Goal: Task Accomplishment & Management: Manage account settings

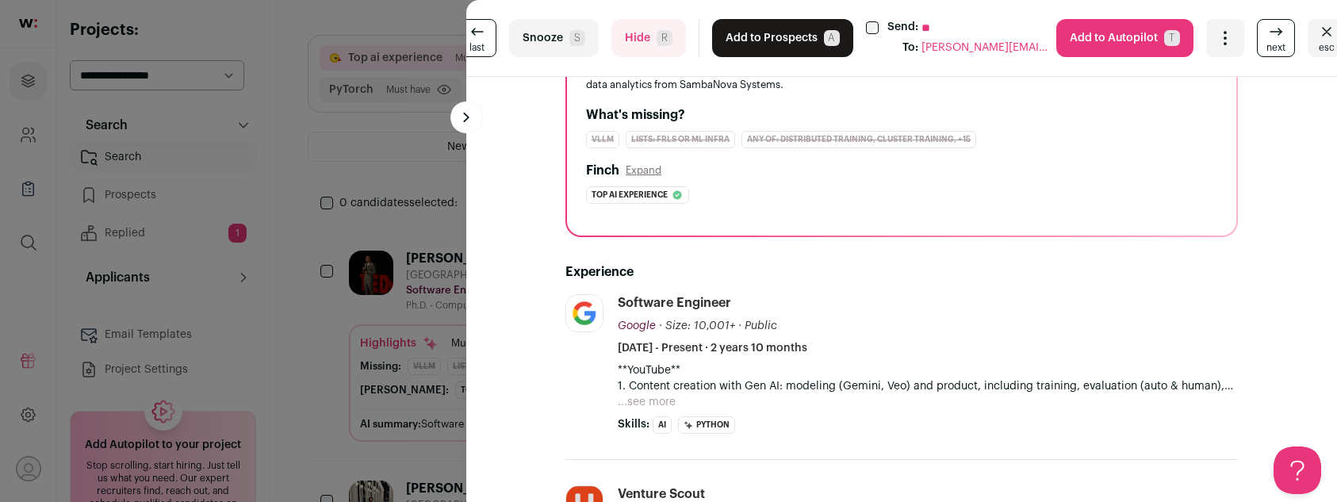
scroll to position [197, 0]
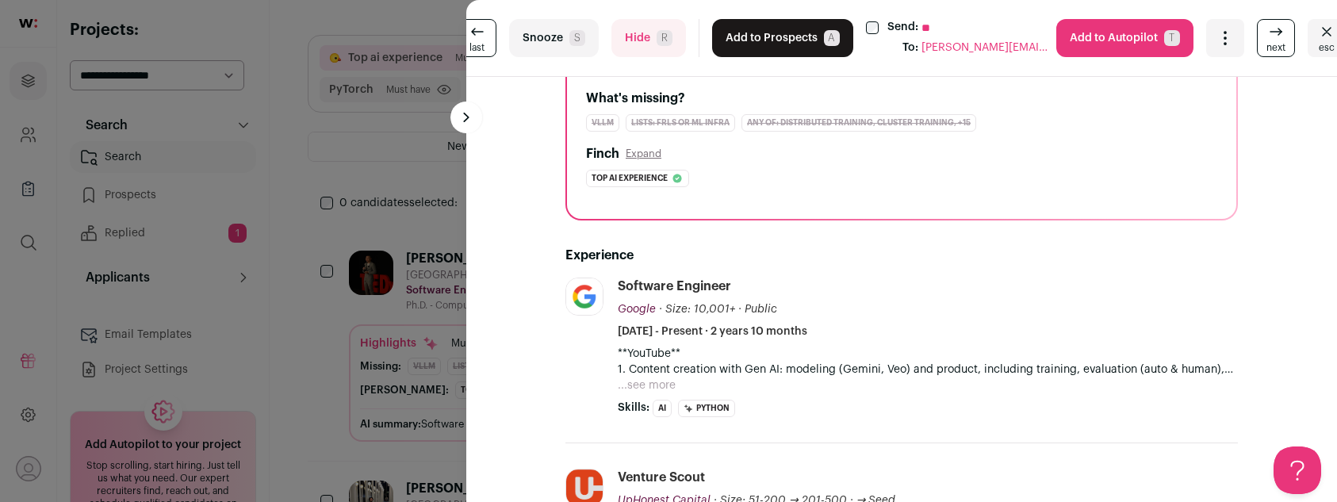
click at [653, 384] on button "...see more" at bounding box center [647, 386] width 58 height 16
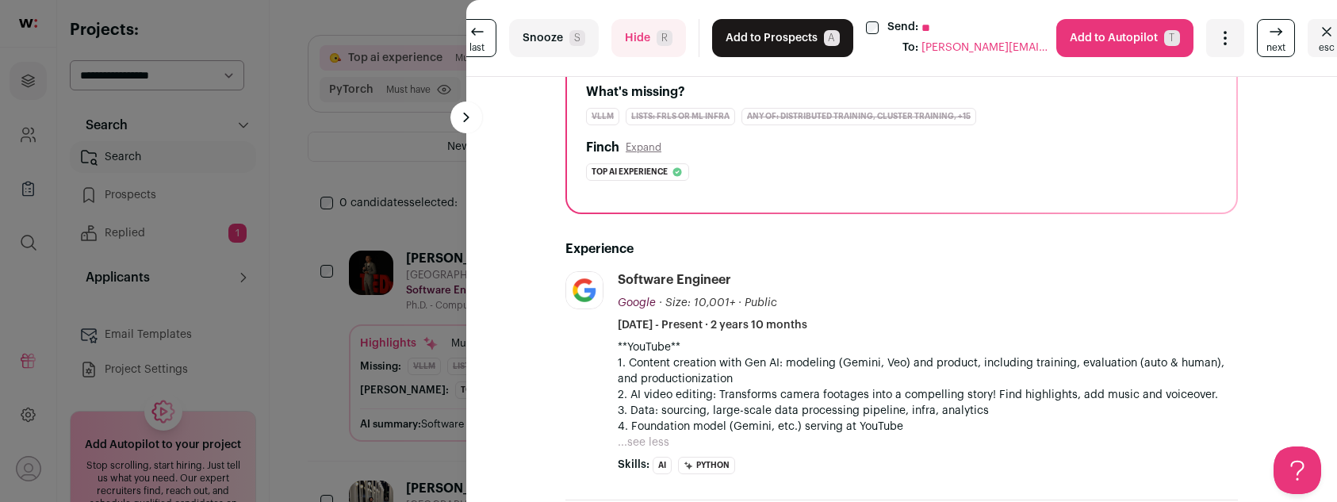
scroll to position [204, 0]
click at [638, 45] on button "Hide R" at bounding box center [648, 38] width 75 height 38
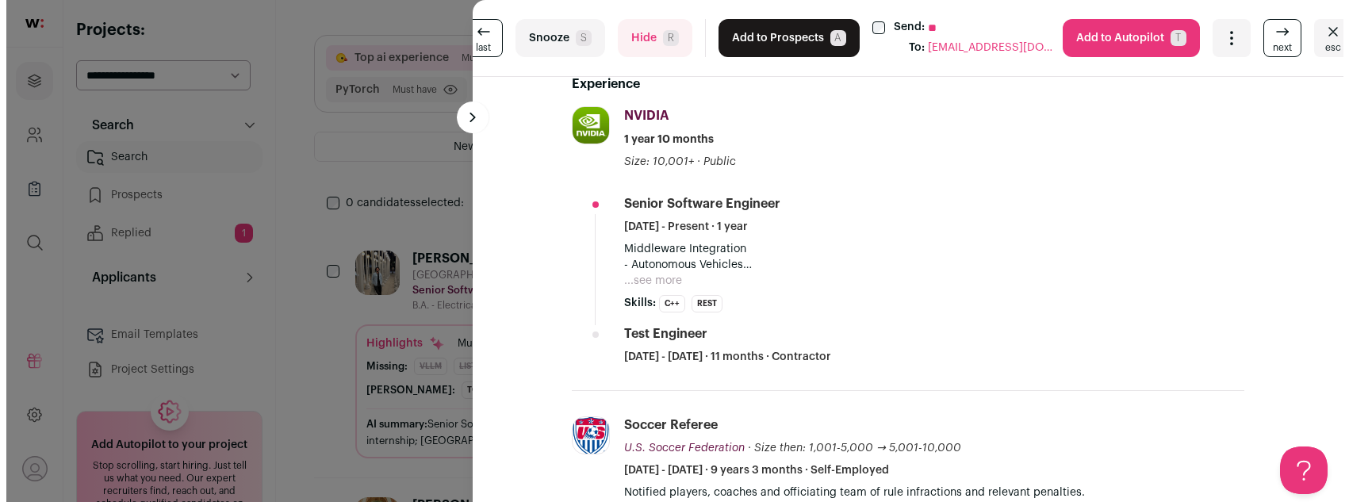
scroll to position [502, 0]
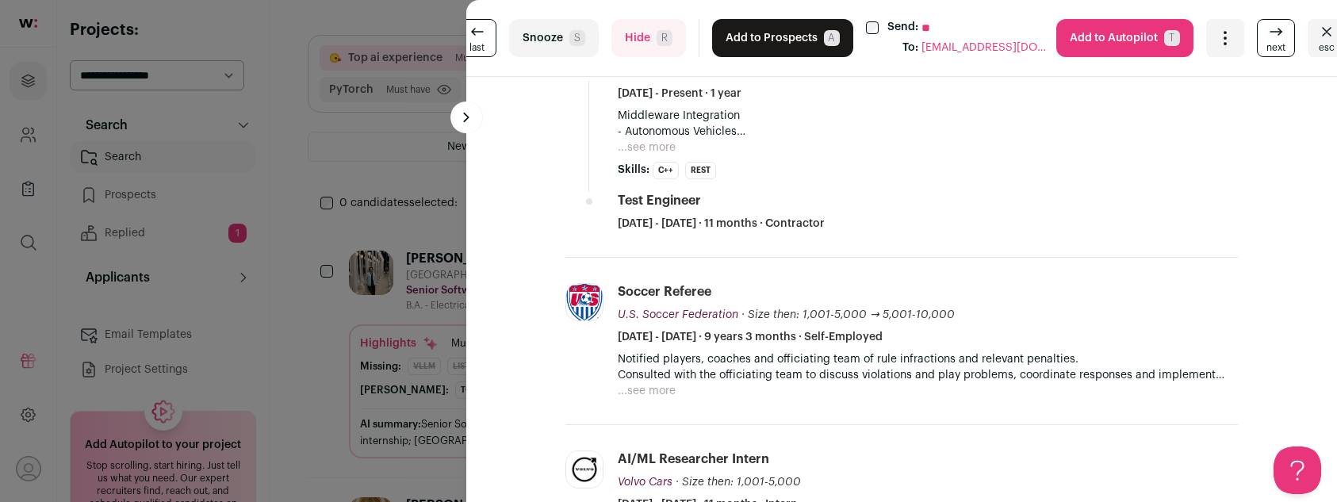
click at [432, 81] on div "last Snooze S Hide R Add to Prospects A Send: ** To: shaikhshamsuddin57@gmail.c…" at bounding box center [668, 251] width 1337 height 502
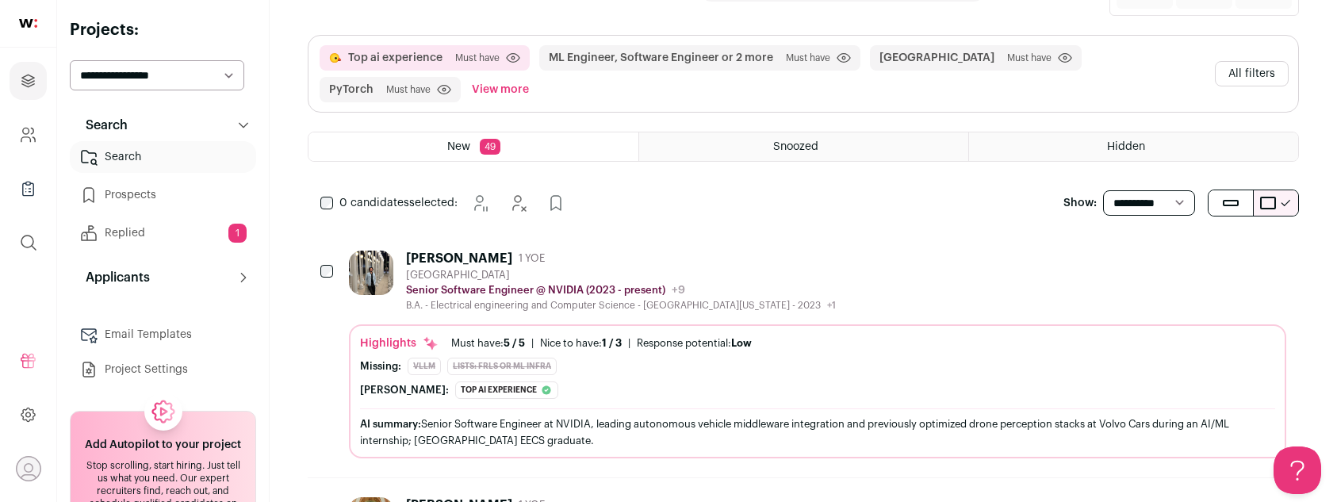
click at [1241, 66] on button "All filters" at bounding box center [1252, 73] width 74 height 25
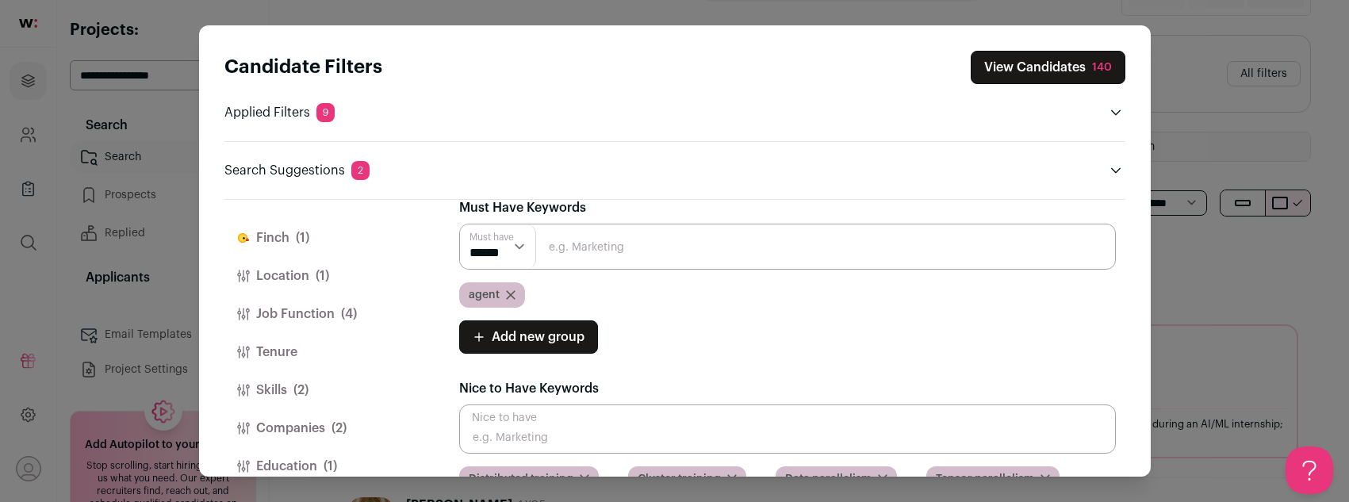
scroll to position [24, 0]
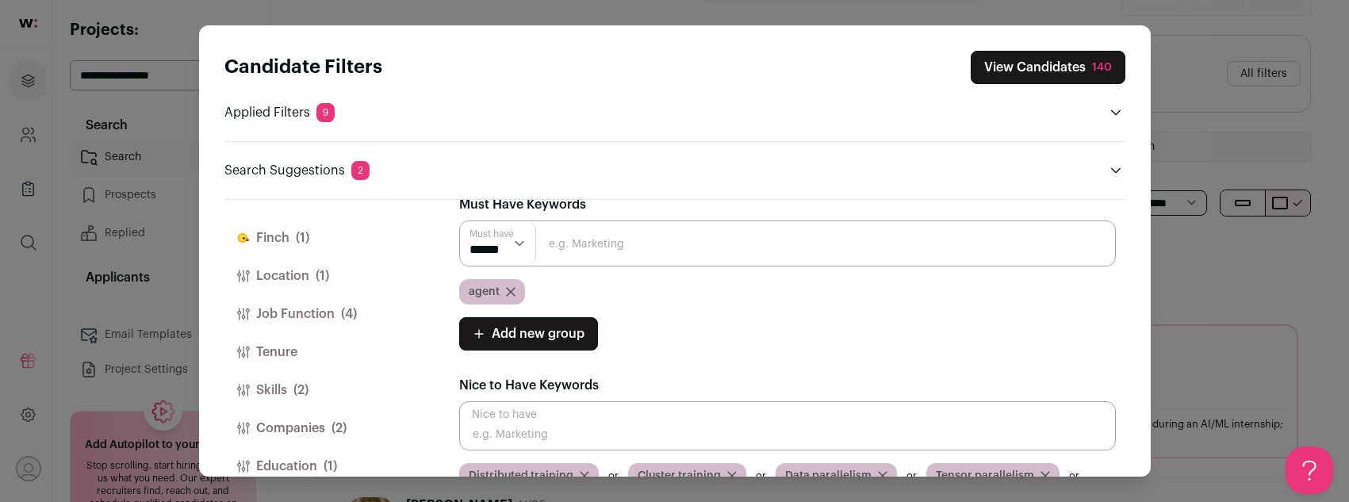
click at [515, 288] on div "agent" at bounding box center [492, 291] width 66 height 25
click at [512, 290] on icon "Close modal via background" at bounding box center [511, 292] width 10 height 10
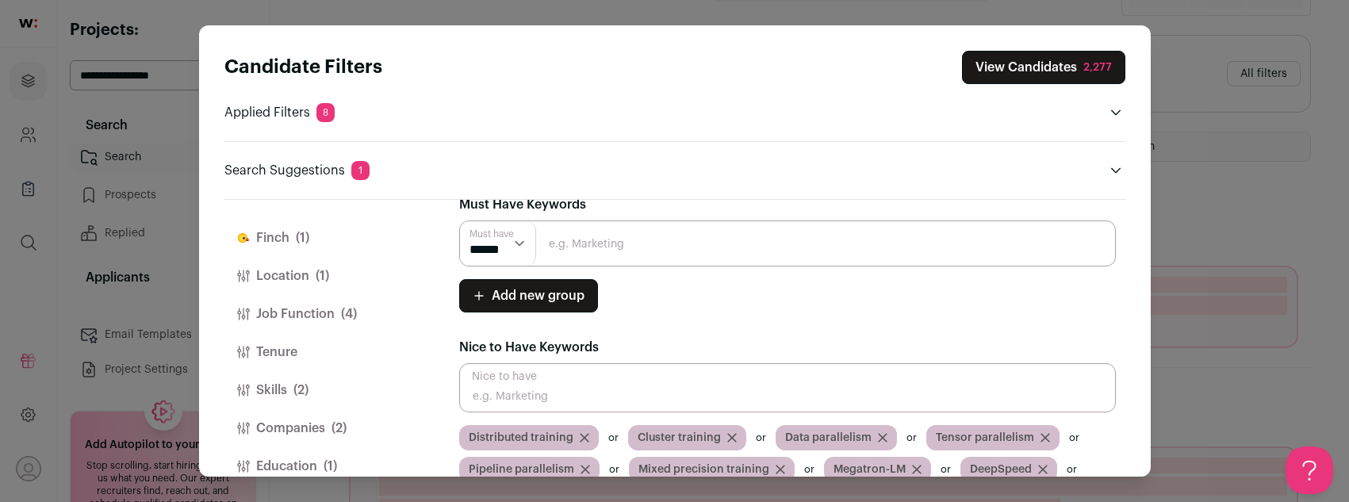
click at [623, 244] on input "Close modal via background" at bounding box center [787, 243] width 657 height 46
type input "LLM"
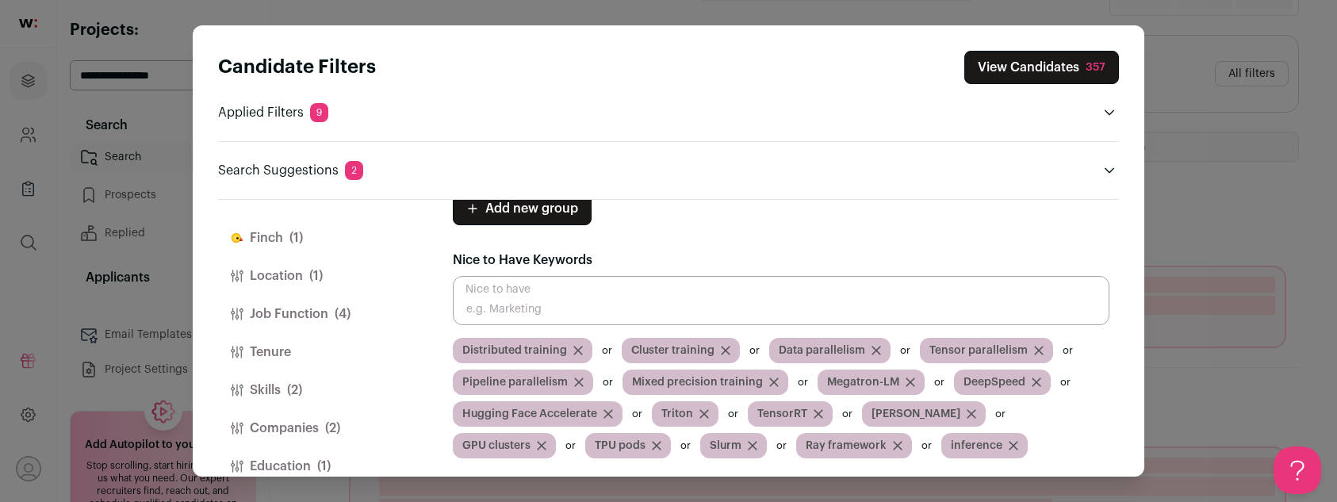
scroll to position [0, 0]
click at [728, 300] on input "Close modal via background" at bounding box center [781, 300] width 657 height 49
click at [511, 312] on input "agent" at bounding box center [781, 300] width 657 height 49
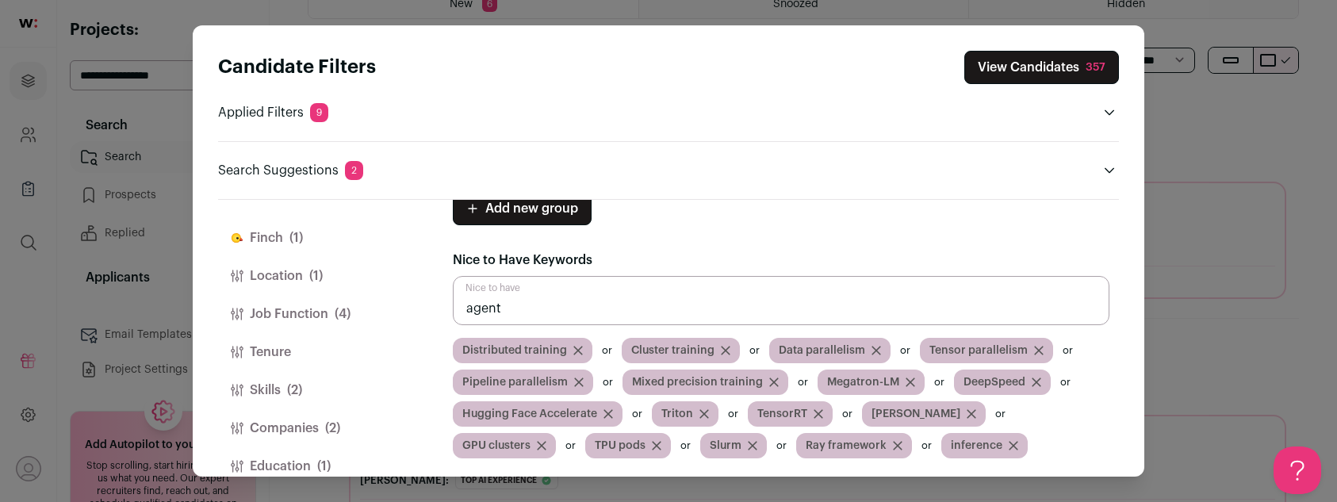
click at [554, 307] on input "agent" at bounding box center [781, 300] width 657 height 49
type input "inference"
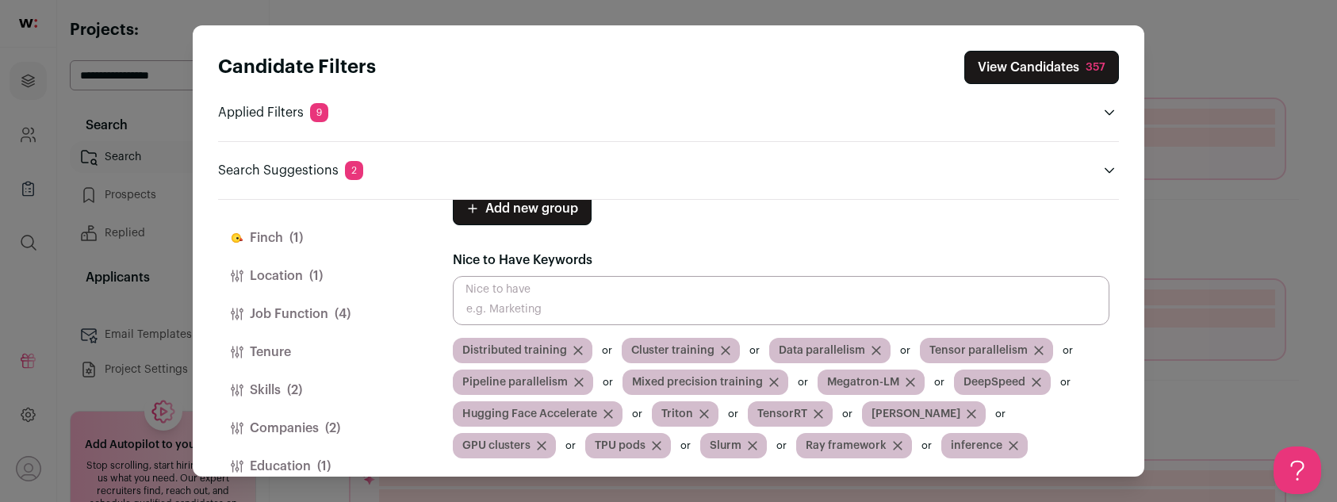
scroll to position [368, 0]
click at [587, 306] on input "Close modal via background" at bounding box center [781, 300] width 657 height 49
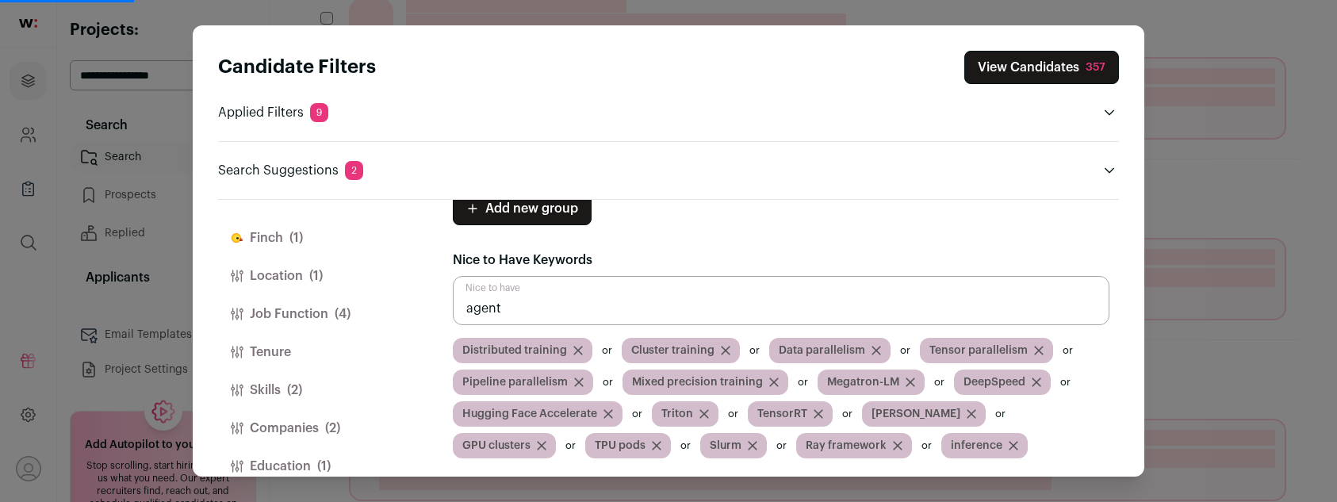
type input "agent"
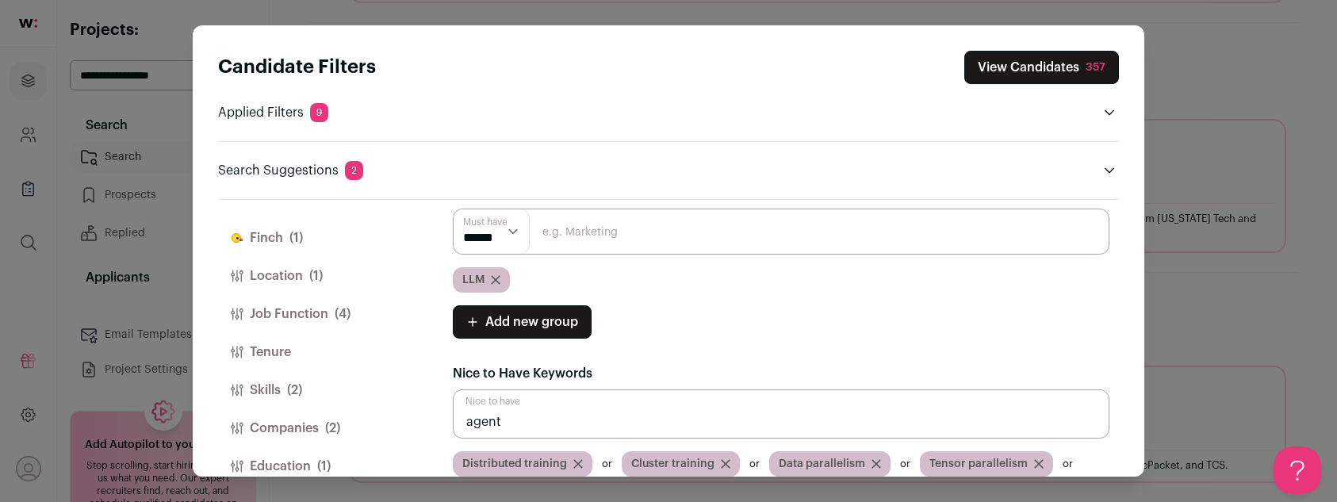
scroll to position [0, 0]
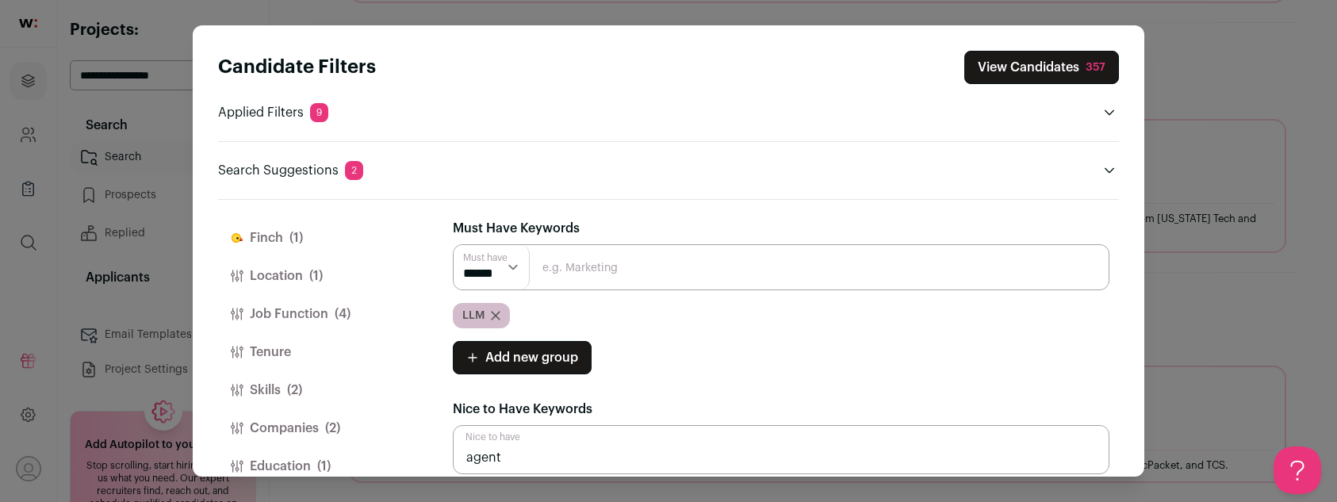
click at [268, 274] on button "Location (1)" at bounding box center [316, 276] width 197 height 38
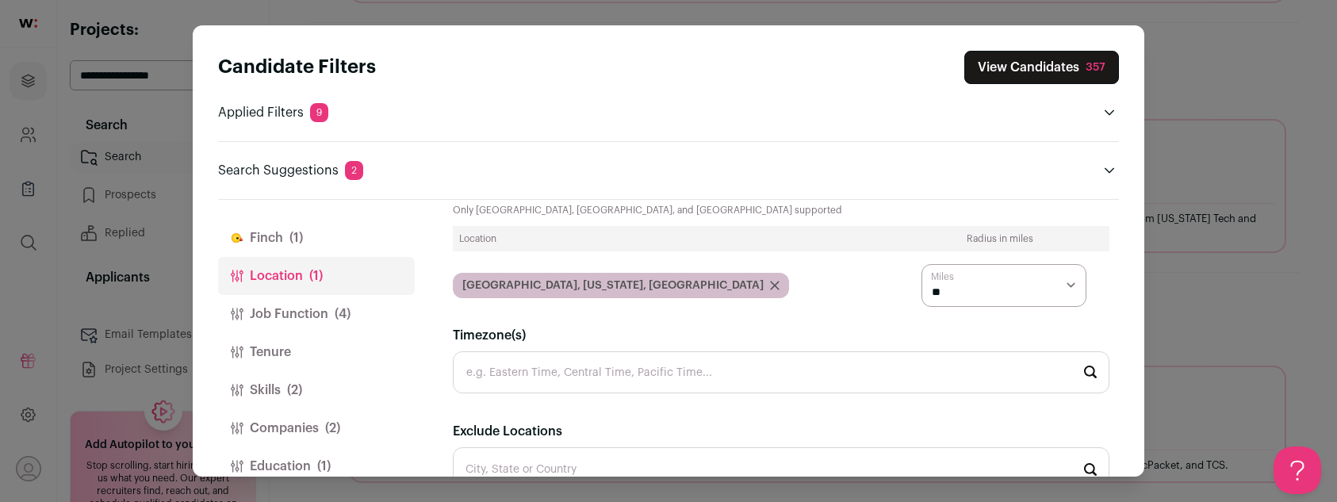
scroll to position [174, 0]
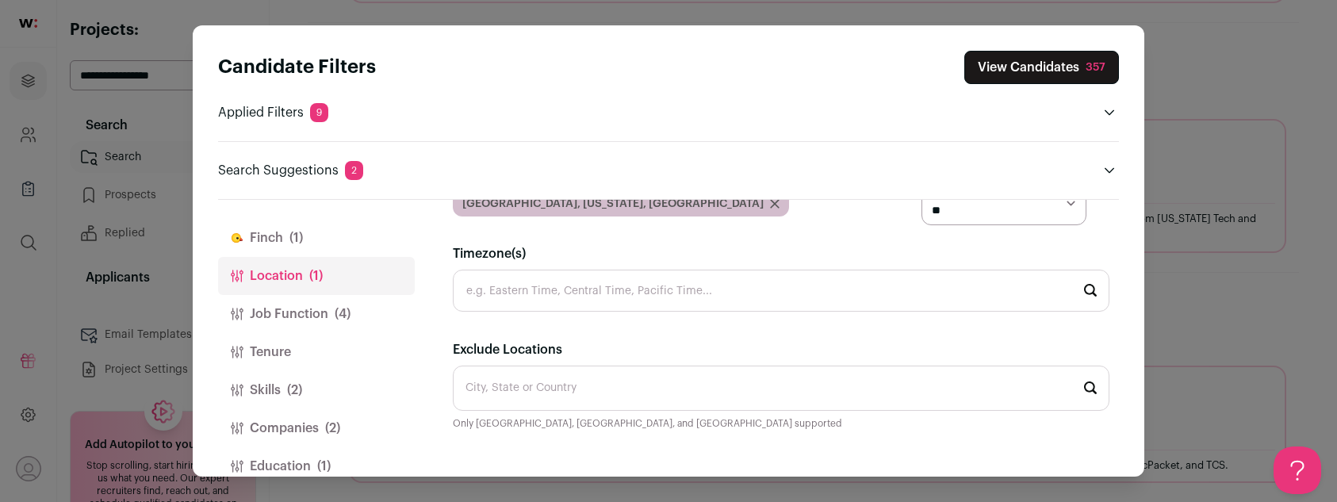
click at [281, 243] on button "Finch (1)" at bounding box center [316, 238] width 197 height 38
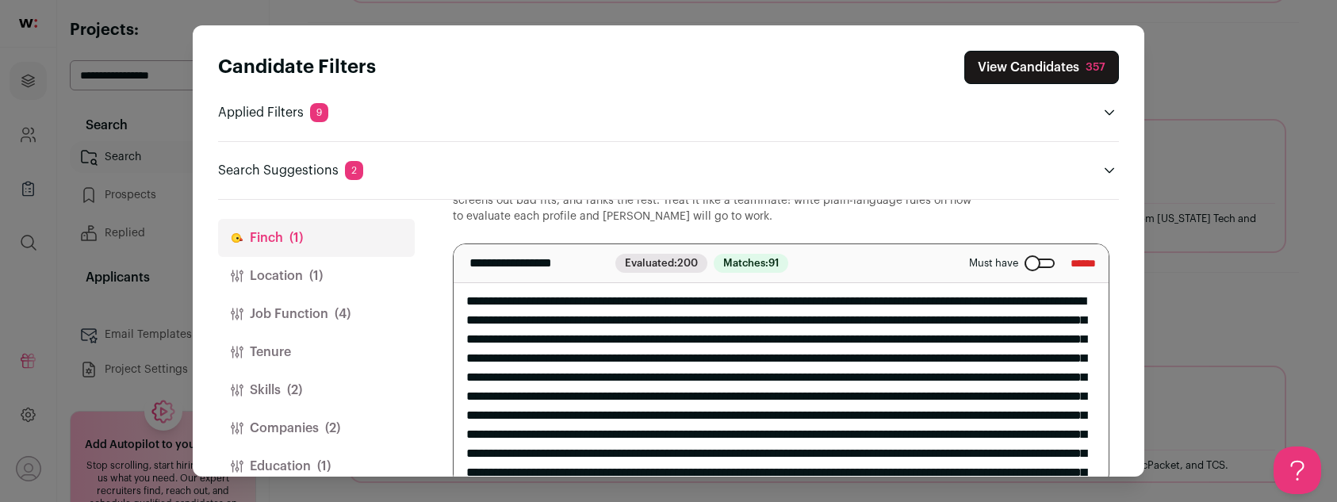
scroll to position [63, 0]
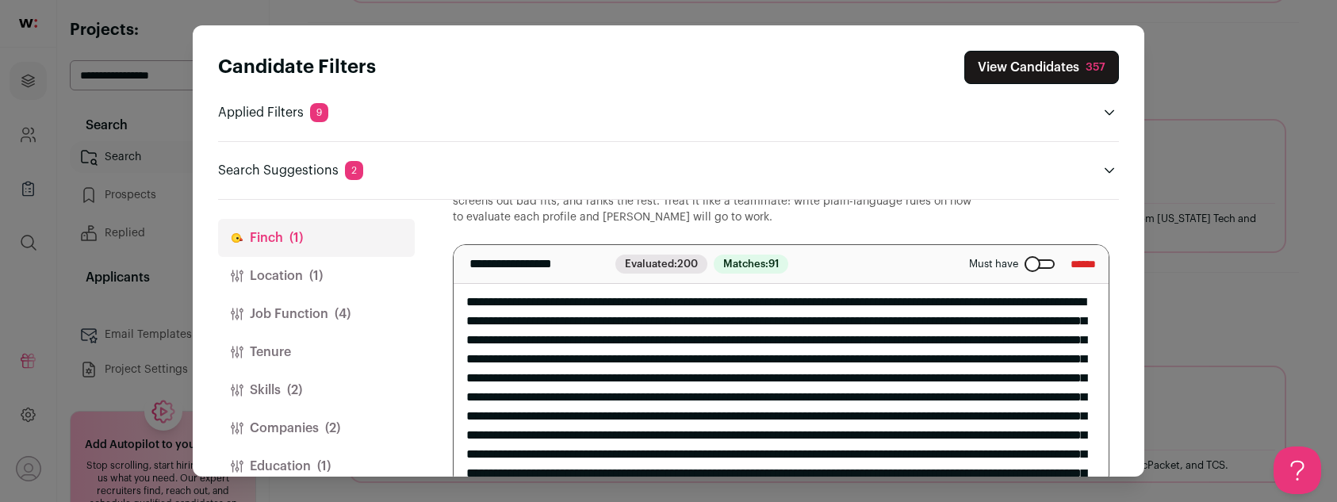
click at [283, 435] on button "Companies (2)" at bounding box center [316, 428] width 197 height 38
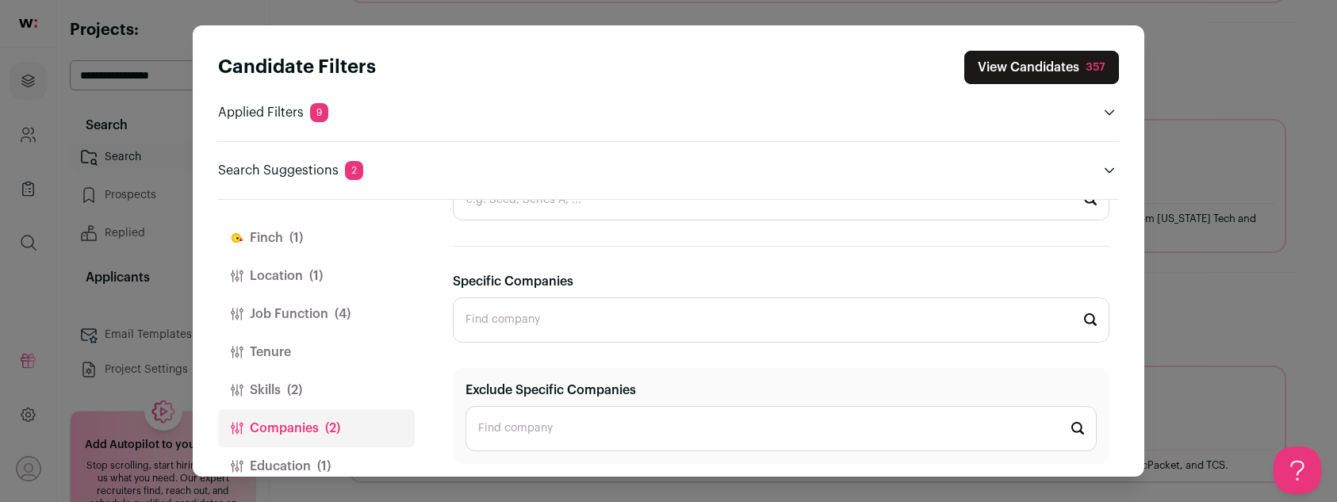
scroll to position [765, 0]
click at [263, 382] on button "Skills (2)" at bounding box center [316, 390] width 197 height 38
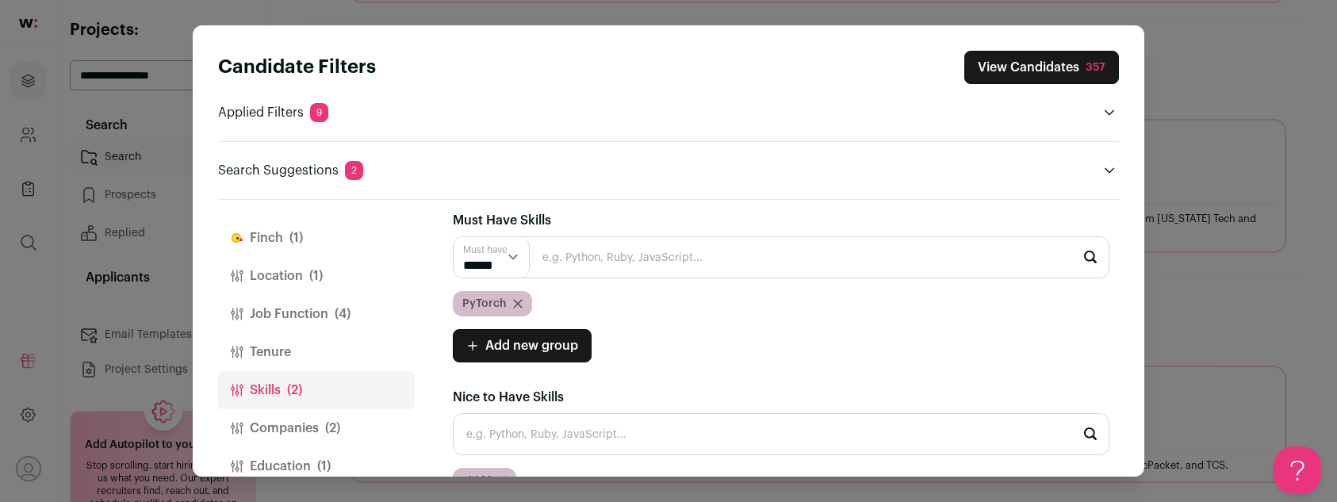
scroll to position [0, 0]
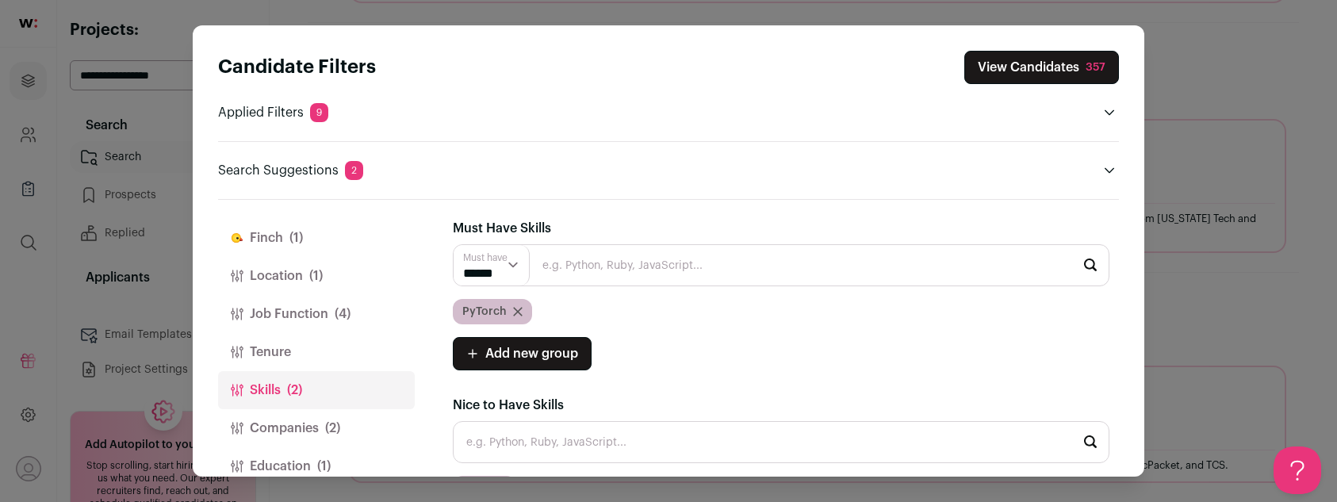
click at [516, 308] on icon "Close modal via background" at bounding box center [518, 312] width 10 height 10
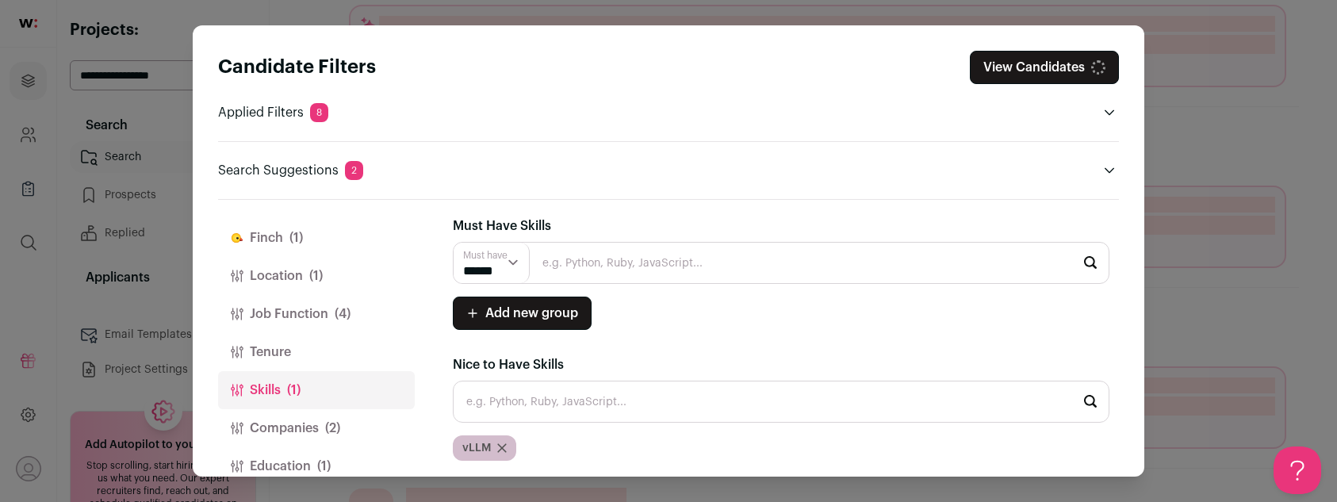
scroll to position [5, 0]
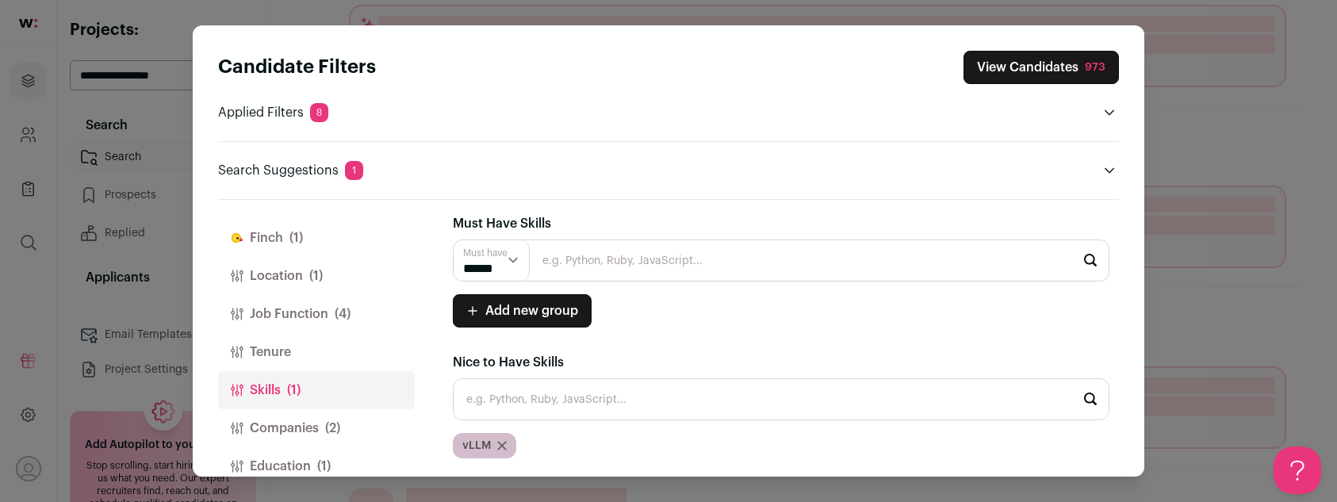
click at [543, 409] on input "Close modal via background" at bounding box center [781, 399] width 657 height 42
click at [536, 442] on li "PyTorch" at bounding box center [781, 442] width 655 height 42
type input "PyTorch"
click at [277, 434] on button "Companies (2)" at bounding box center [316, 428] width 197 height 38
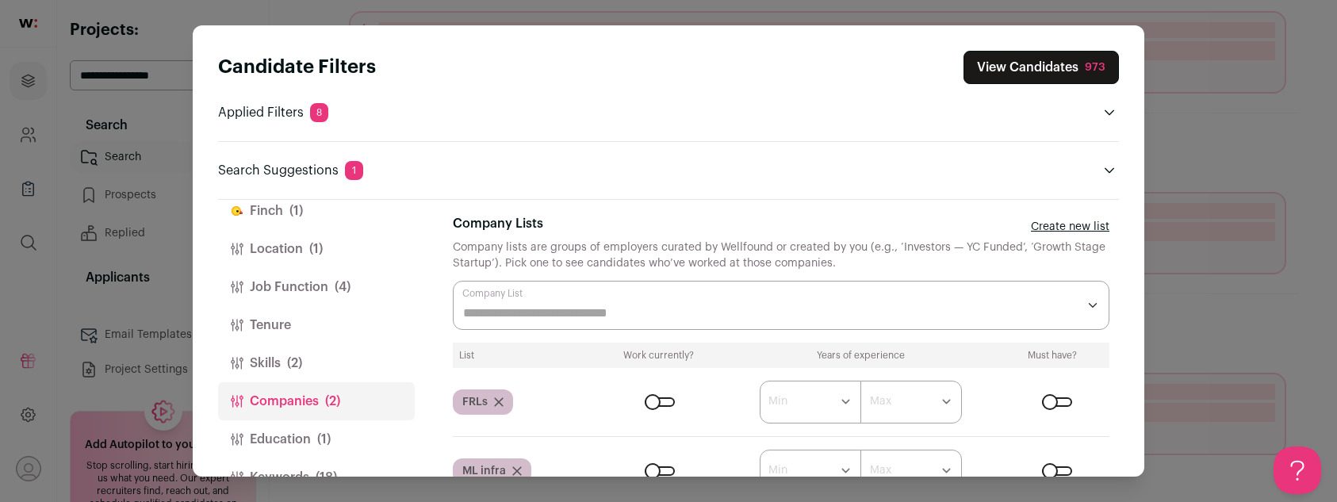
scroll to position [65, 0]
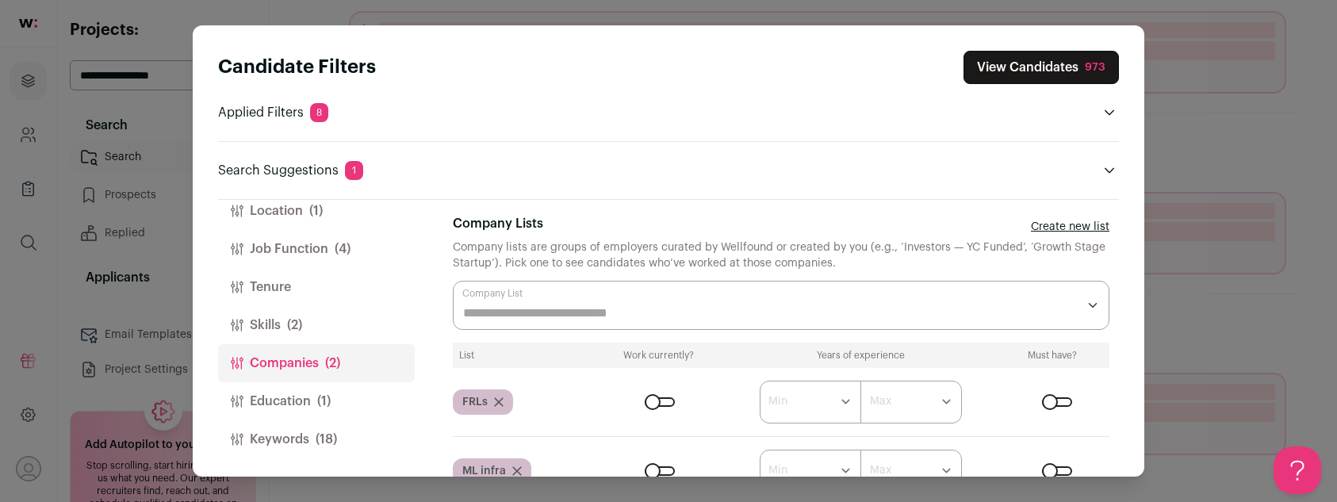
click at [278, 400] on button "Education (1)" at bounding box center [316, 401] width 197 height 38
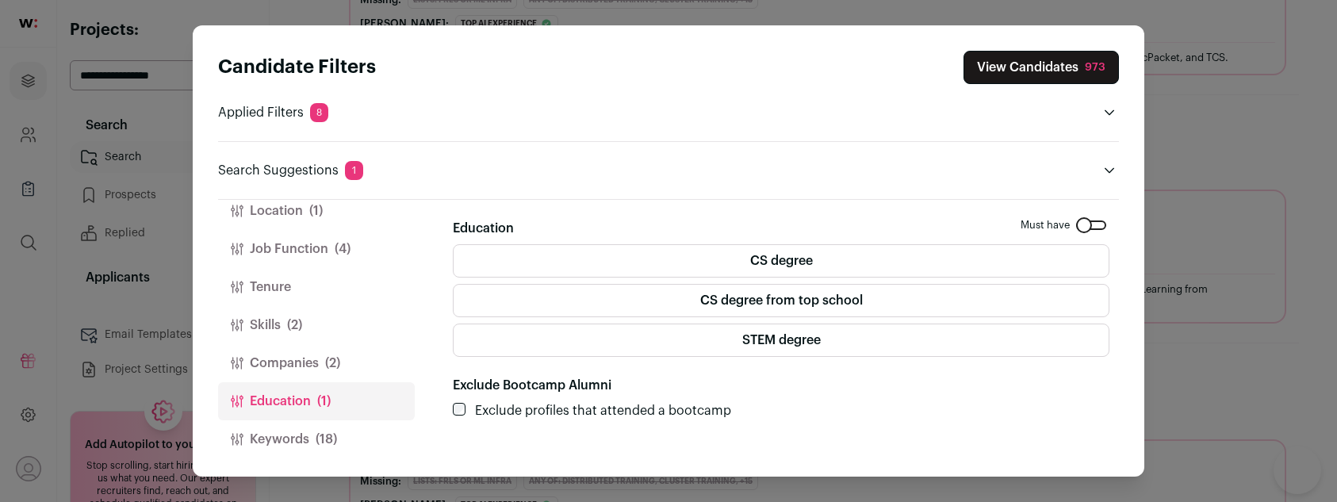
click at [293, 432] on button "Keywords (18)" at bounding box center [316, 439] width 197 height 38
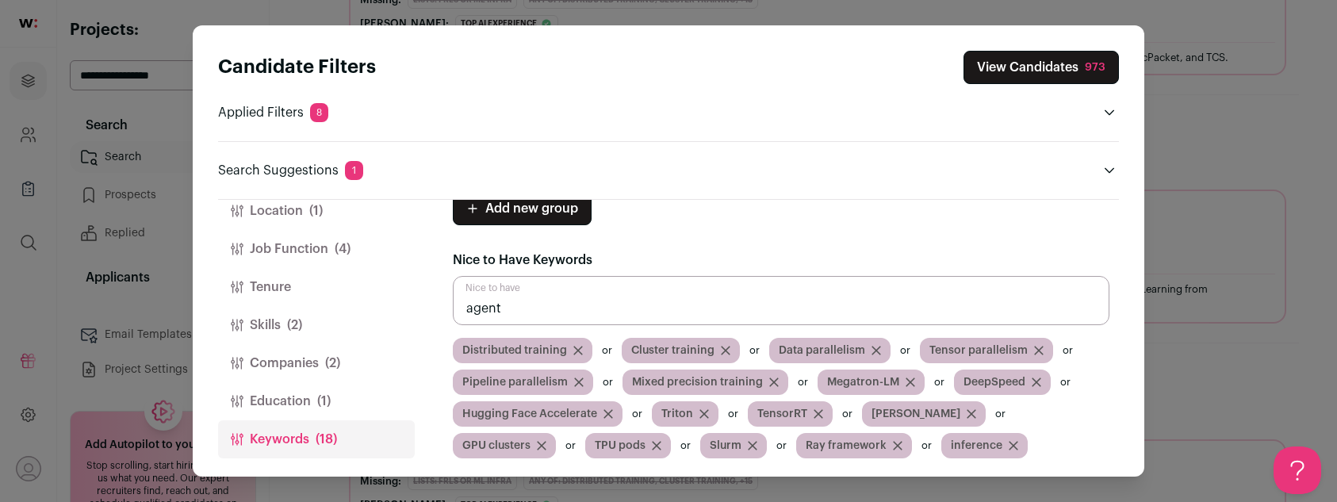
click at [508, 310] on input "agent" at bounding box center [781, 300] width 657 height 49
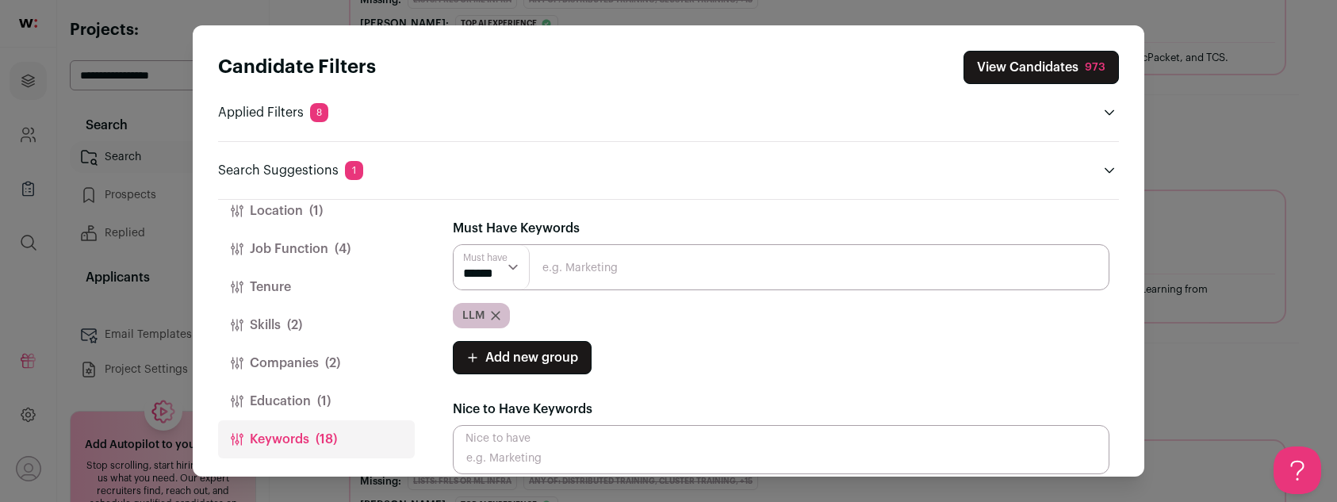
click at [1060, 61] on button "View Candidates 973" at bounding box center [1041, 67] width 155 height 33
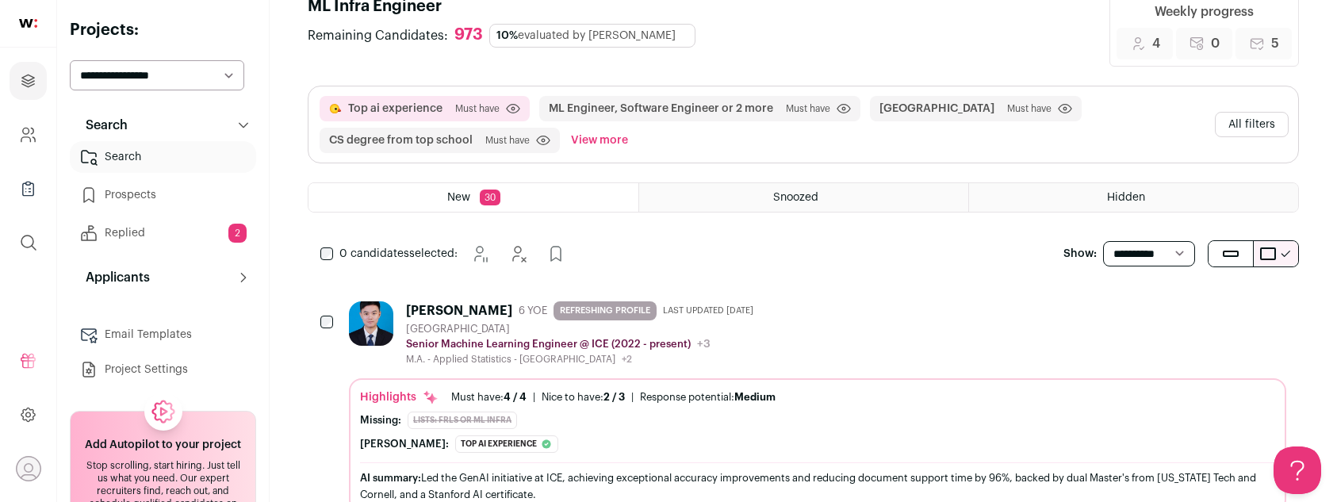
click at [749, 335] on div "Linxing Yao 6 YOE REFRESHING PROFILE Last updated 8/29/2025 San Francisco Bay A…" at bounding box center [817, 333] width 937 height 64
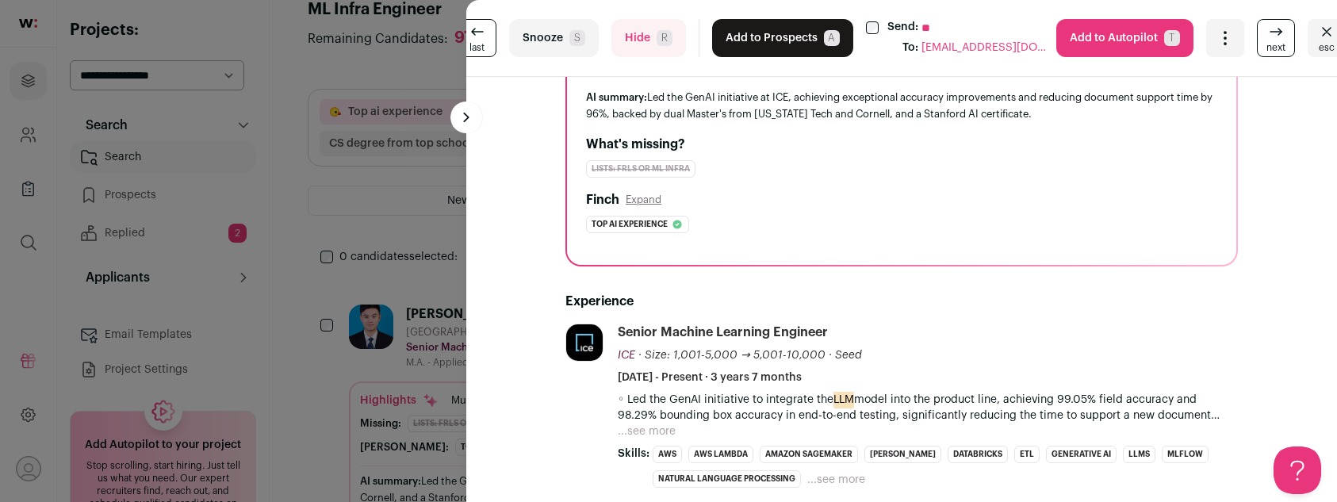
click at [661, 430] on button "...see more" at bounding box center [647, 431] width 58 height 16
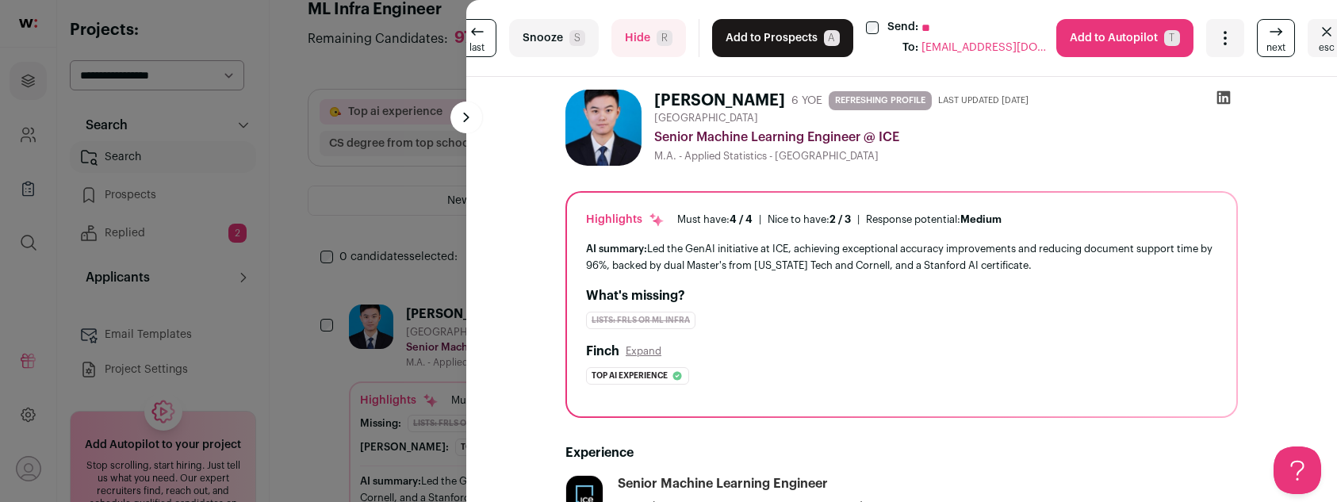
click at [657, 44] on span "R" at bounding box center [665, 38] width 16 height 16
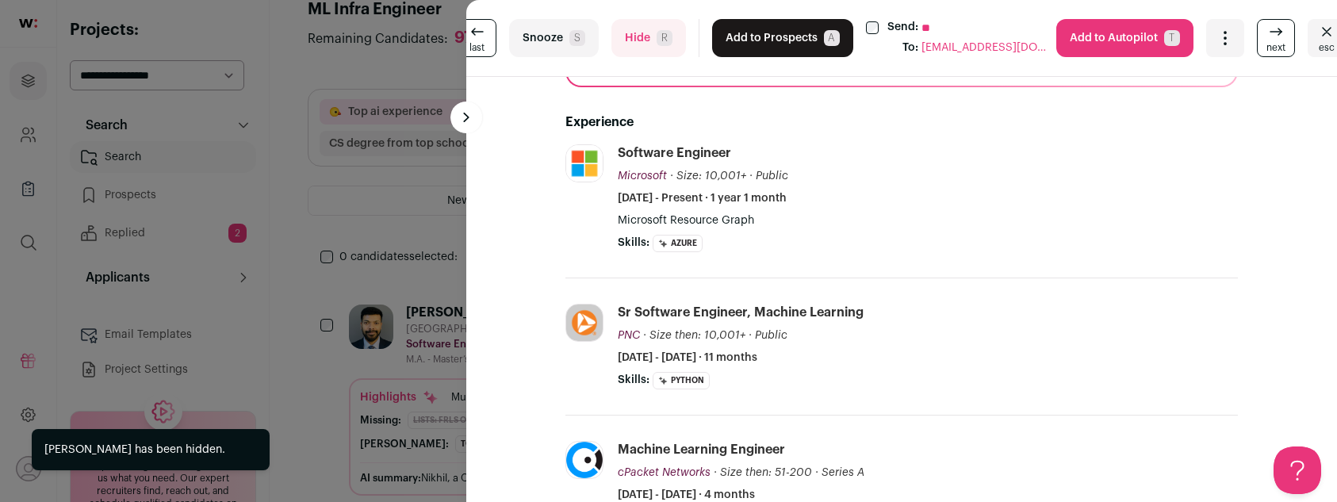
click at [657, 33] on span "R" at bounding box center [665, 38] width 16 height 16
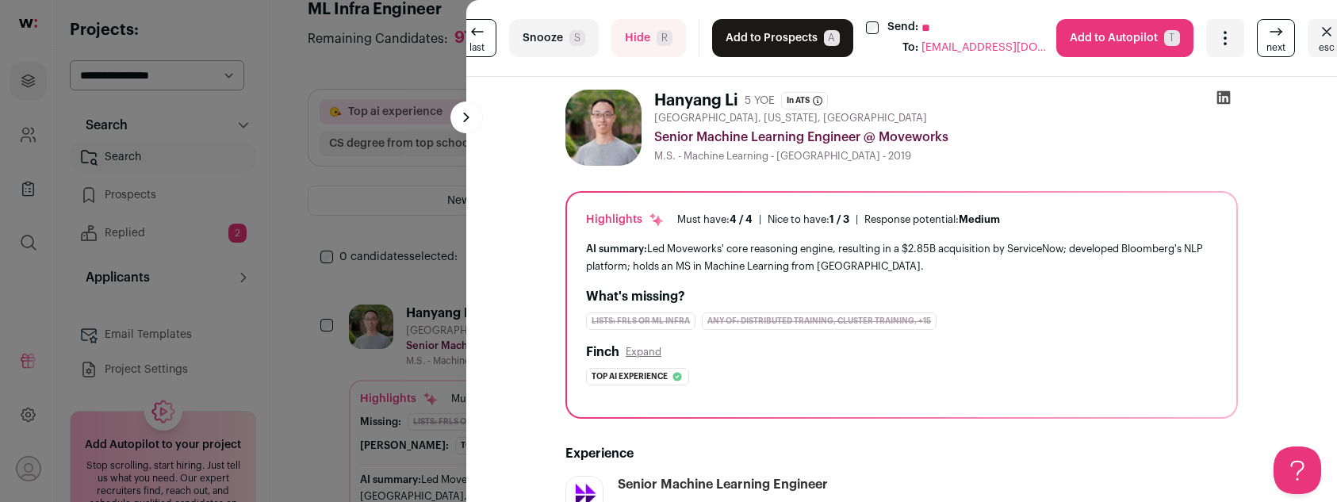
click at [772, 29] on button "Add to Prospects A" at bounding box center [782, 38] width 141 height 38
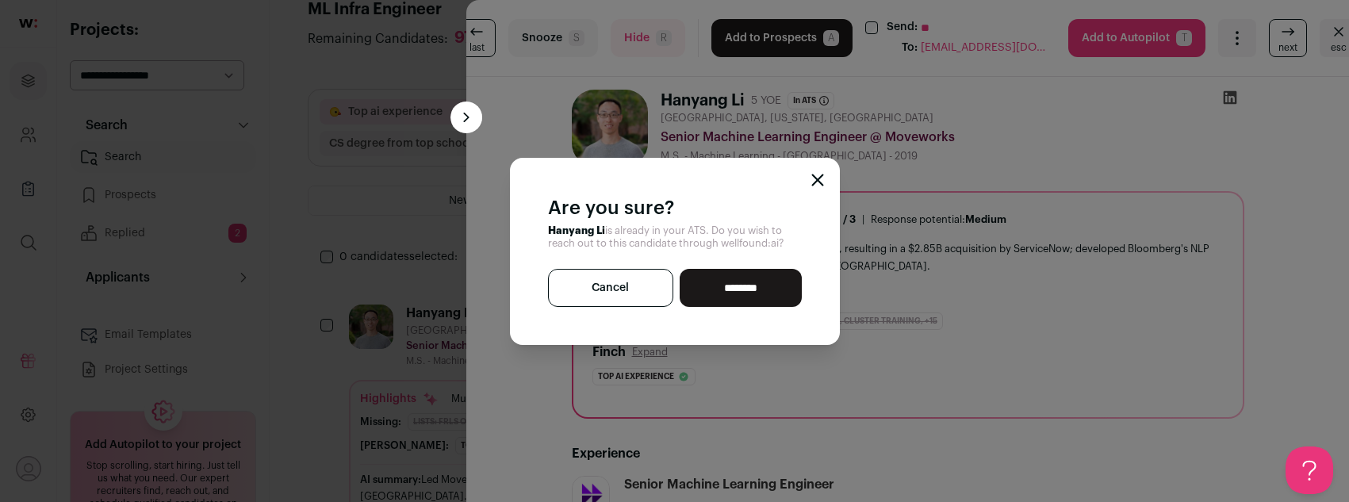
click at [641, 270] on button "Cancel" at bounding box center [611, 288] width 126 height 38
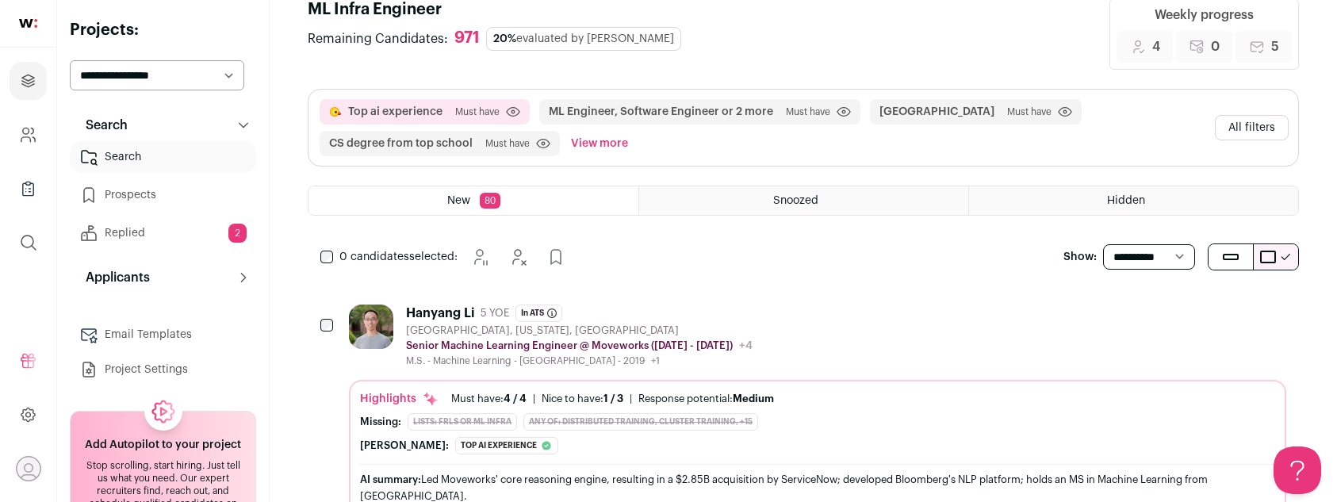
click at [956, 320] on div "Hanyang Li 5 YOE In ATS Member of Technical Staff - ML Sep 29, 2025 San Francis…" at bounding box center [817, 336] width 937 height 63
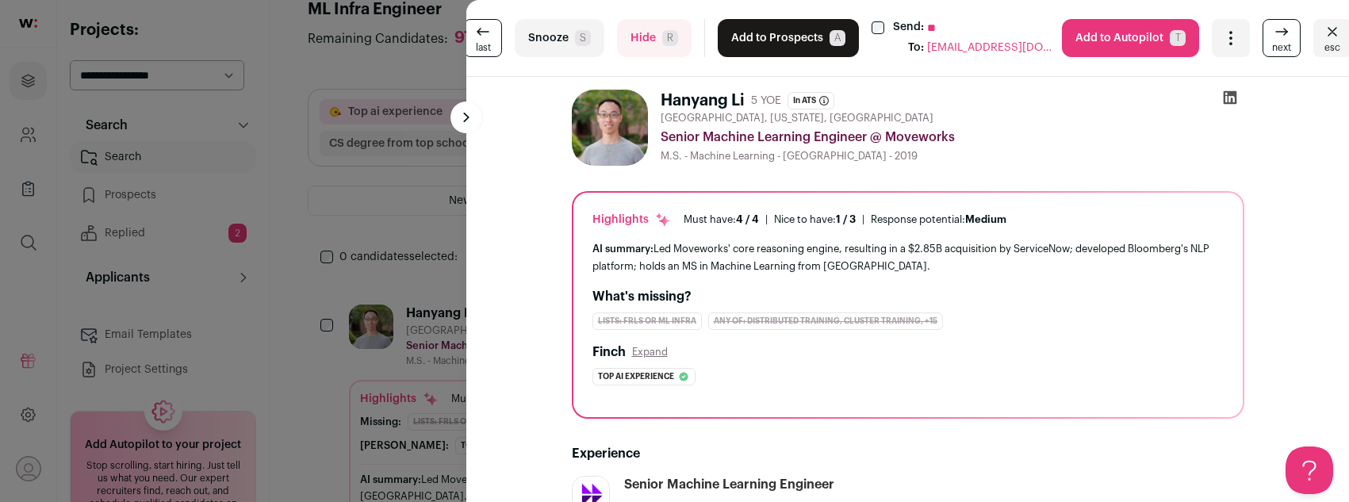
click at [683, 33] on button "Hide R" at bounding box center [654, 38] width 75 height 38
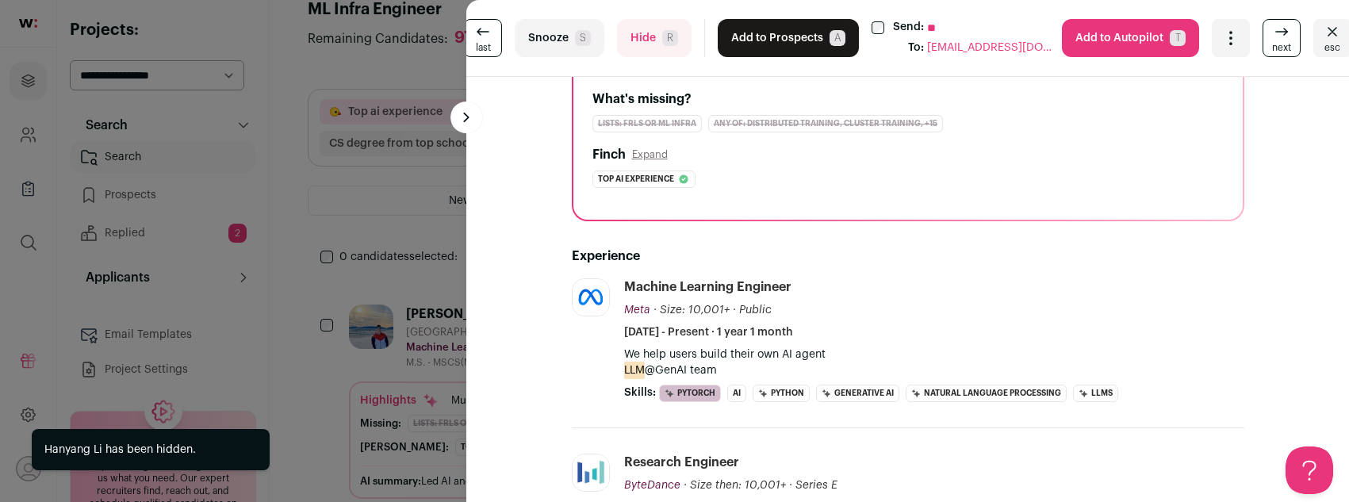
scroll to position [355, 0]
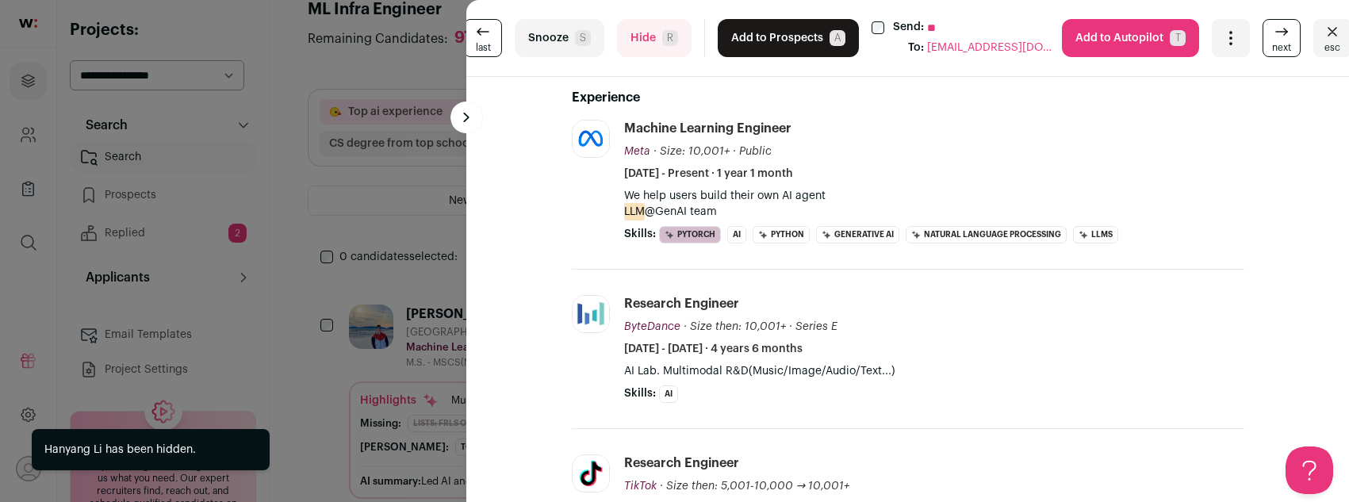
click at [799, 48] on button "Add to Prospects A" at bounding box center [788, 38] width 141 height 38
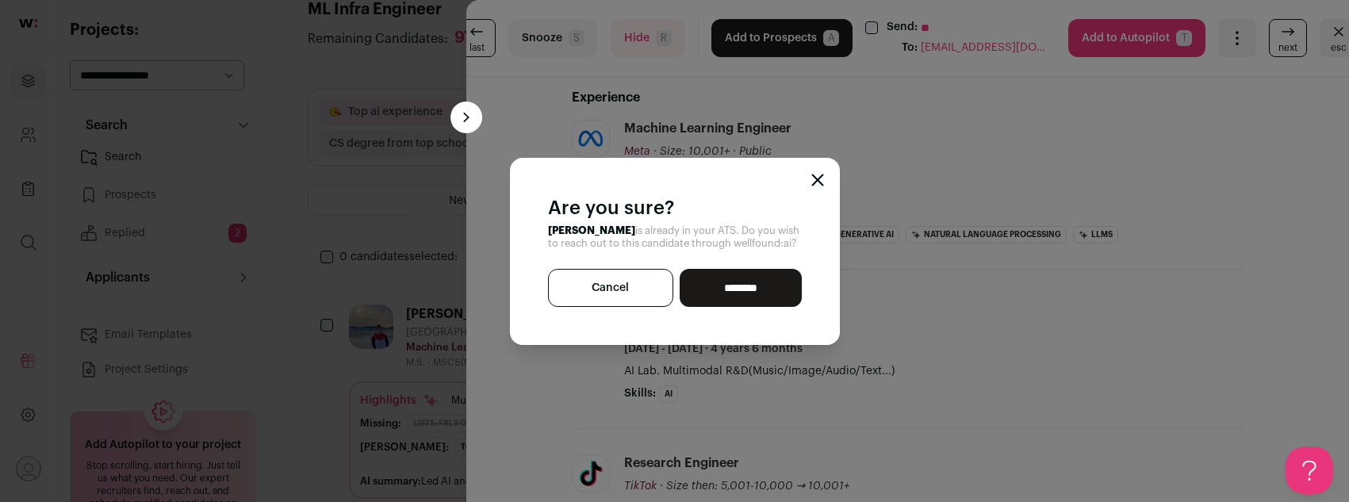
click at [815, 176] on icon "Close modal" at bounding box center [817, 180] width 13 height 13
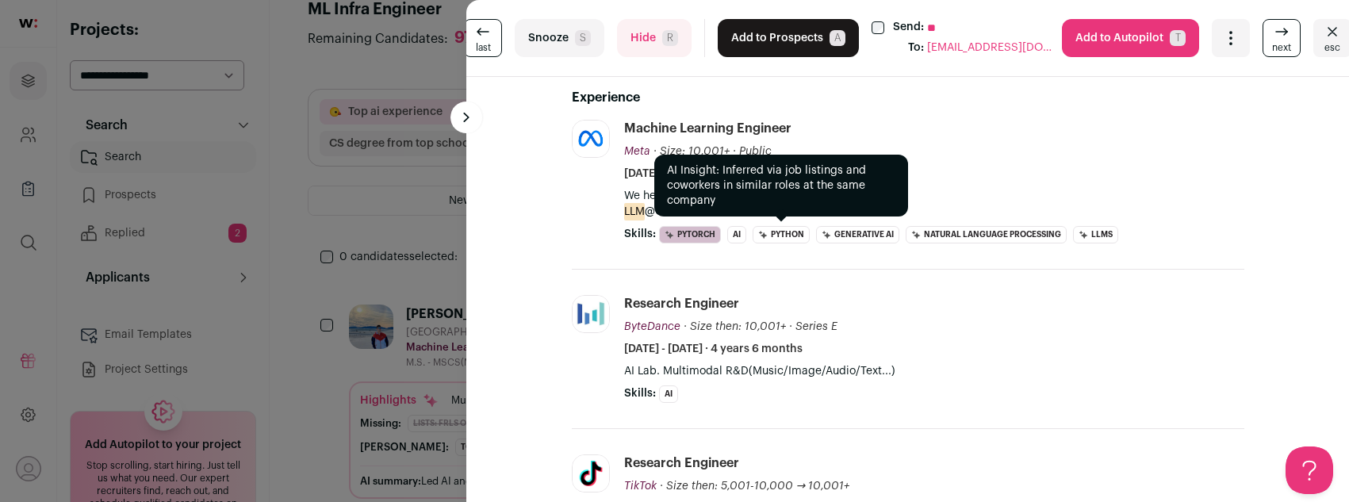
scroll to position [0, 0]
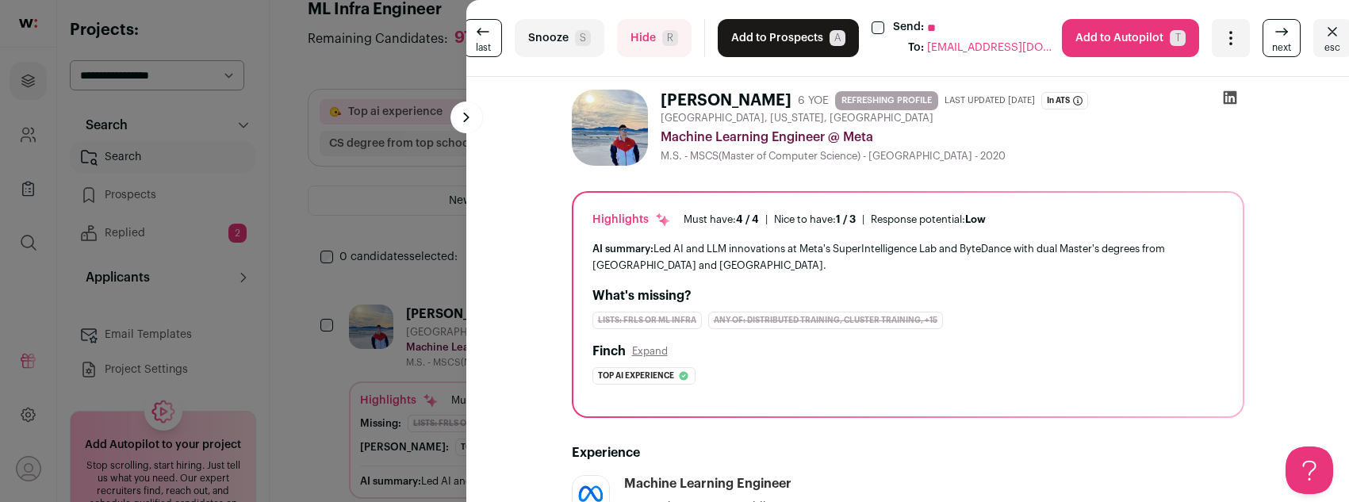
drag, startPoint x: 651, startPoint y: 99, endPoint x: 768, endPoint y: 101, distance: 117.4
click at [768, 101] on div "Zhihao Ouyang 6 YOE REFRESHING PROFILE Last updated 8/28/2025 In ATS Research S…" at bounding box center [908, 128] width 673 height 76
copy h1 "Zhihao Ouyang"
click at [645, 31] on button "Hide R" at bounding box center [654, 38] width 75 height 38
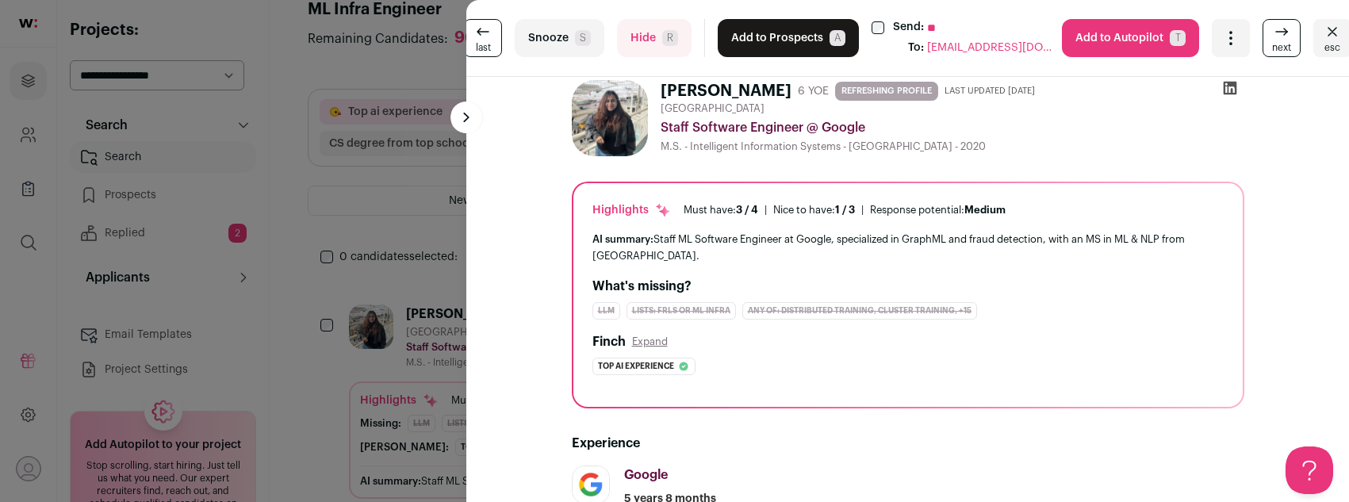
scroll to position [6, 0]
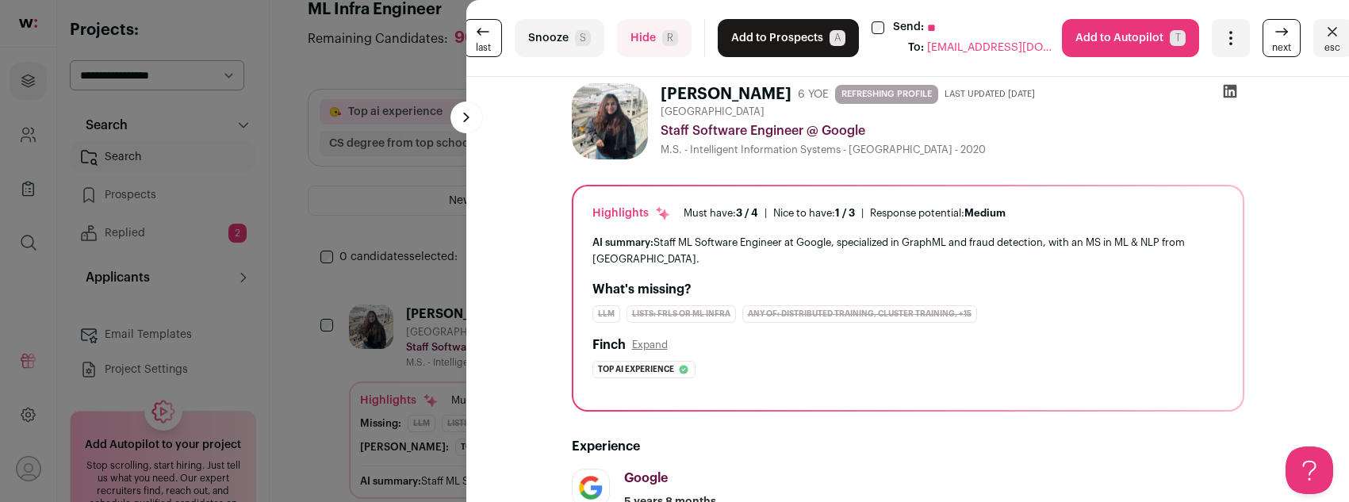
click at [791, 24] on button "Add to Prospects A" at bounding box center [788, 38] width 141 height 38
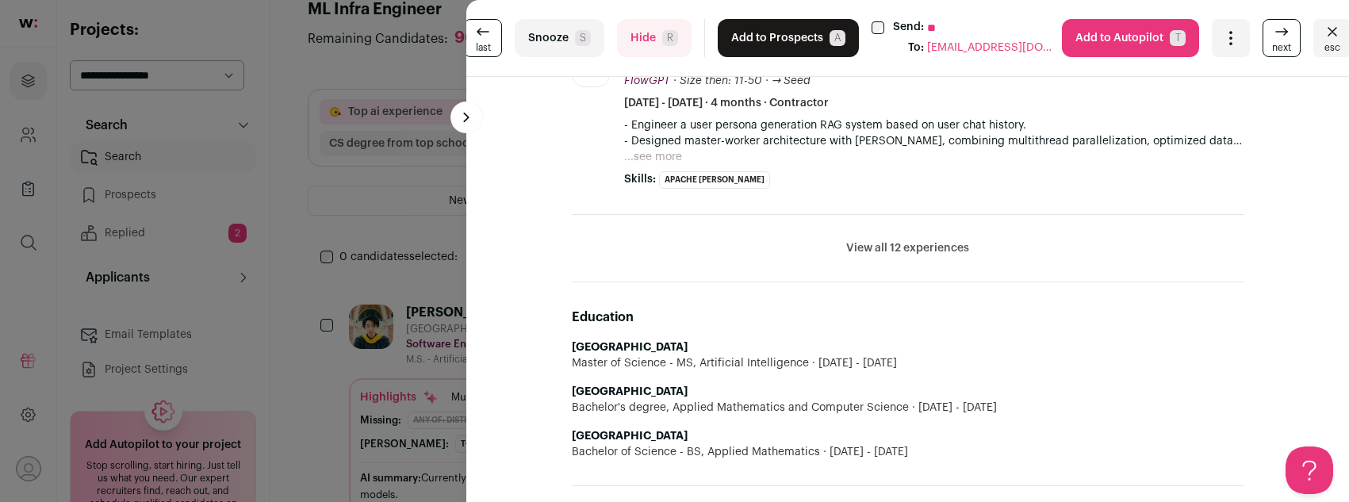
scroll to position [851, 0]
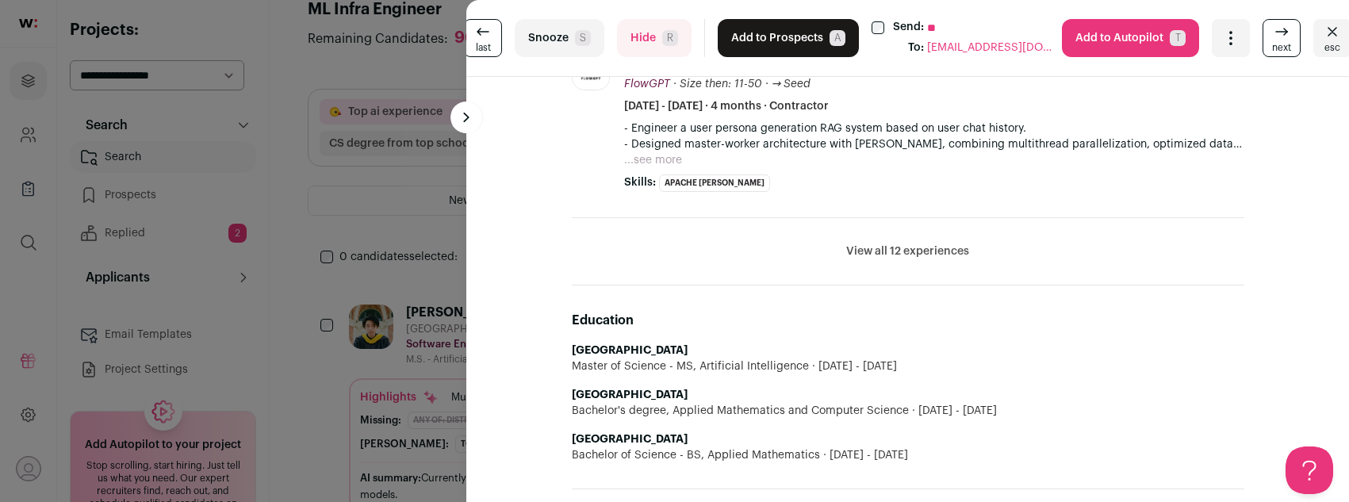
click at [753, 53] on button "Add to Prospects A" at bounding box center [788, 38] width 141 height 38
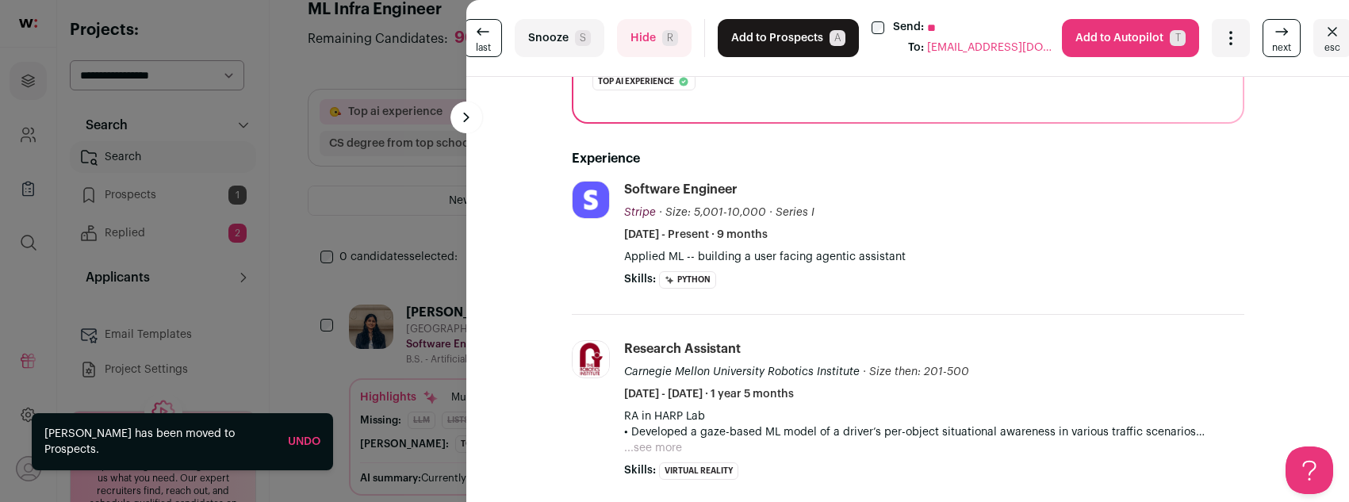
scroll to position [333, 0]
click at [620, 35] on button "Hide R" at bounding box center [654, 38] width 75 height 38
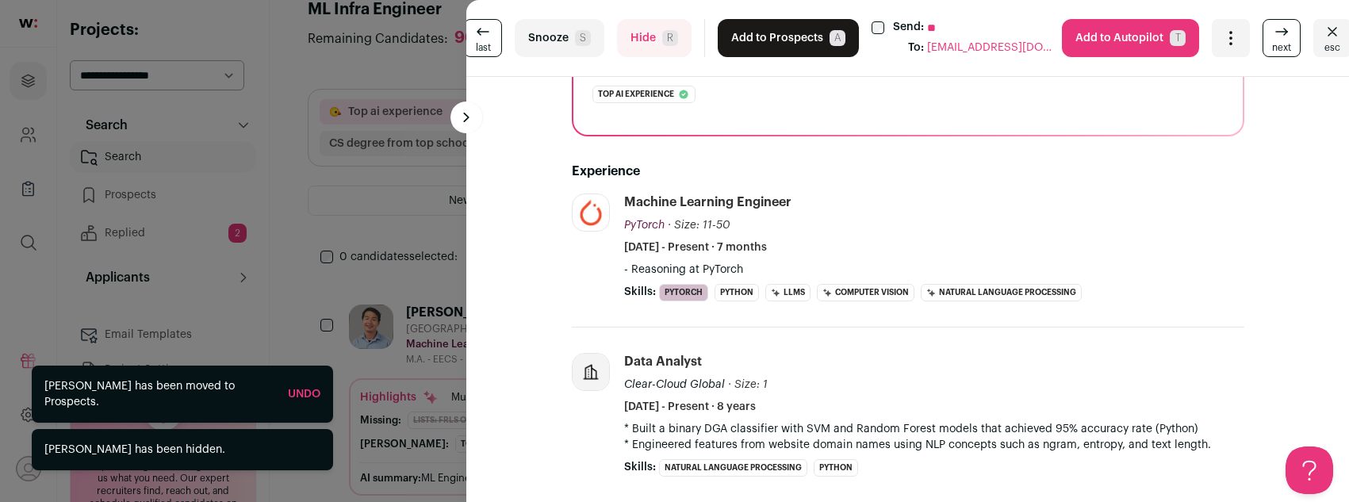
scroll to position [320, 0]
click at [749, 31] on button "Add to Prospects A" at bounding box center [788, 38] width 141 height 38
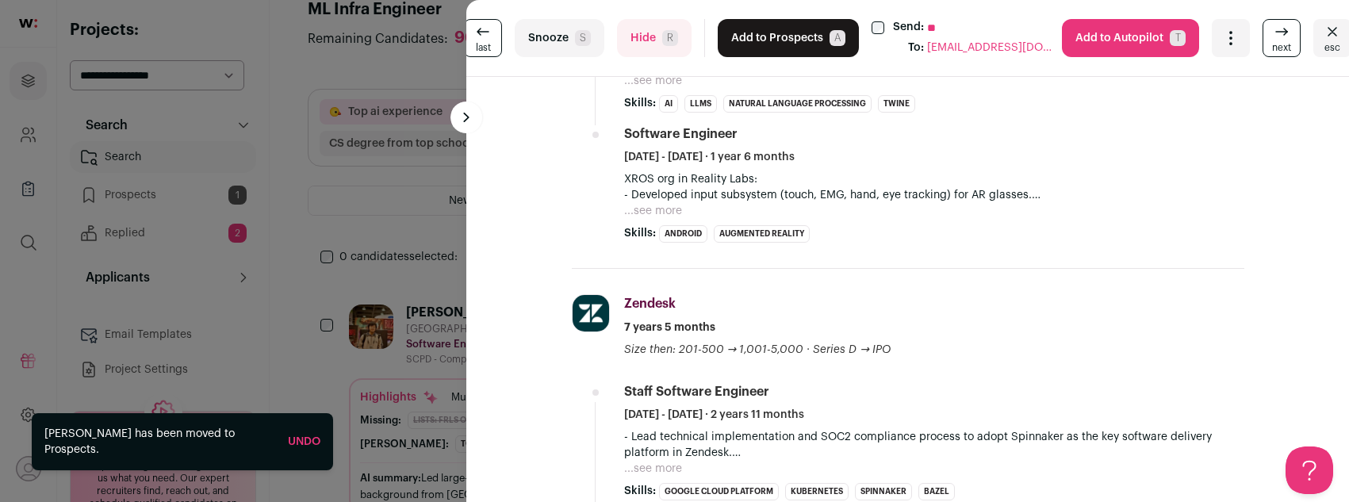
scroll to position [1009, 0]
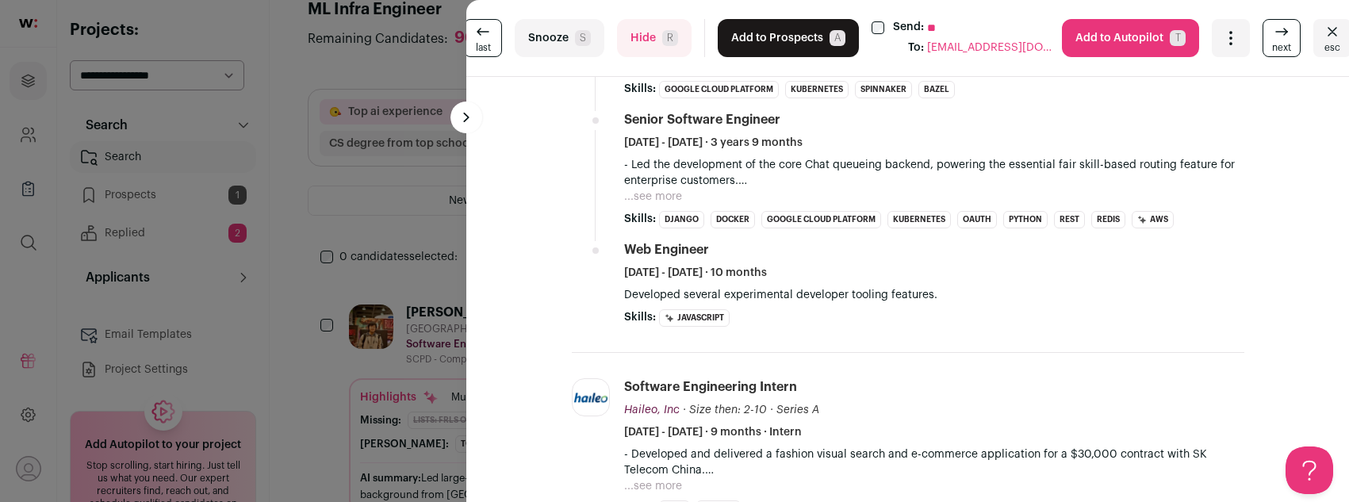
click at [655, 44] on button "Hide R" at bounding box center [654, 38] width 75 height 38
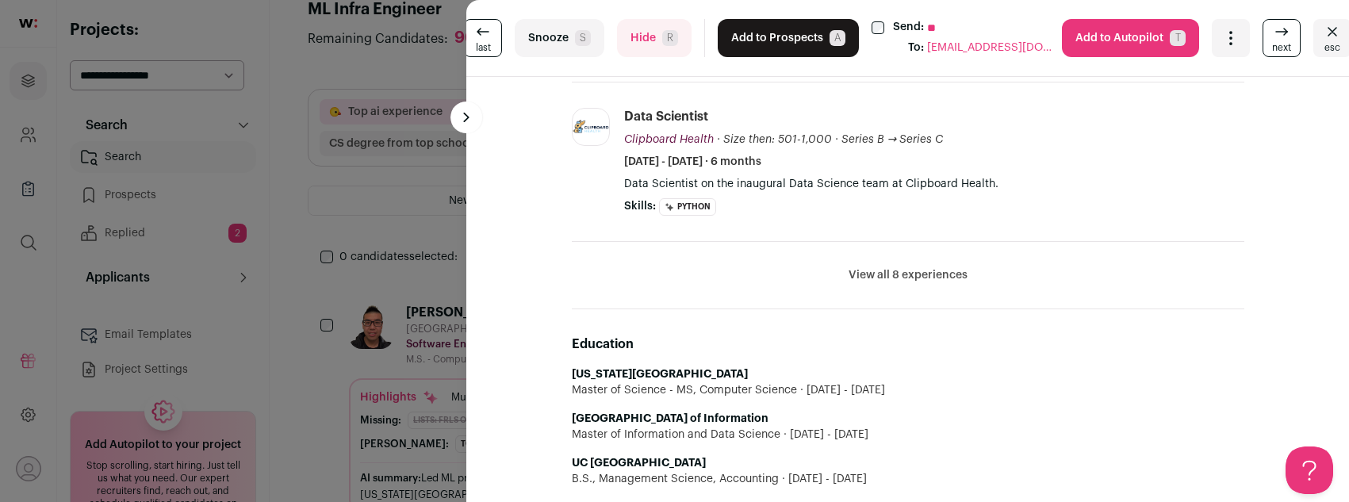
scroll to position [896, 0]
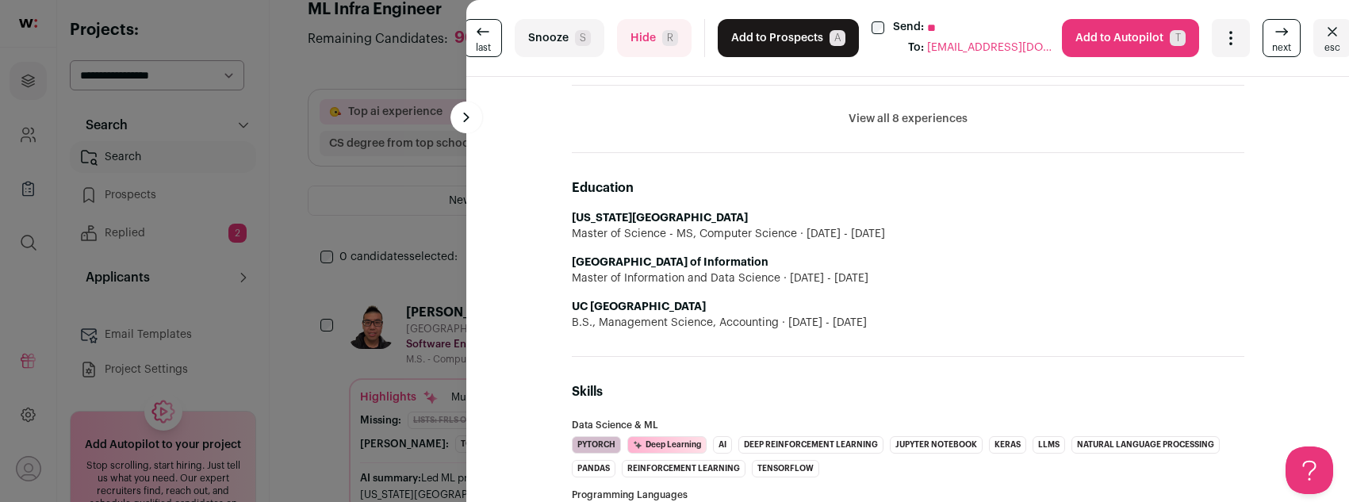
click at [654, 36] on button "Hide R" at bounding box center [654, 38] width 75 height 38
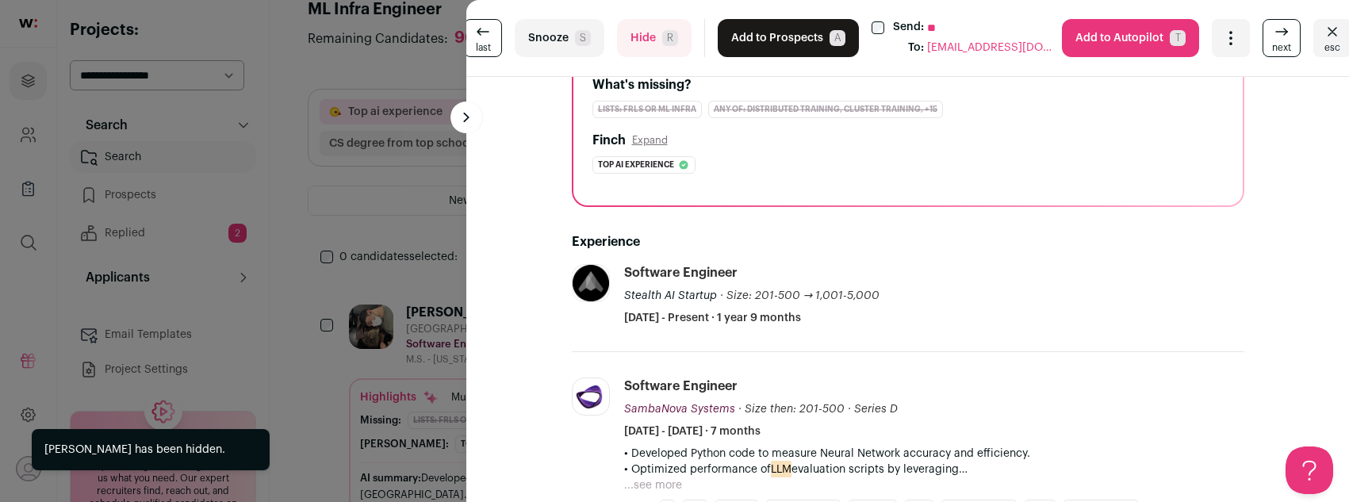
scroll to position [307, 0]
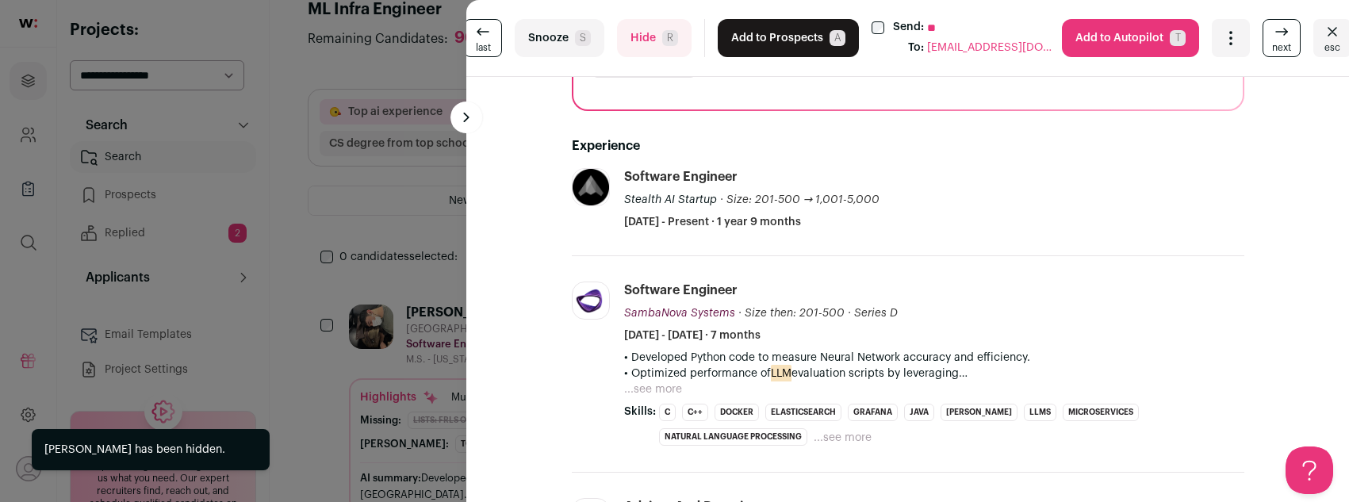
click at [393, 236] on div "last Snooze S Hide R Add to Prospects A Send: ** To: alexkiani97@gmail.com Are …" at bounding box center [674, 251] width 1349 height 502
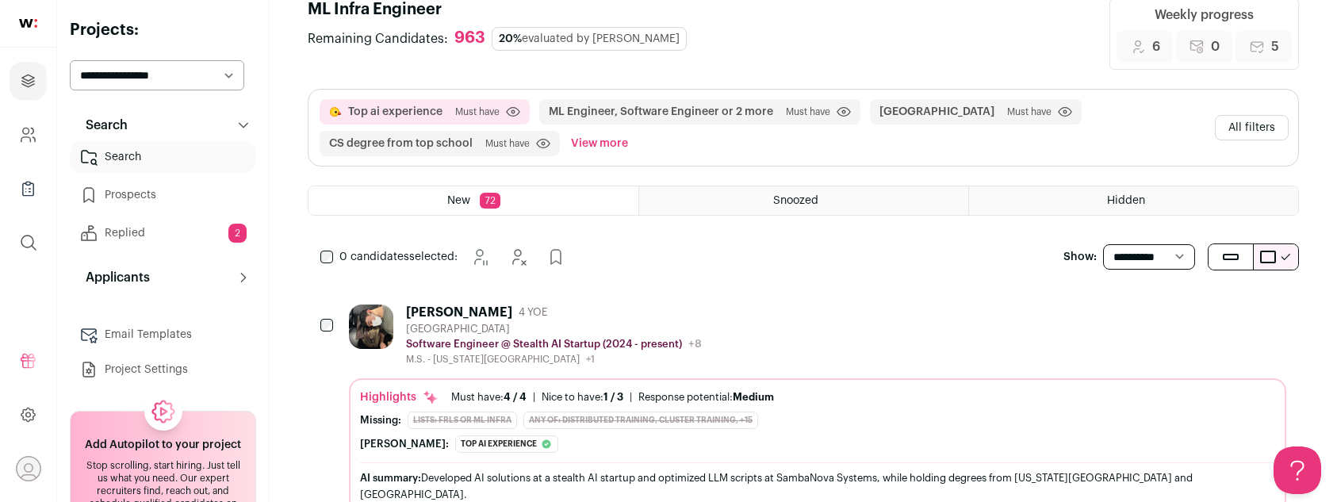
click at [1248, 127] on button "All filters" at bounding box center [1252, 127] width 74 height 25
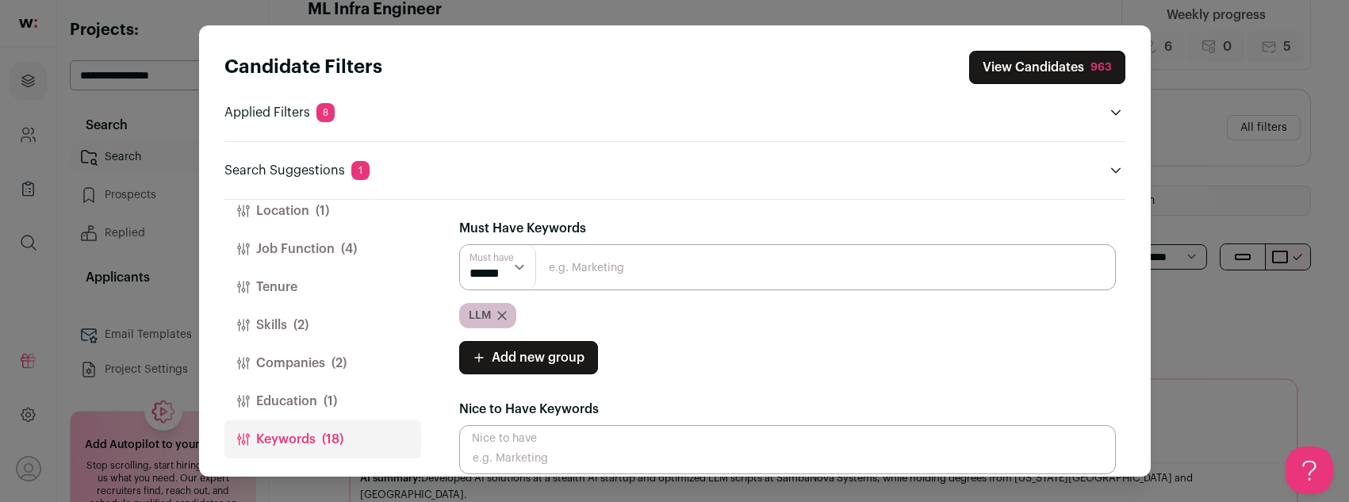
scroll to position [3, 0]
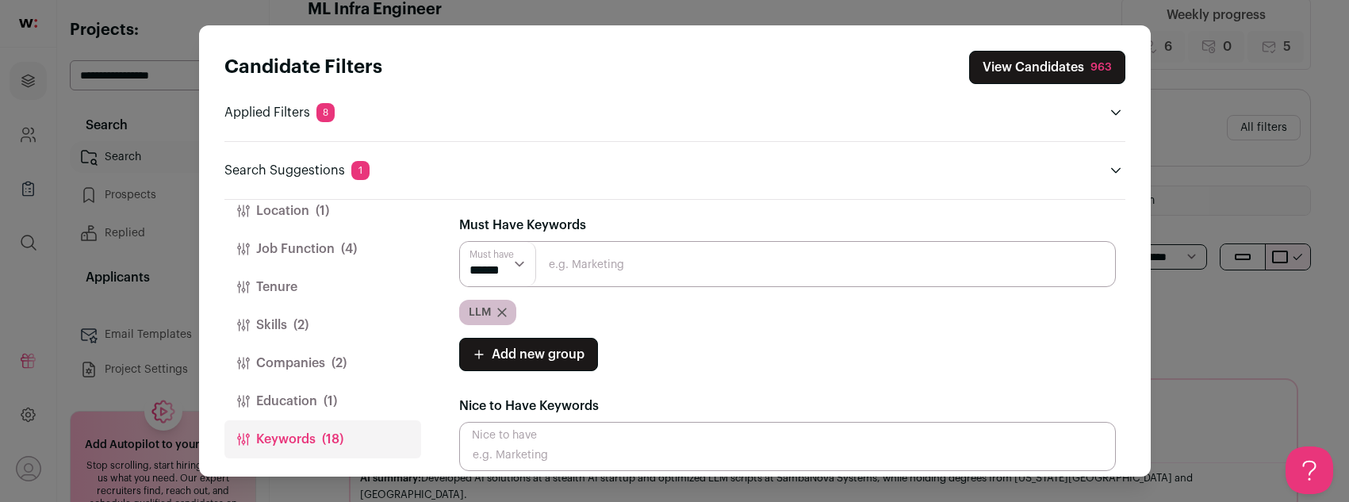
click at [612, 264] on input "Close modal via background" at bounding box center [787, 264] width 657 height 46
type input "inference"
click at [588, 266] on input "inference" at bounding box center [787, 264] width 657 height 46
click at [617, 267] on input "inference" at bounding box center [787, 264] width 657 height 46
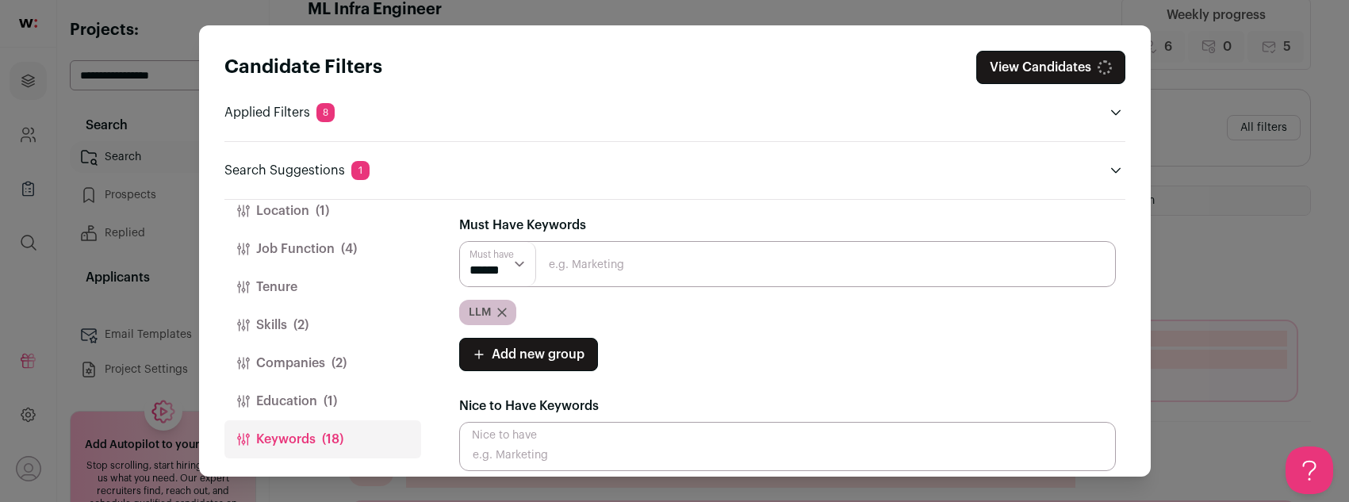
click at [614, 276] on input "Close modal via background" at bounding box center [787, 264] width 657 height 46
type input "inference"
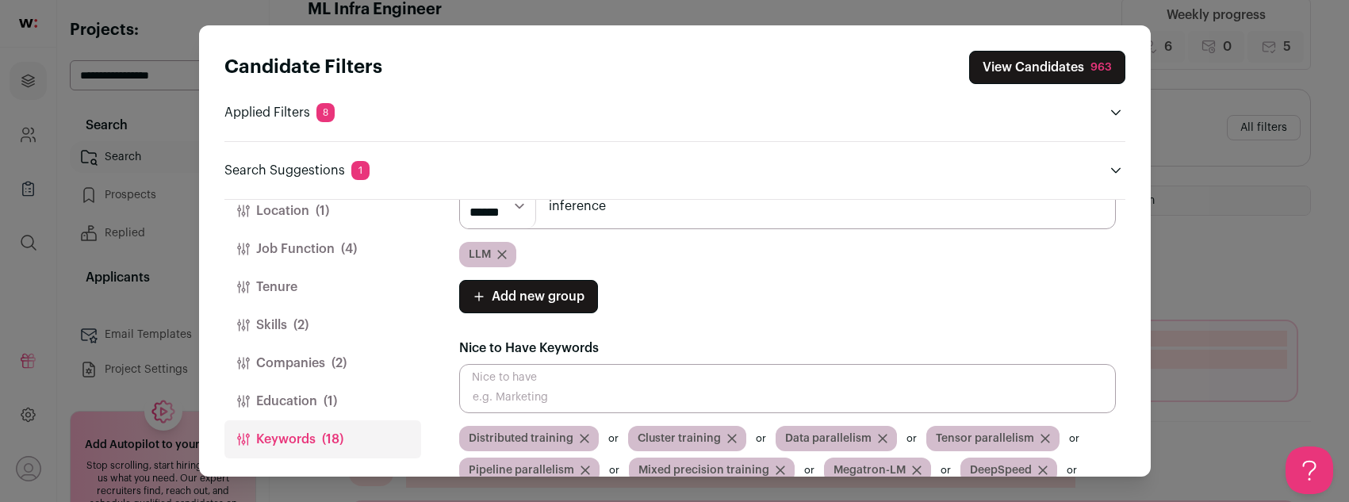
scroll to position [149, 0]
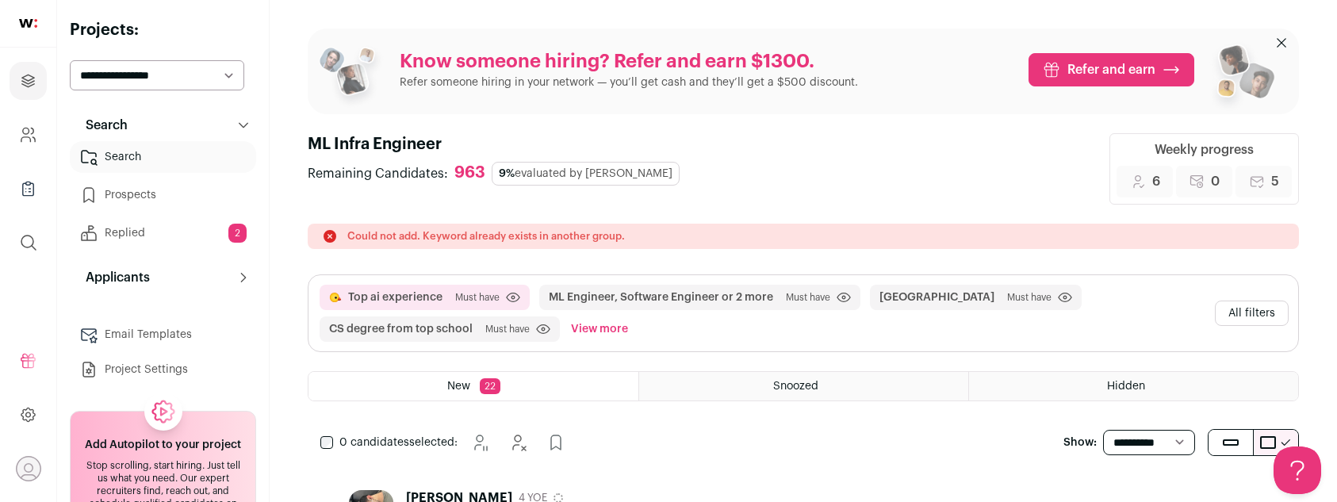
click at [328, 230] on icon at bounding box center [330, 236] width 16 height 16
click at [1271, 318] on button "All filters" at bounding box center [1252, 313] width 74 height 25
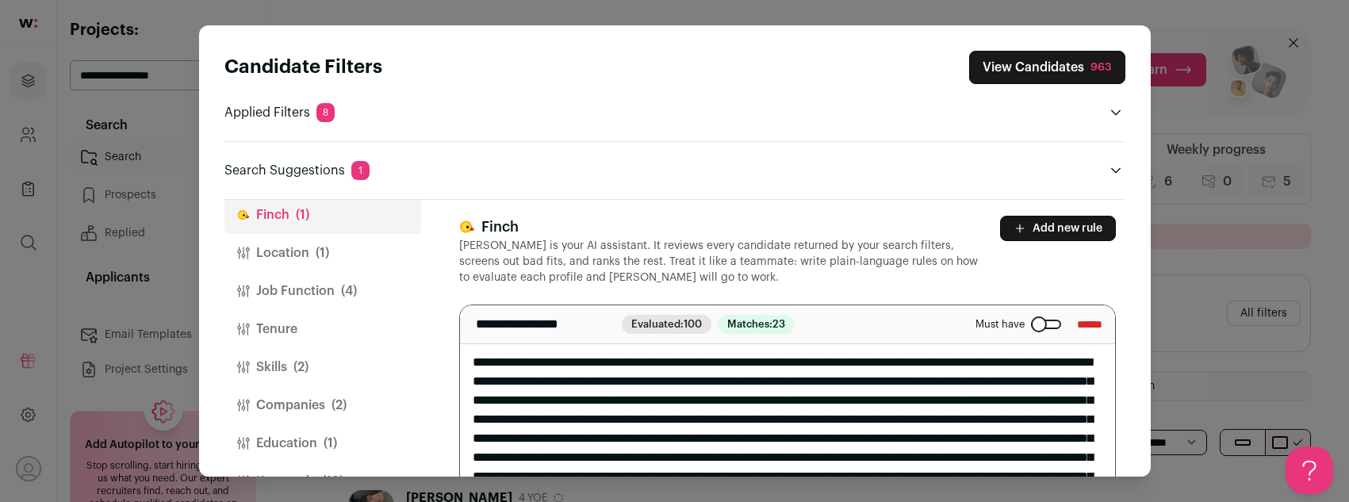
scroll to position [65, 0]
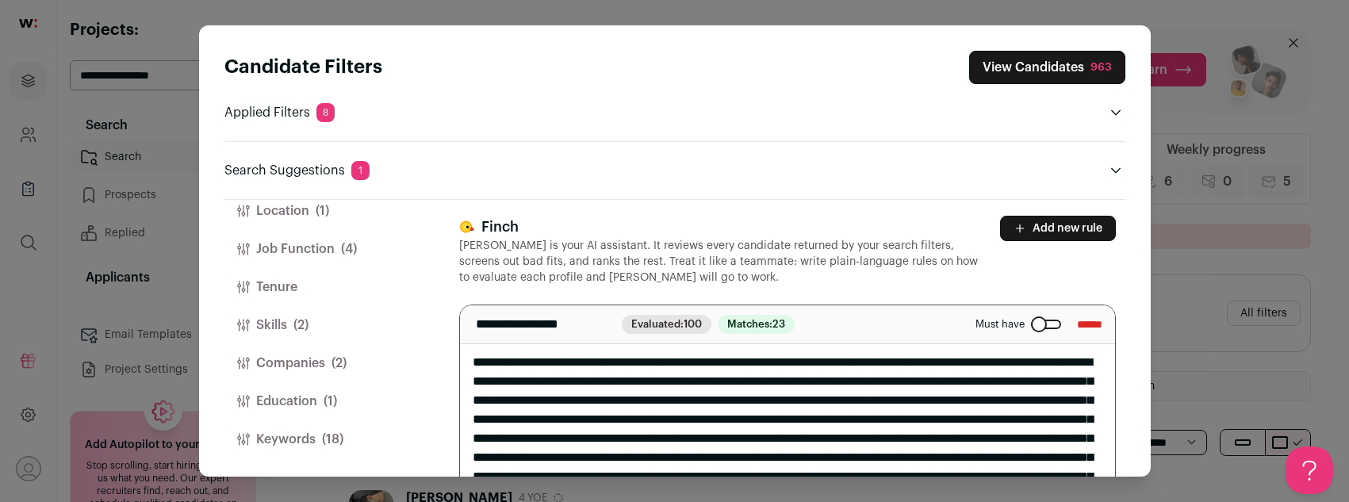
click at [295, 434] on button "Keywords (18)" at bounding box center [322, 439] width 197 height 38
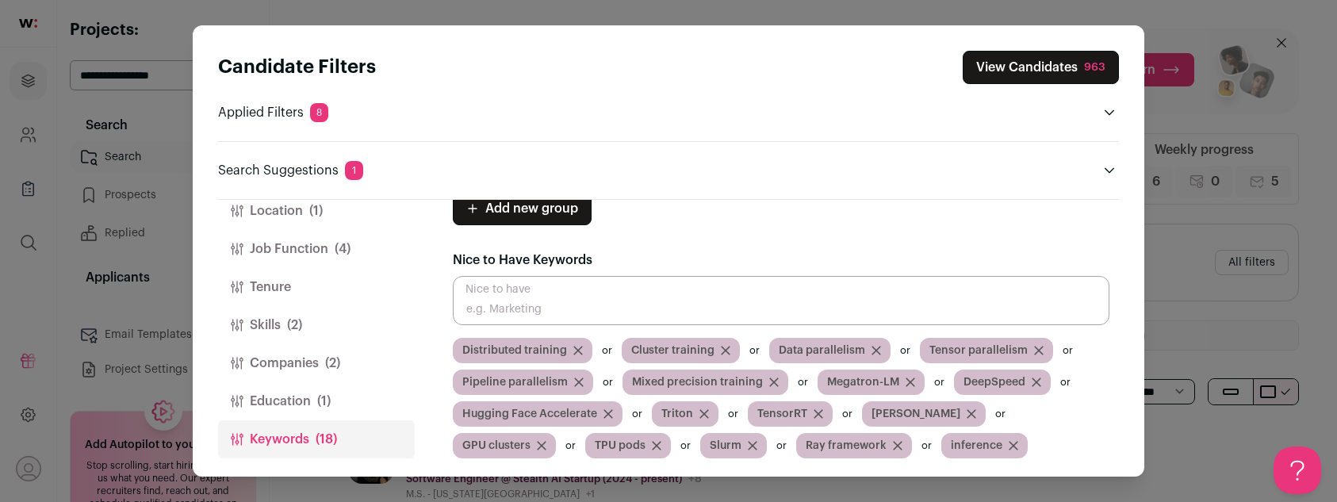
scroll to position [33, 0]
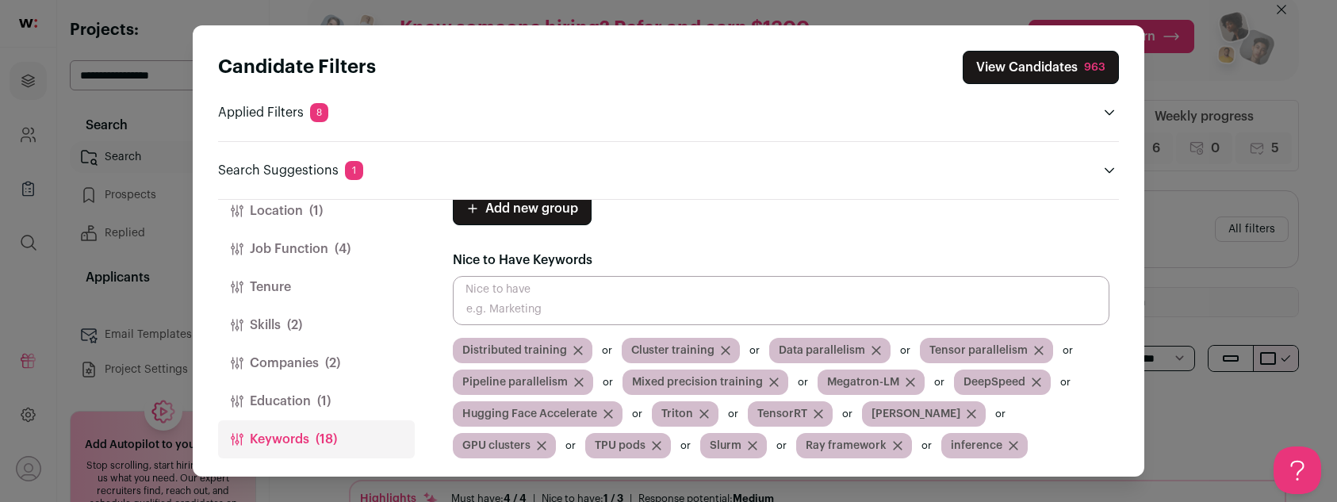
click at [1012, 443] on icon "Close modal via background" at bounding box center [1014, 446] width 10 height 10
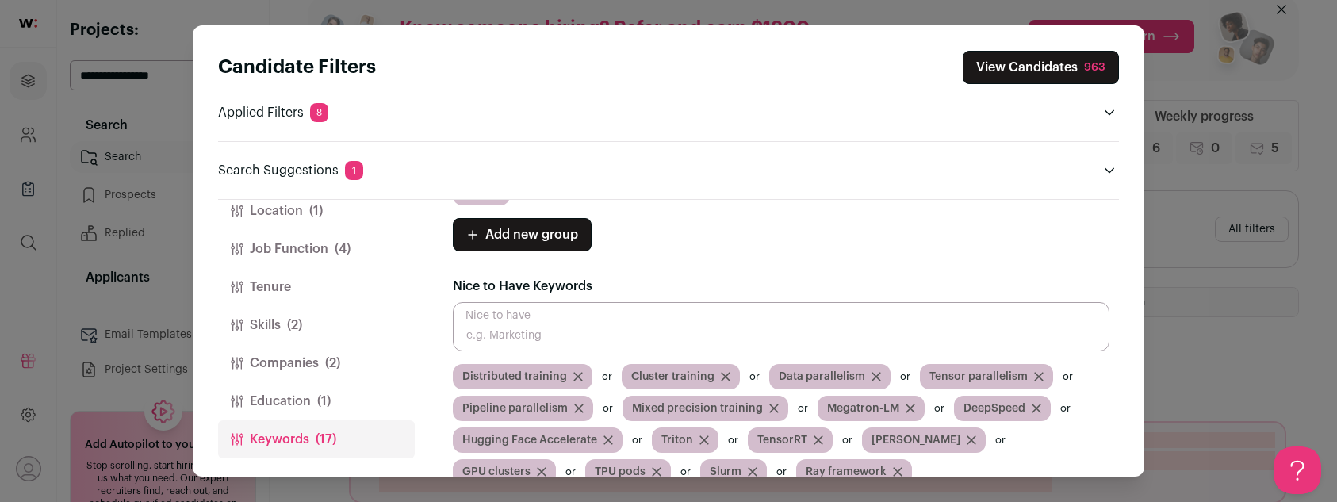
scroll to position [0, 0]
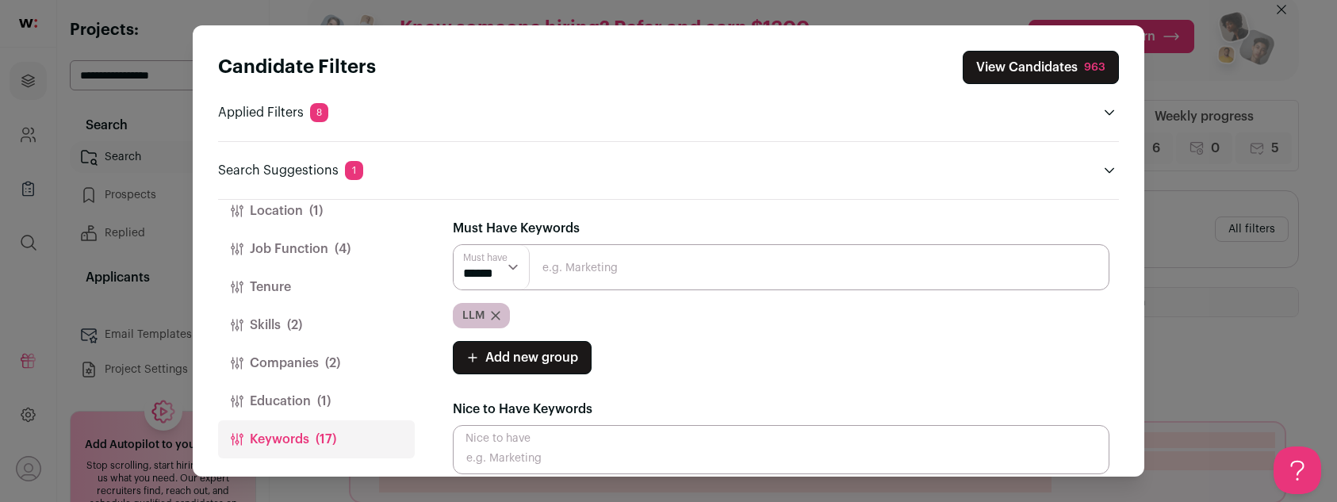
click at [719, 276] on input "Close modal via background" at bounding box center [781, 267] width 657 height 46
type input "inference"
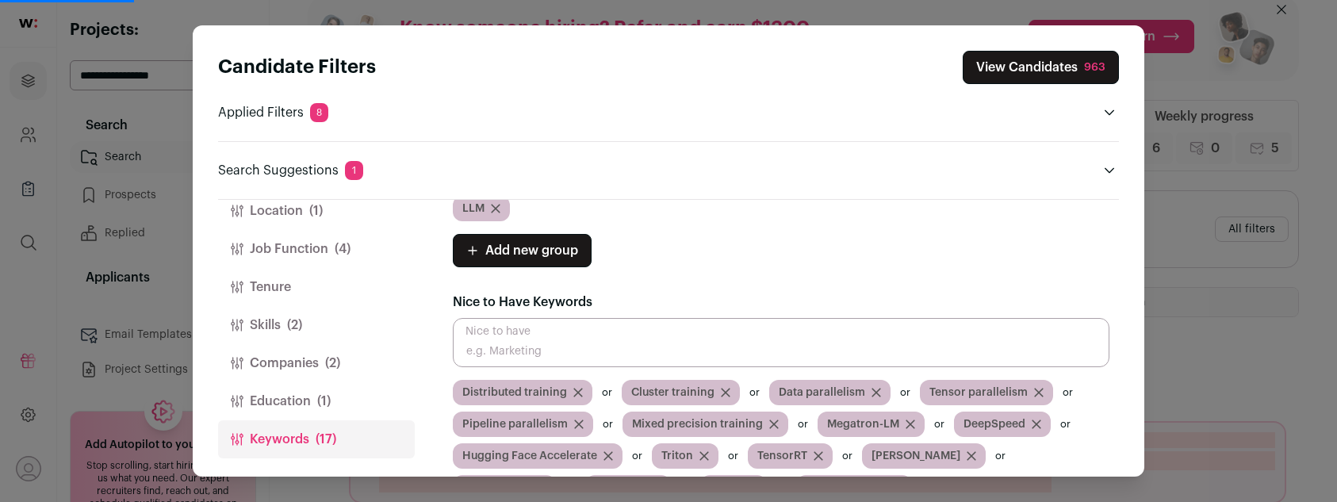
scroll to position [18, 0]
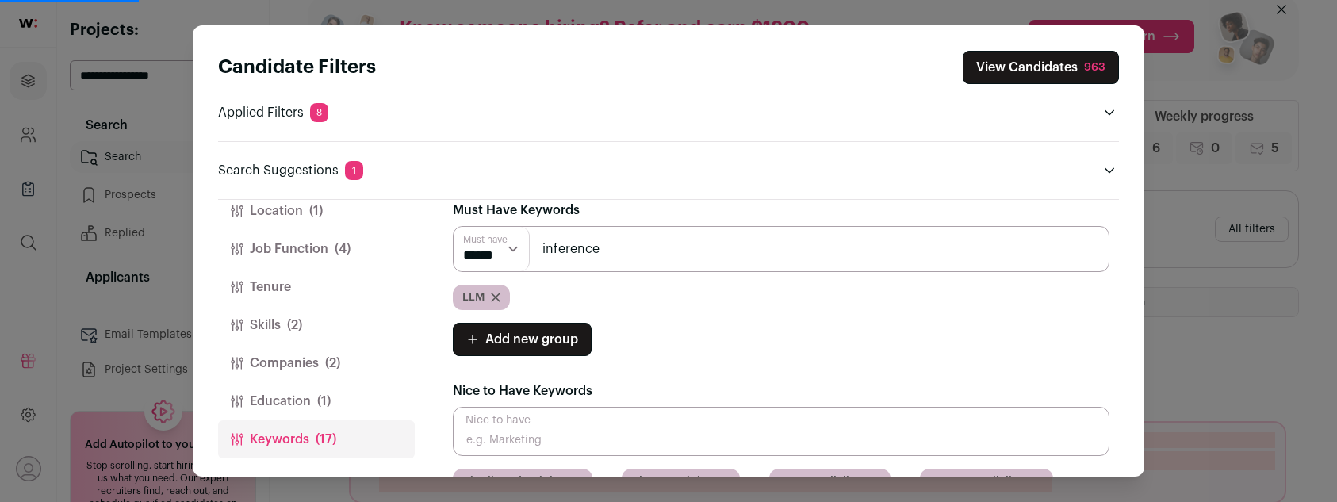
click at [673, 249] on input "inference" at bounding box center [781, 249] width 657 height 46
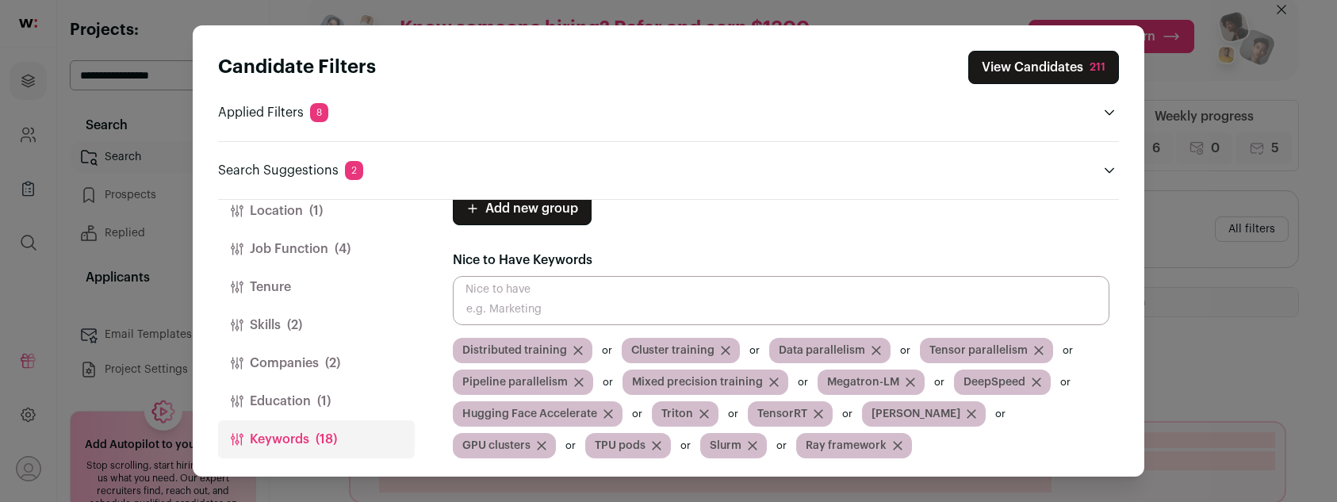
click at [1204, 343] on div "Candidate Filters View Candidates 211 Applied Filters 8 Top ai experience Must …" at bounding box center [668, 251] width 1337 height 502
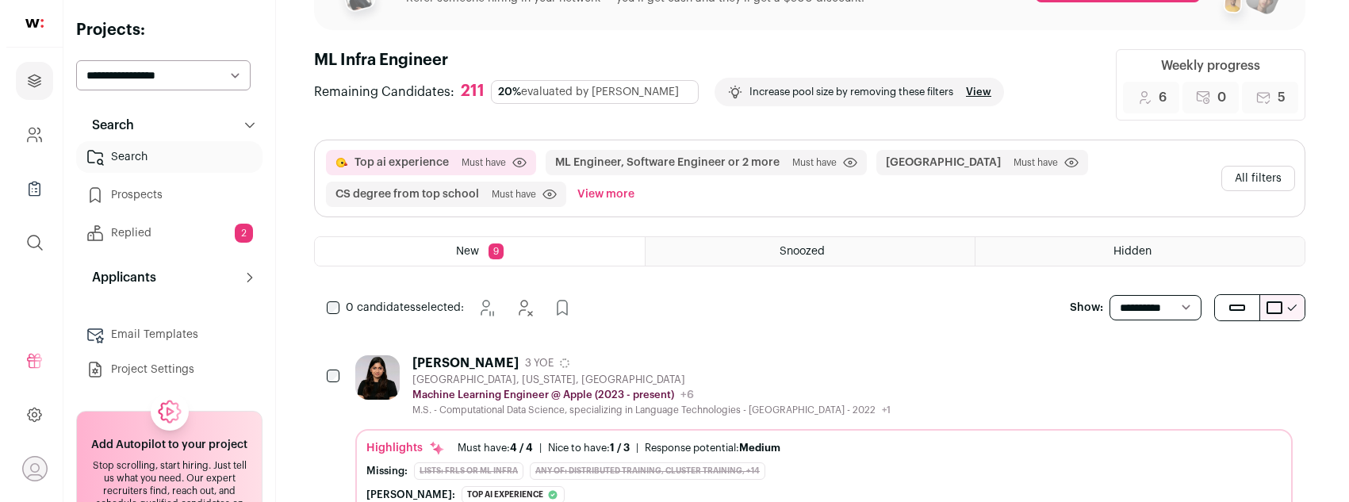
scroll to position [171, 0]
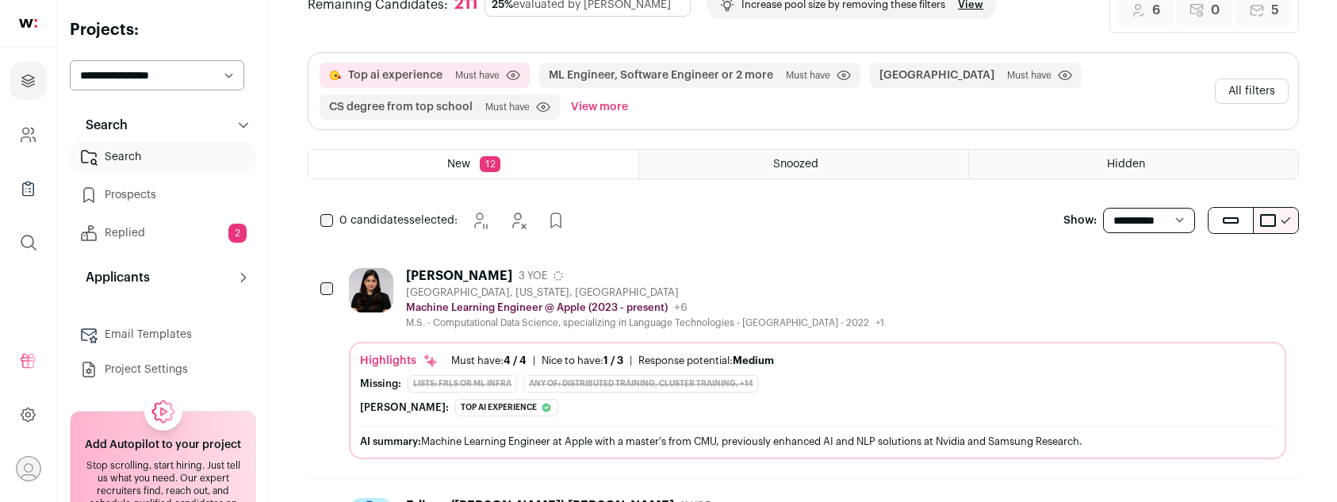
click at [568, 320] on div "M.S. - Computational Data Science, specializing in Language Technologies - [GEO…" at bounding box center [645, 322] width 478 height 13
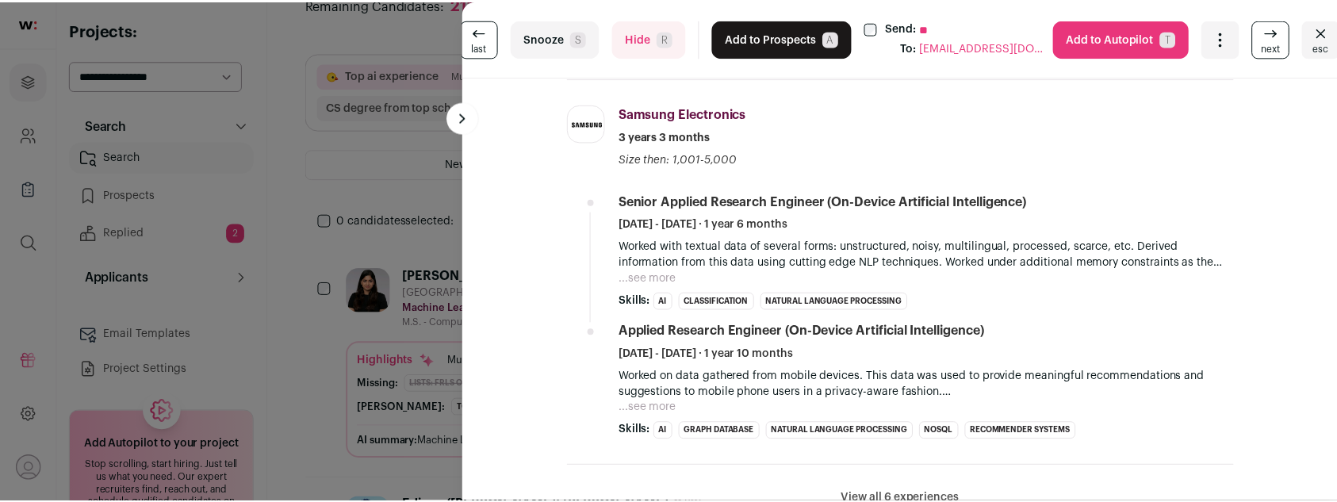
scroll to position [735, 0]
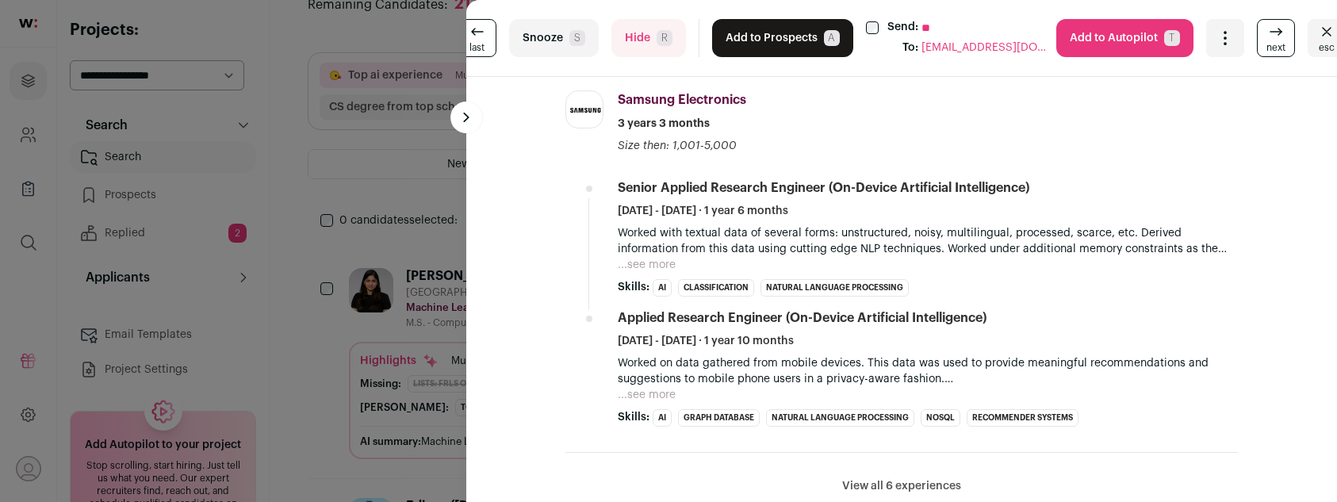
click at [800, 36] on button "Add to Prospects A" at bounding box center [782, 38] width 141 height 38
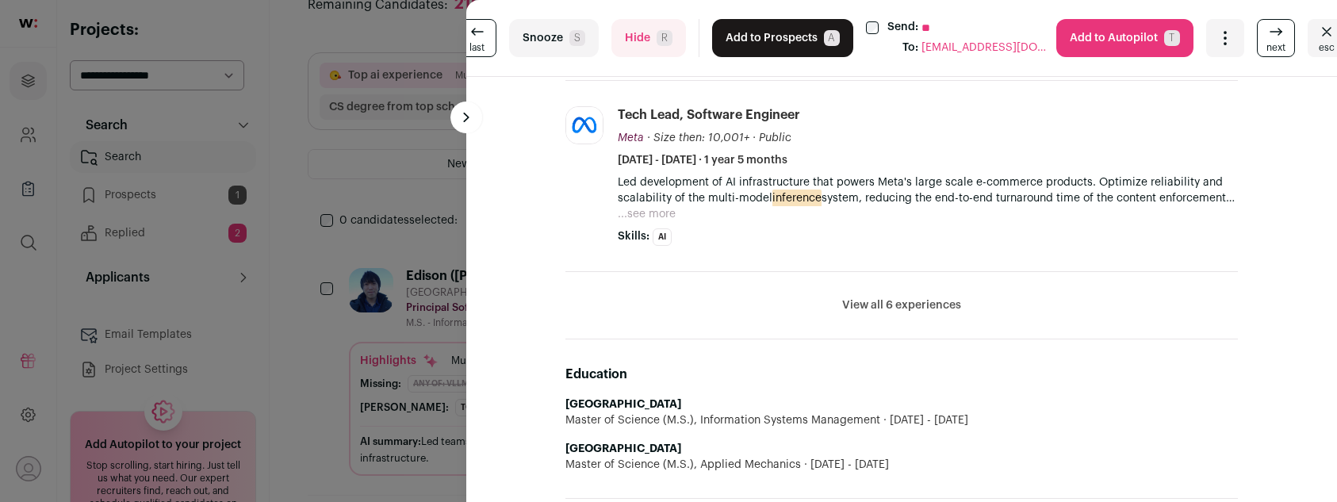
scroll to position [720, 0]
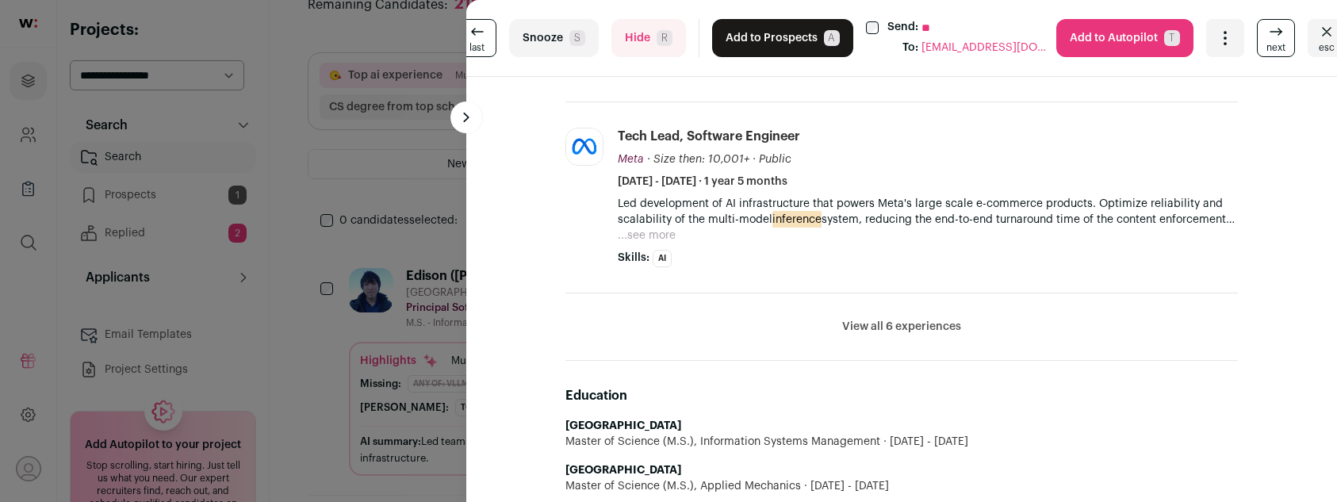
click at [742, 49] on button "Add to Prospects A" at bounding box center [782, 38] width 141 height 38
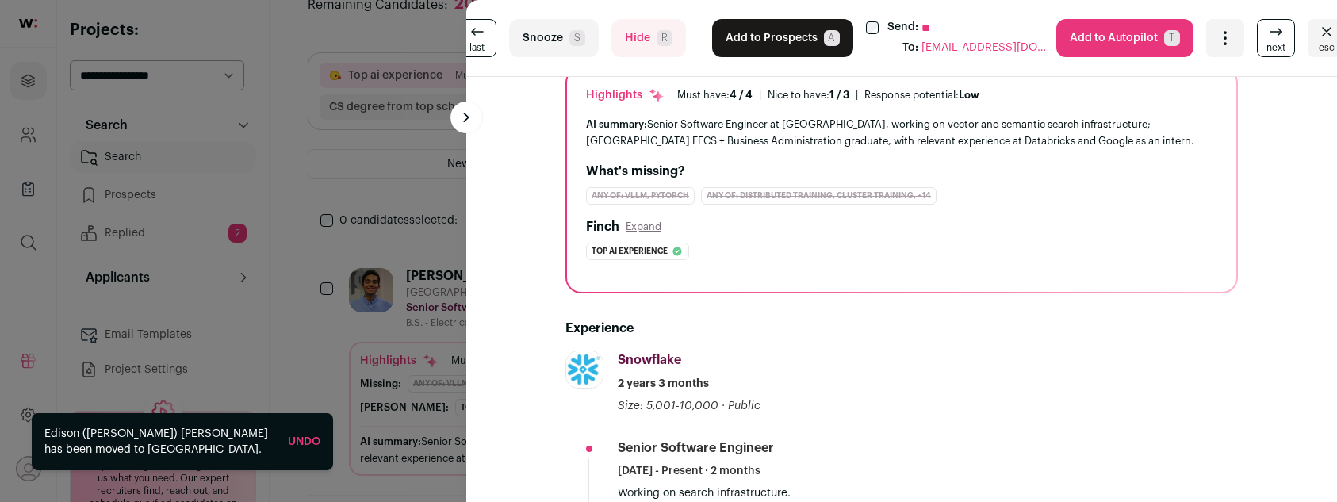
scroll to position [499, 0]
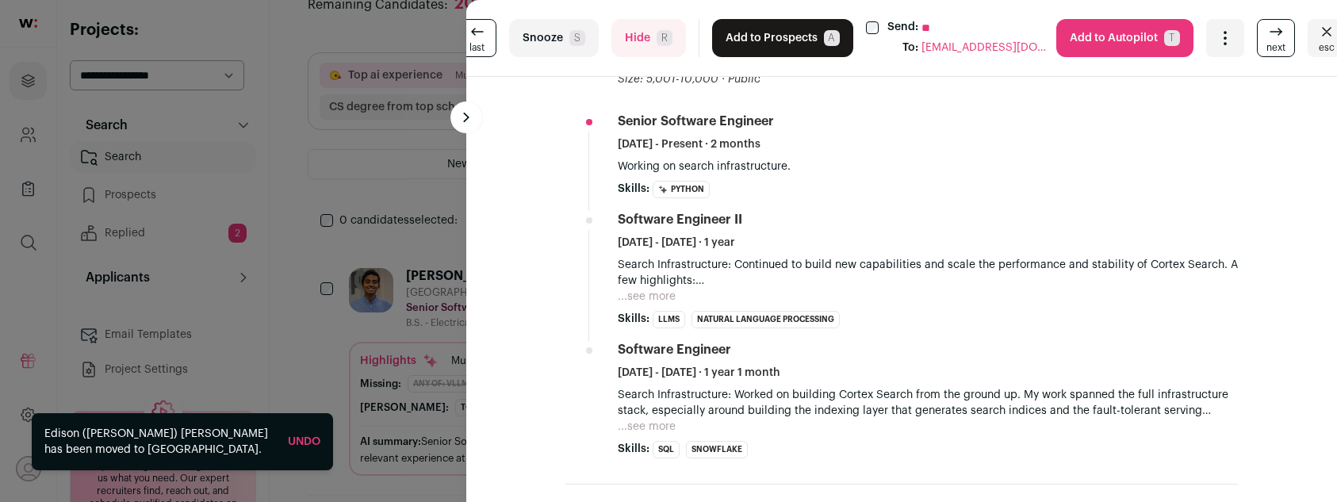
click at [733, 34] on button "Add to Prospects A" at bounding box center [782, 38] width 141 height 38
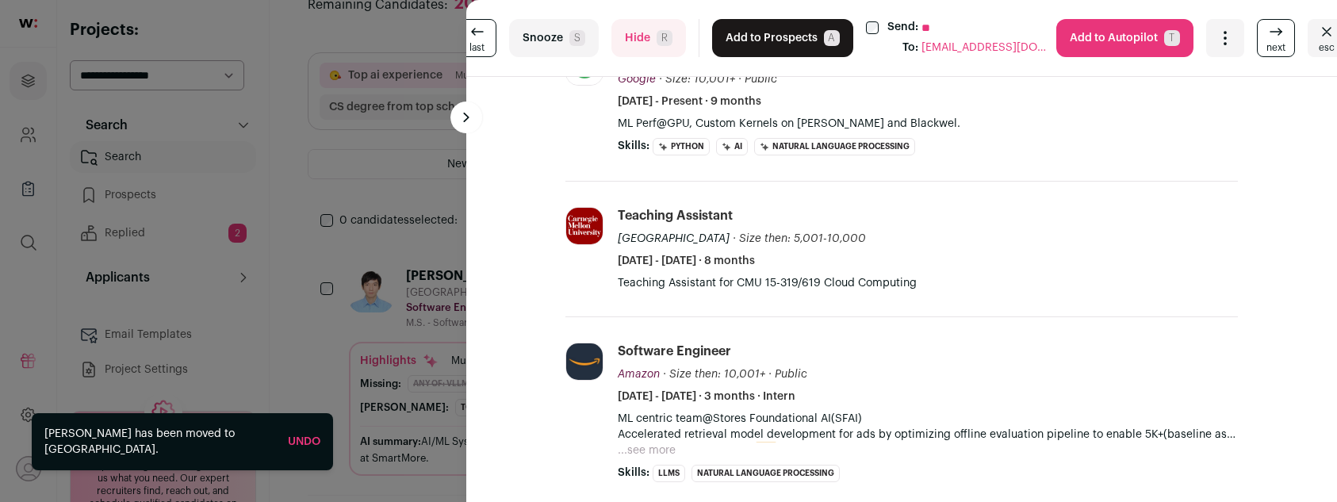
scroll to position [338, 0]
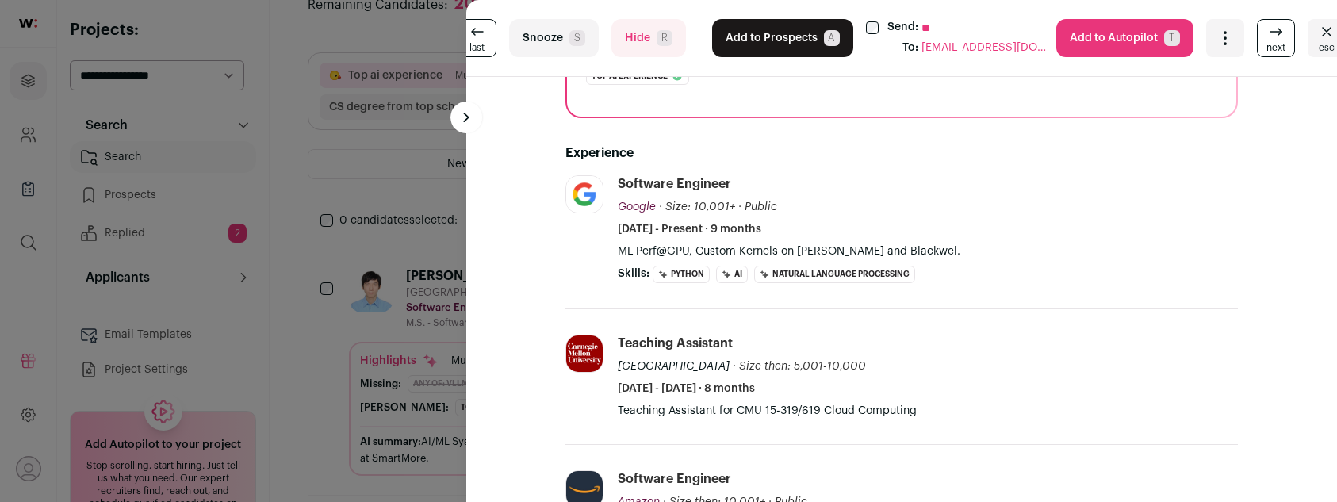
drag, startPoint x: 638, startPoint y: 39, endPoint x: 636, endPoint y: 217, distance: 177.7
click at [636, 217] on turbo-frame "last Snooze S Hide R Add to Prospects A Send: ** To: [EMAIL_ADDRESS][DOMAIN_NAM…" at bounding box center [901, 251] width 871 height 502
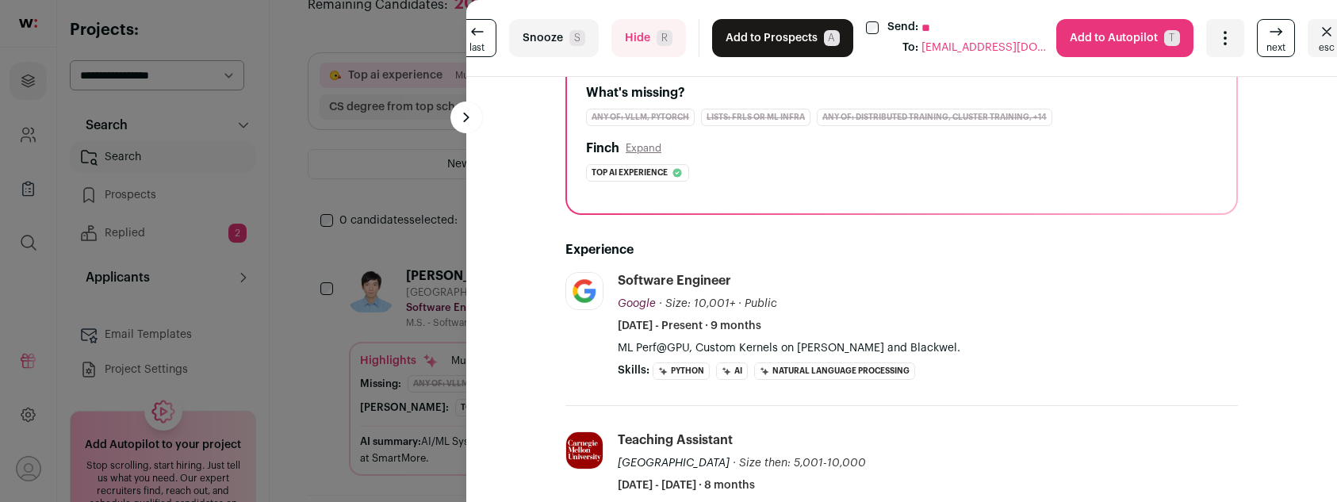
scroll to position [0, 0]
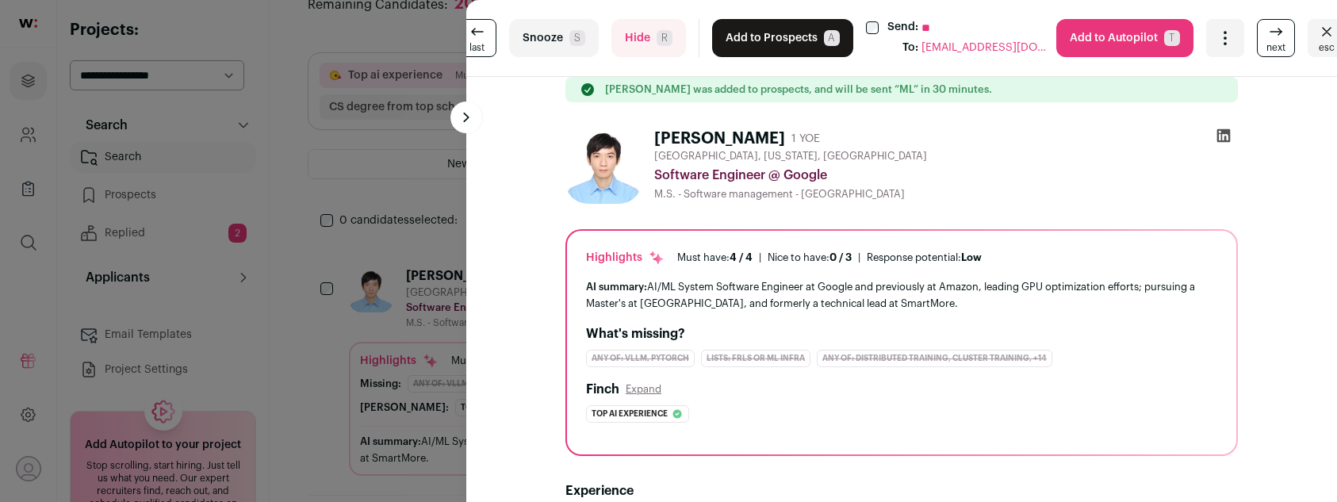
drag, startPoint x: 641, startPoint y: 48, endPoint x: 653, endPoint y: 144, distance: 96.8
click at [653, 136] on turbo-frame "last Snooze S Hide R Add to Prospects A Send: ** To: [EMAIL_ADDRESS][DOMAIN_NAM…" at bounding box center [901, 251] width 871 height 502
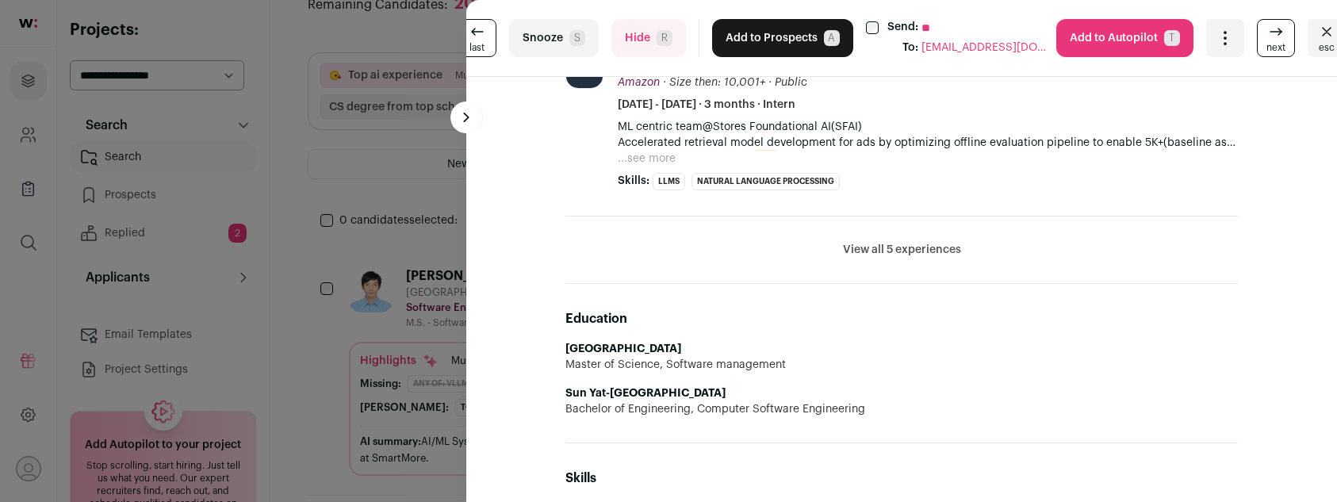
scroll to position [772, 0]
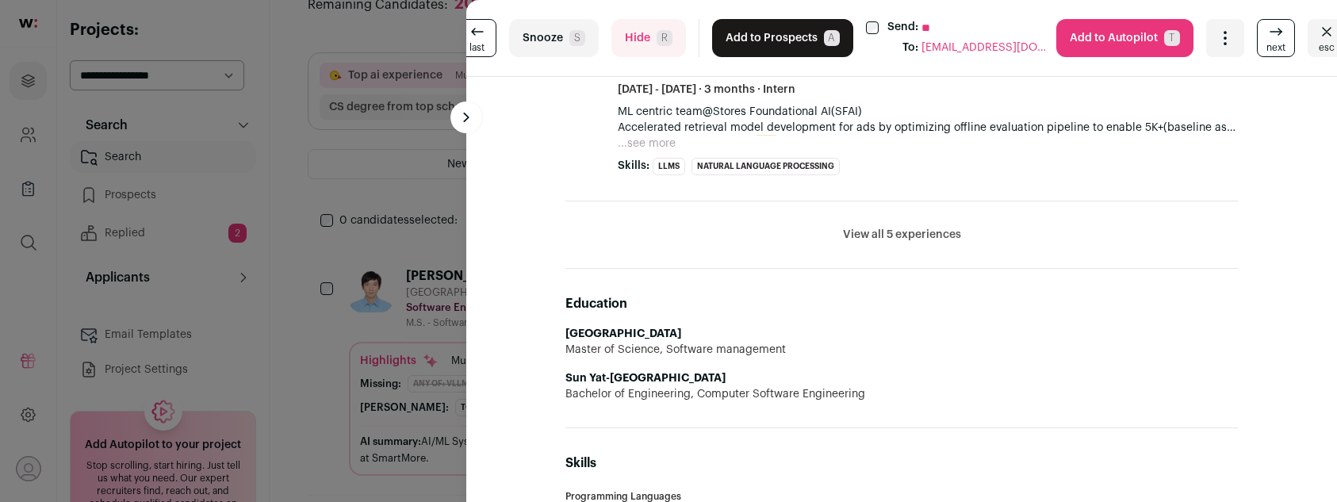
click at [629, 43] on button "Hide R" at bounding box center [648, 38] width 75 height 38
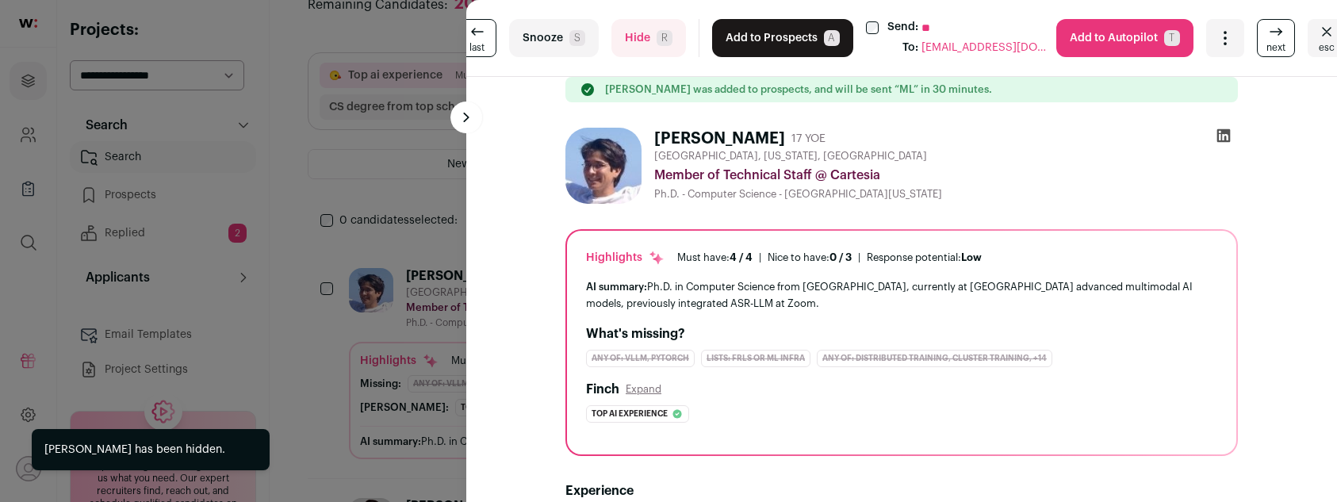
click at [723, 34] on button "Add to Prospects A" at bounding box center [782, 38] width 141 height 38
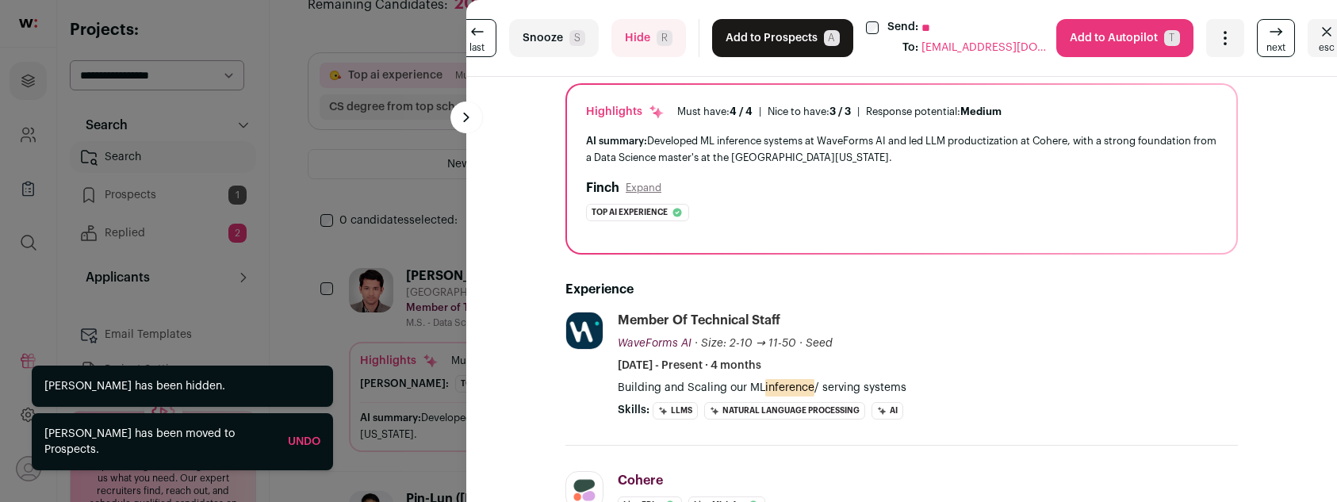
scroll to position [166, 0]
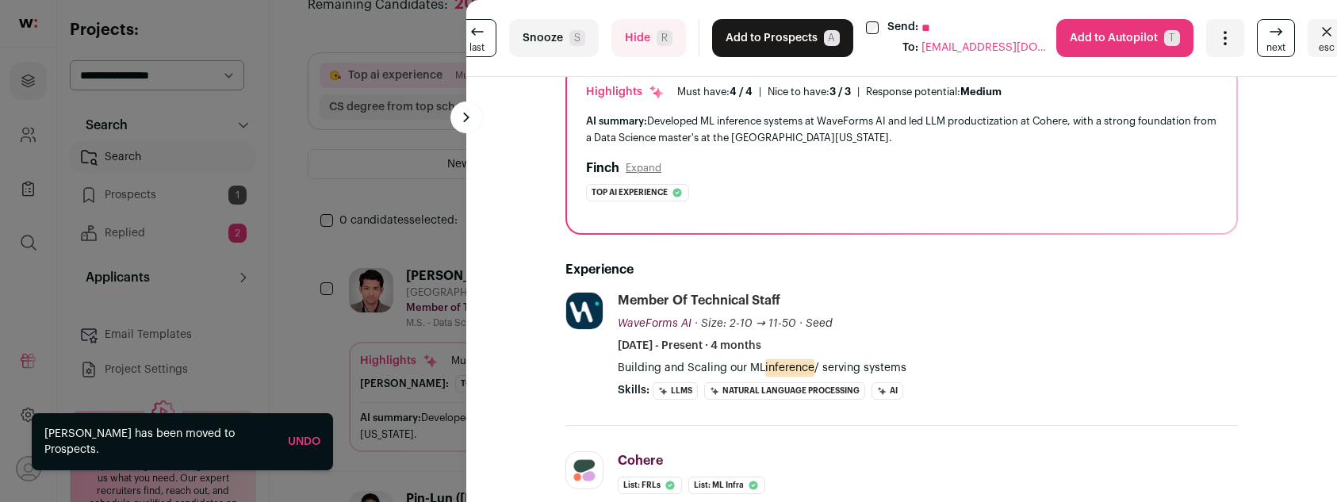
click at [737, 33] on button "Add to Prospects A" at bounding box center [782, 38] width 141 height 38
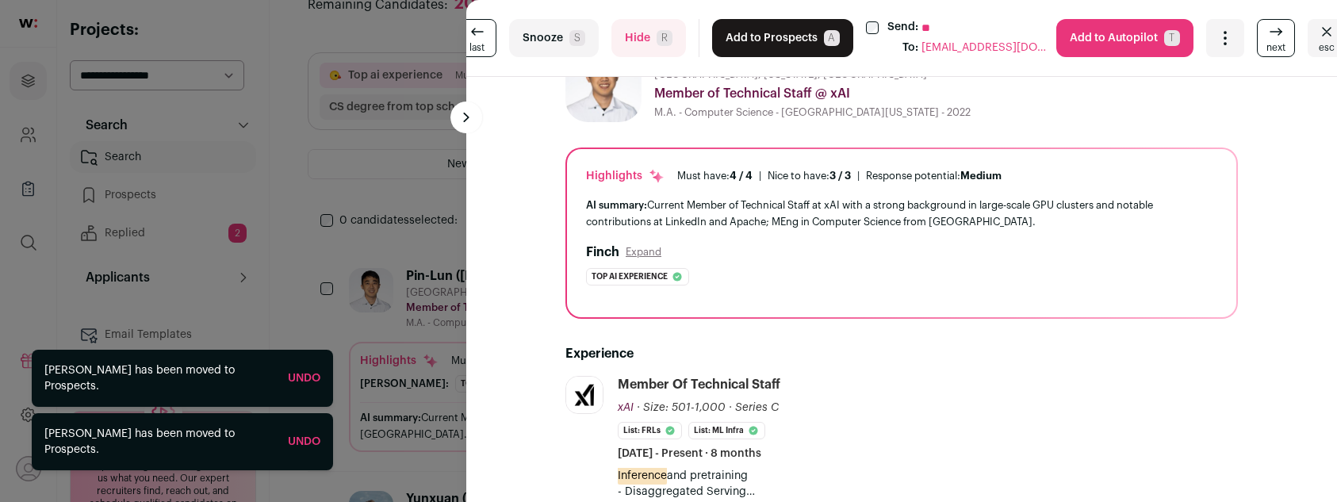
scroll to position [170, 0]
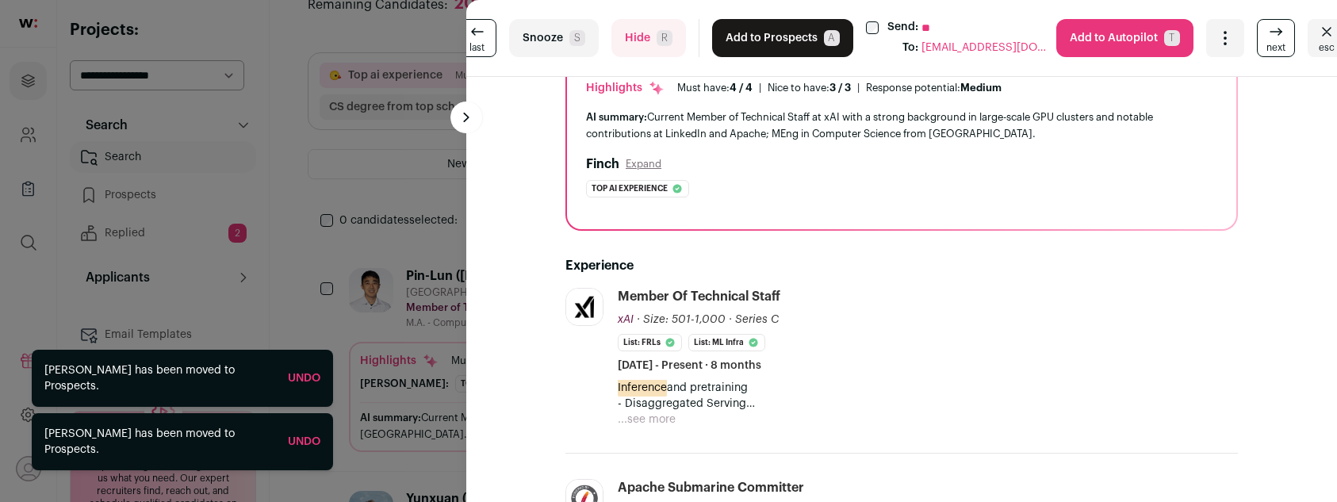
click at [749, 50] on button "Add to Prospects A" at bounding box center [782, 38] width 141 height 38
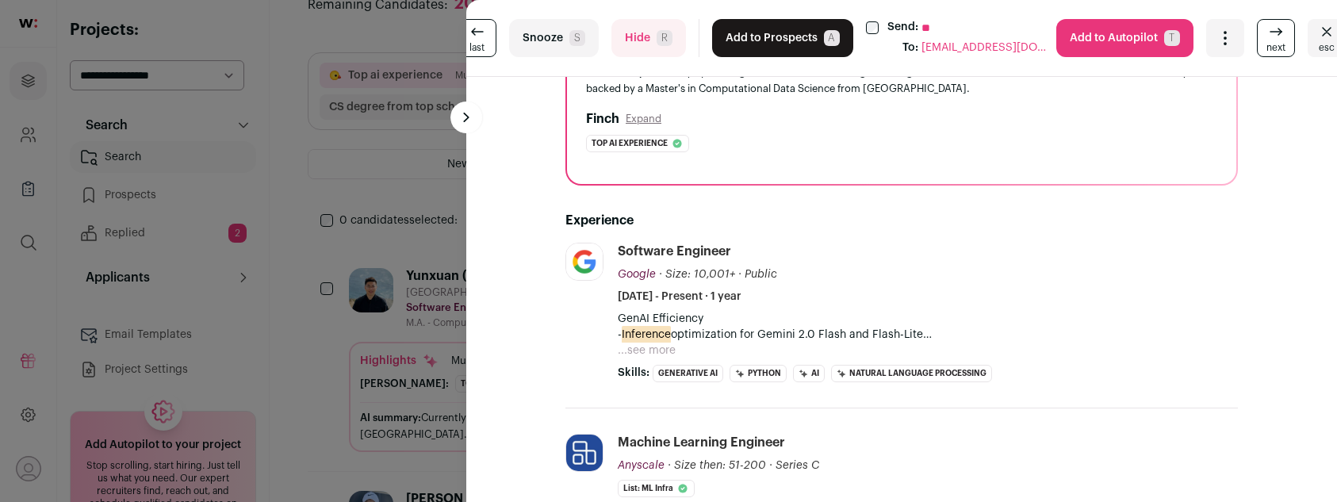
scroll to position [216, 0]
click at [738, 32] on button "Add to Prospects A" at bounding box center [782, 38] width 141 height 38
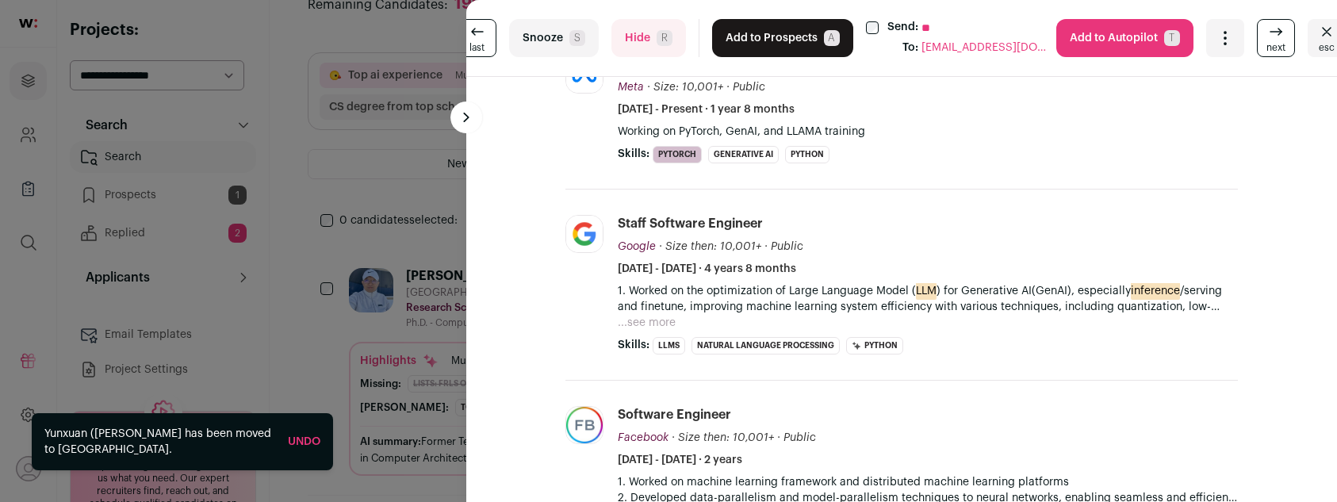
scroll to position [509, 0]
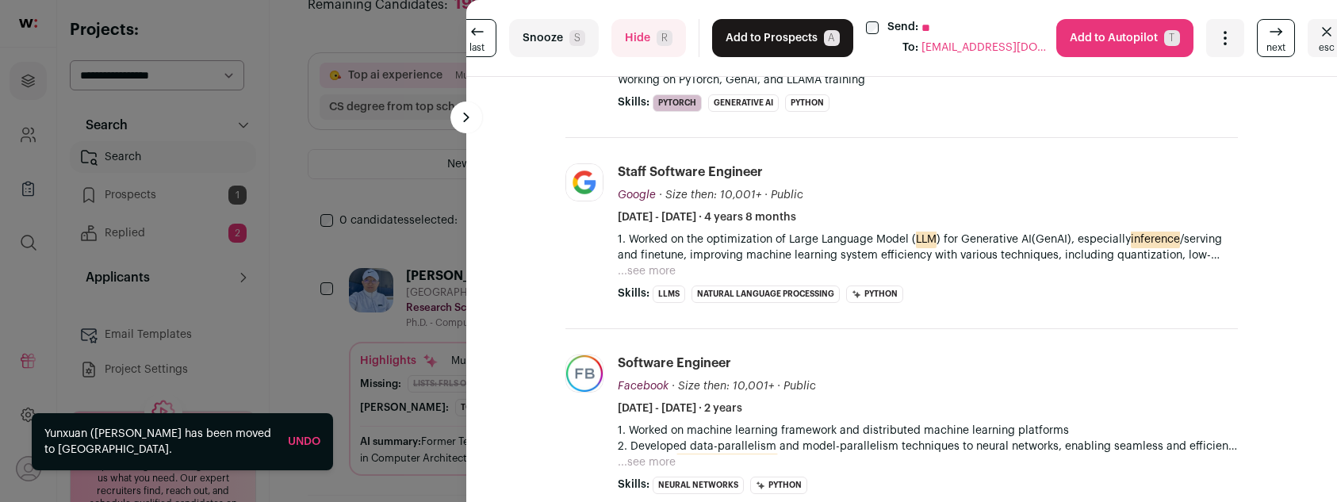
click at [745, 38] on button "Add to Prospects A" at bounding box center [782, 38] width 141 height 38
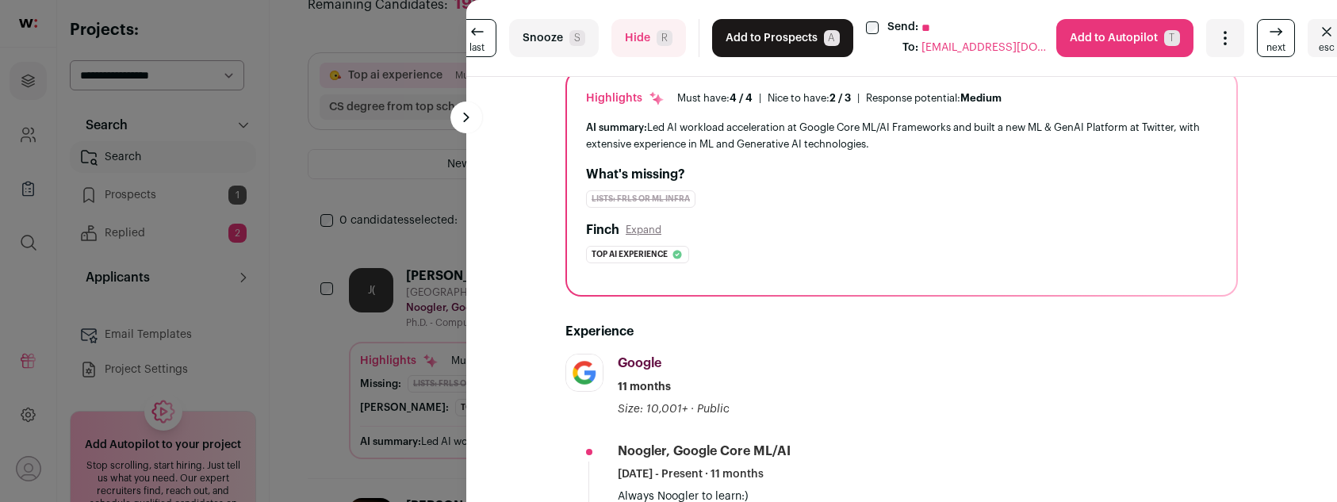
scroll to position [0, 0]
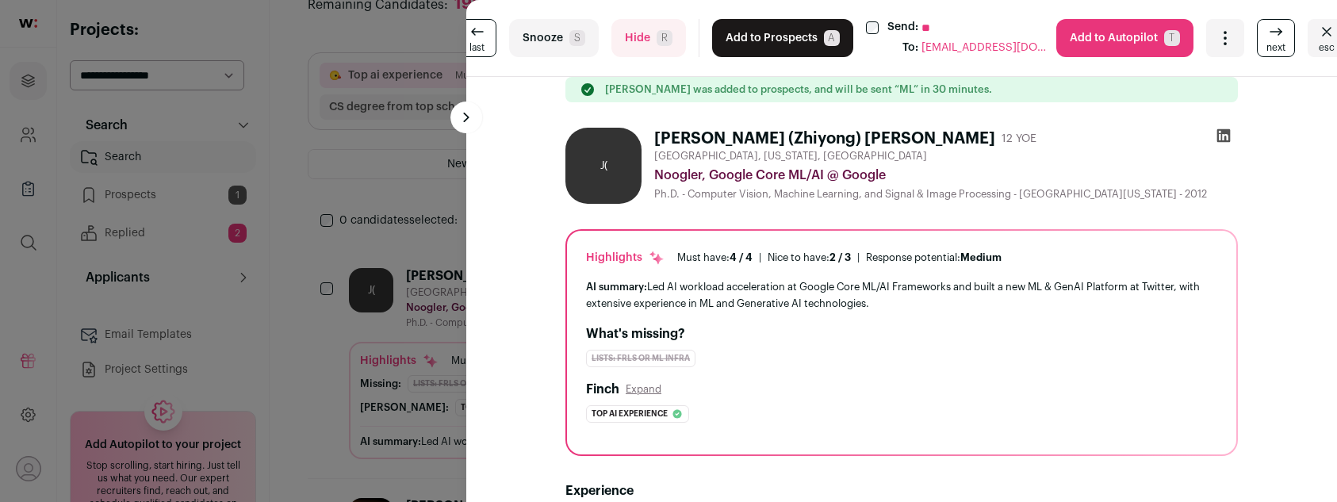
click at [731, 42] on button "Add to Prospects A" at bounding box center [782, 38] width 141 height 38
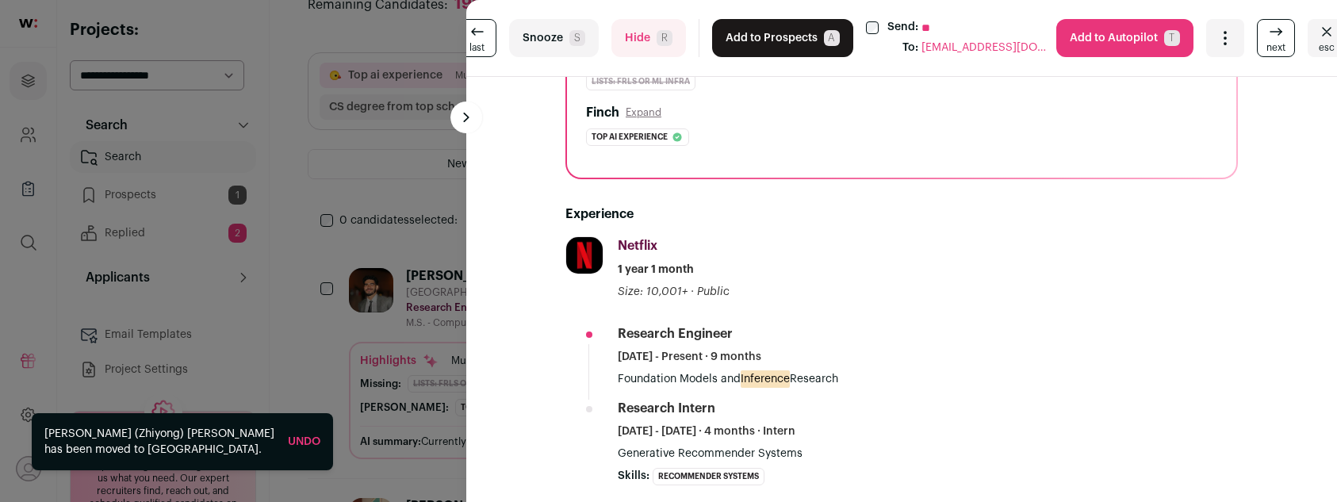
scroll to position [414, 0]
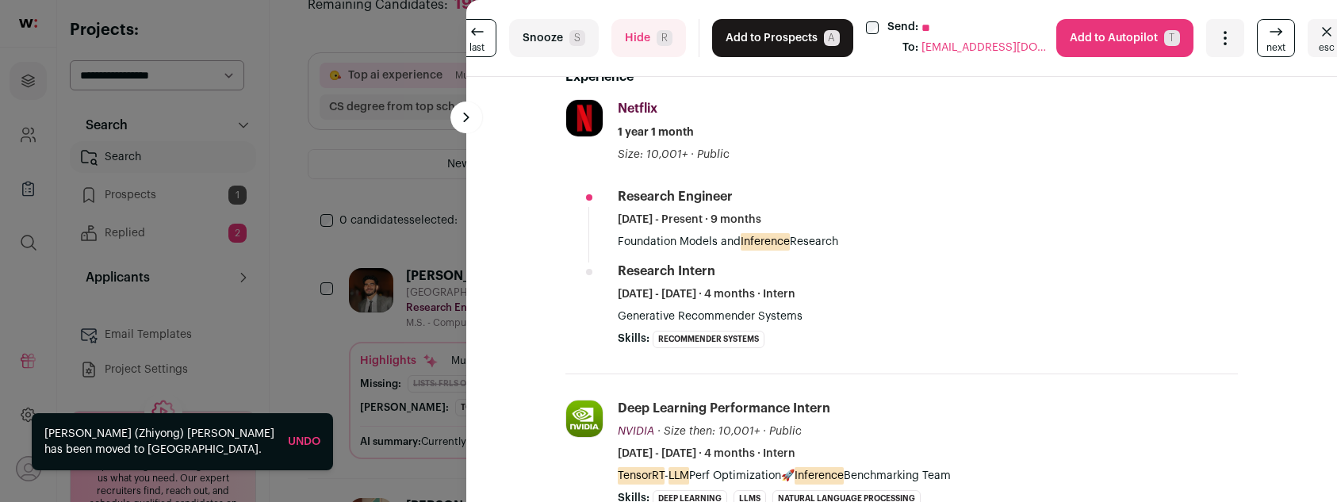
click at [723, 31] on button "Add to Prospects A" at bounding box center [782, 38] width 141 height 38
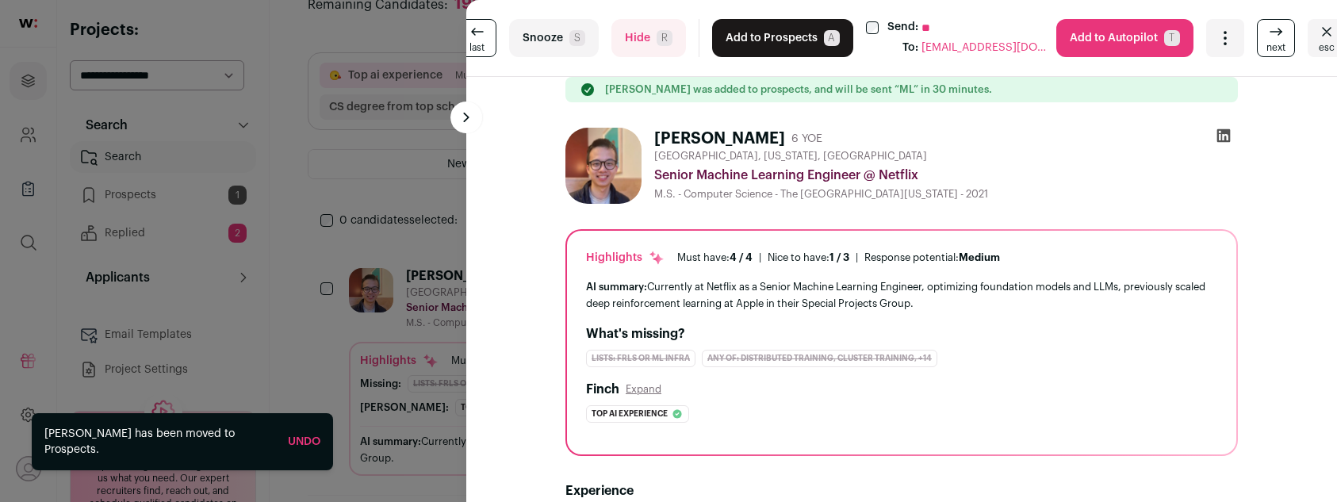
click at [750, 24] on button "Add to Prospects A" at bounding box center [782, 38] width 141 height 38
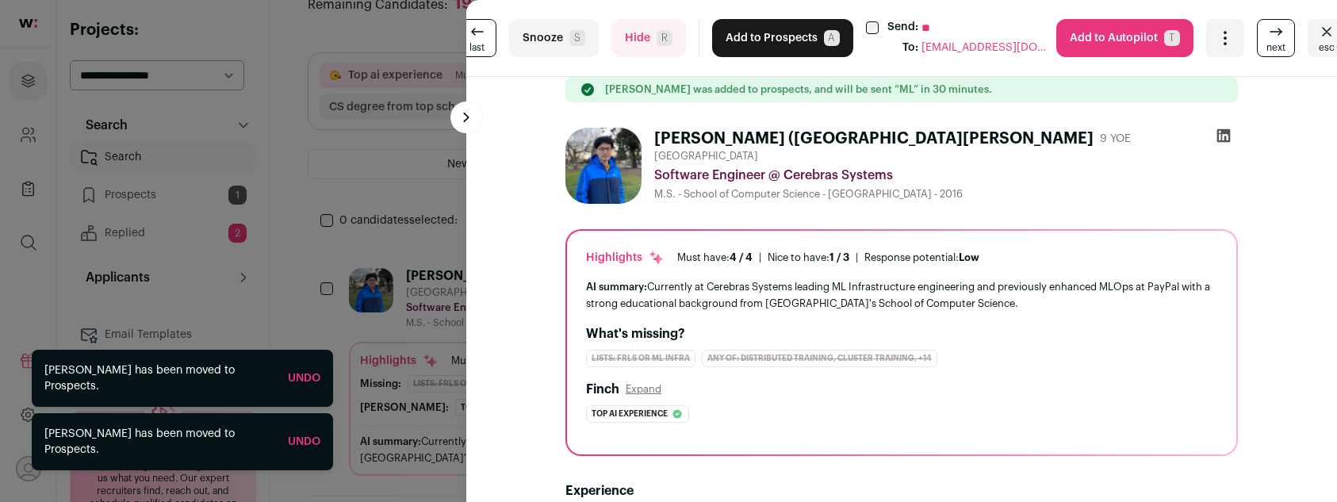
scroll to position [400, 0]
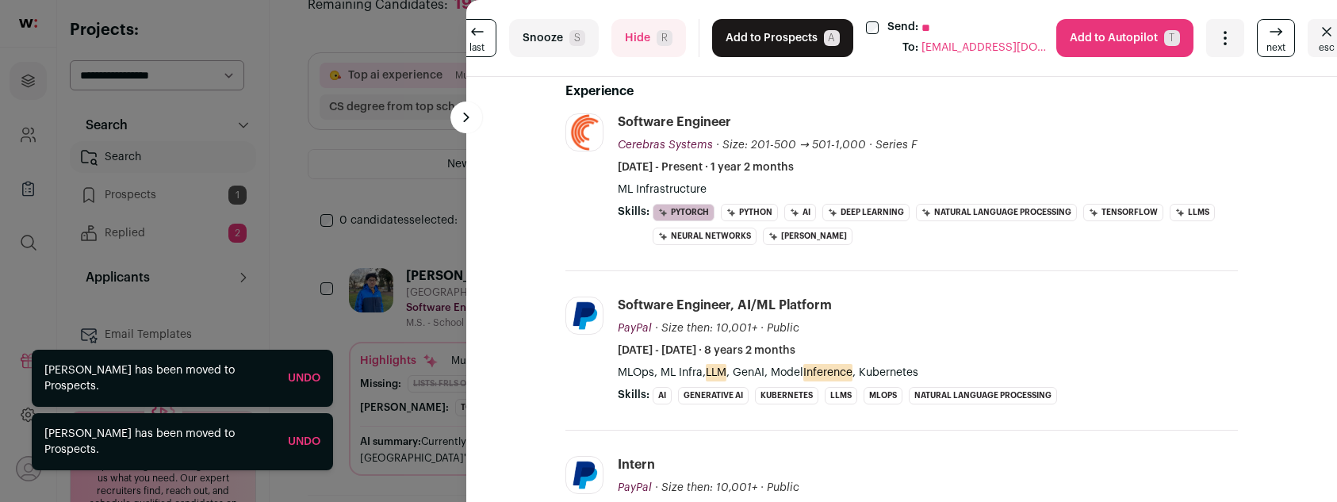
click at [751, 31] on button "Add to Prospects A" at bounding box center [782, 38] width 141 height 38
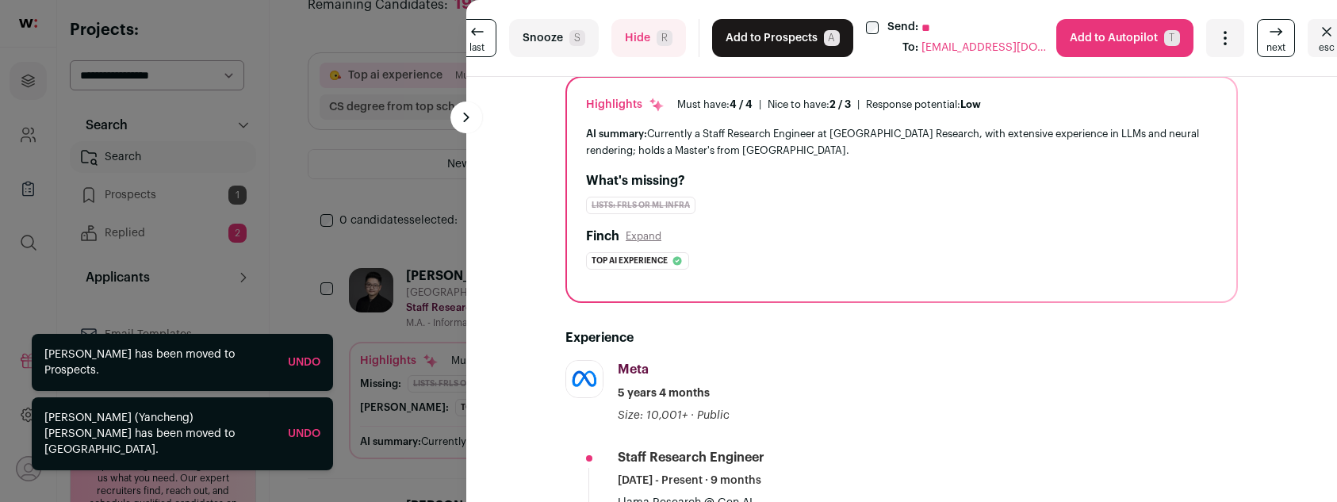
scroll to position [191, 0]
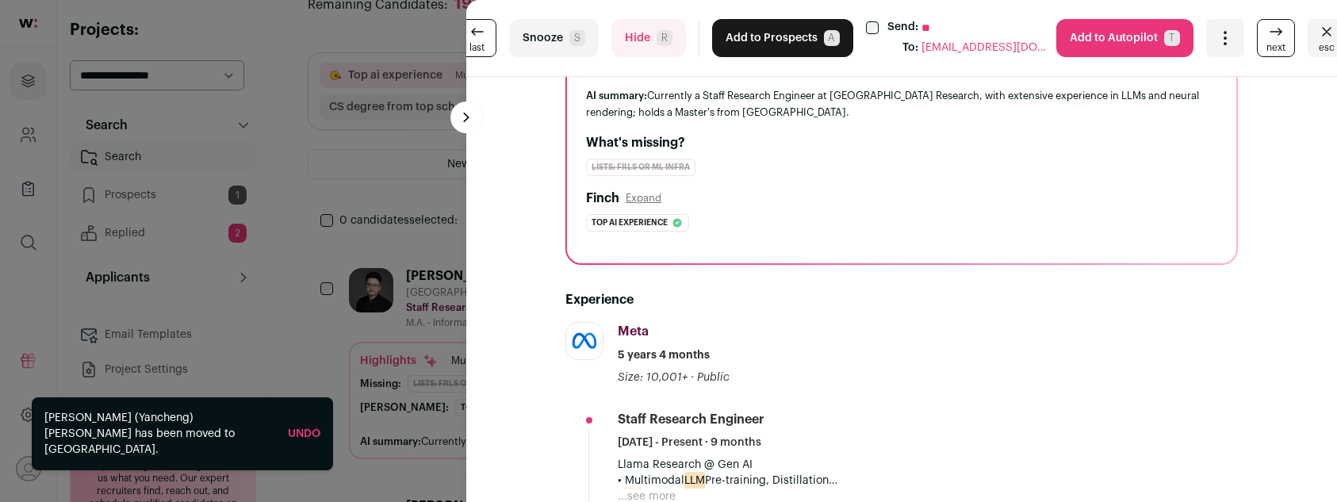
click at [743, 33] on button "Add to Prospects A" at bounding box center [782, 38] width 141 height 38
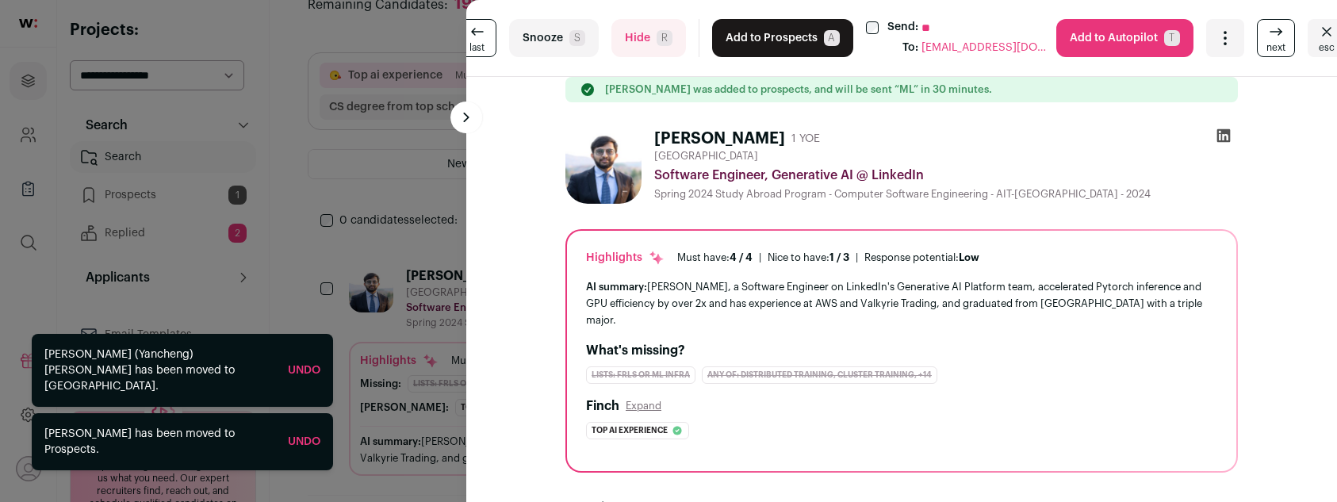
click at [155, 166] on div "last Snooze S Hide R Add to Prospects A Send: ** To: [EMAIL_ADDRESS][DOMAIN_NAM…" at bounding box center [668, 251] width 1337 height 502
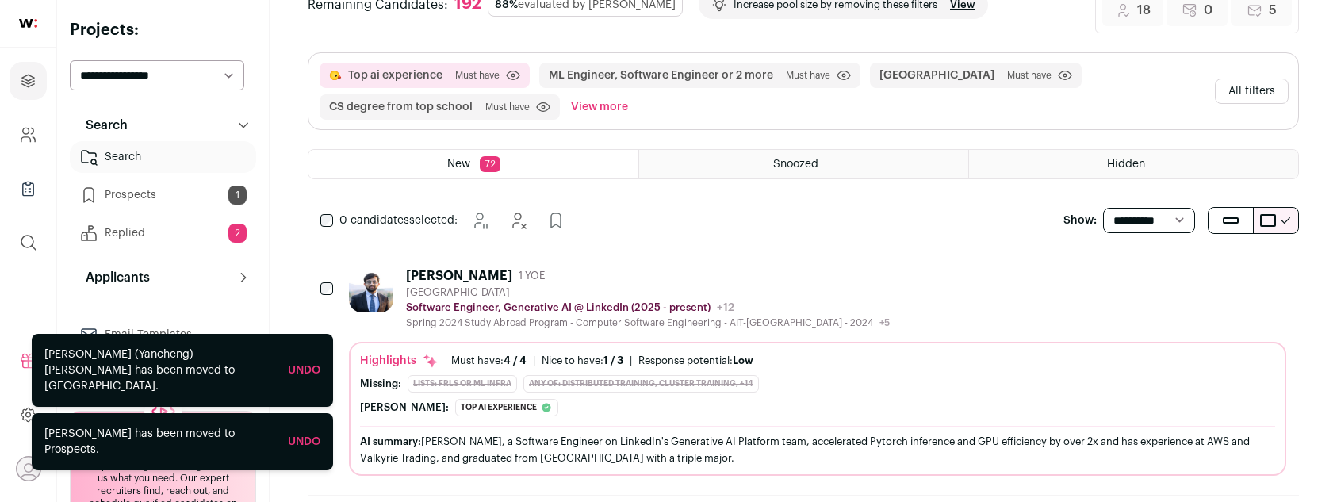
click at [148, 197] on link "Prospects 1" at bounding box center [163, 195] width 186 height 32
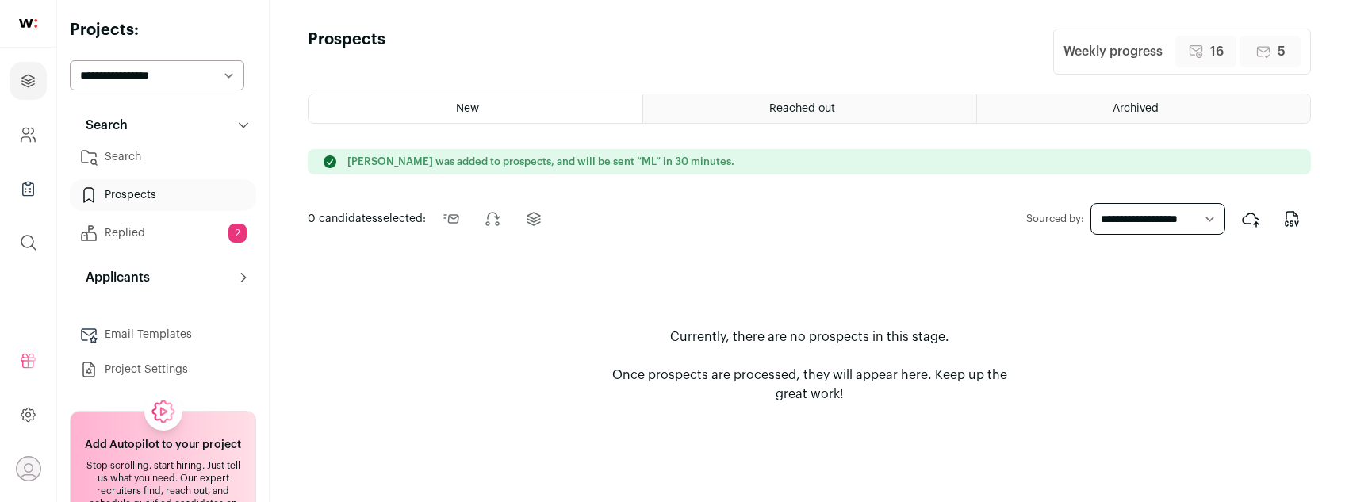
click at [673, 109] on div "Reached out" at bounding box center [809, 108] width 333 height 29
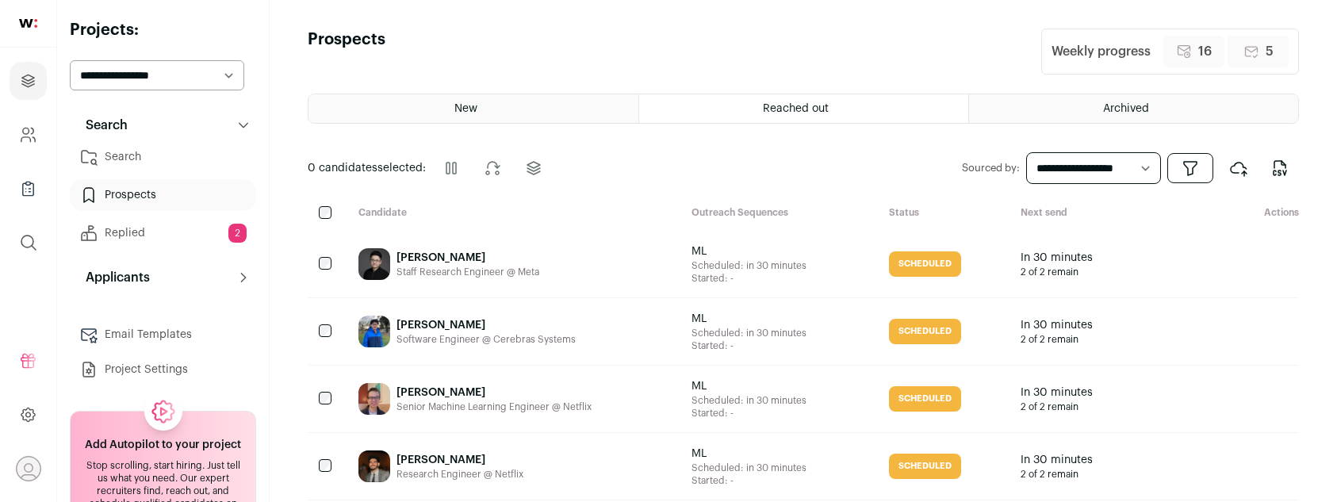
click at [528, 104] on div "New" at bounding box center [474, 108] width 330 height 29
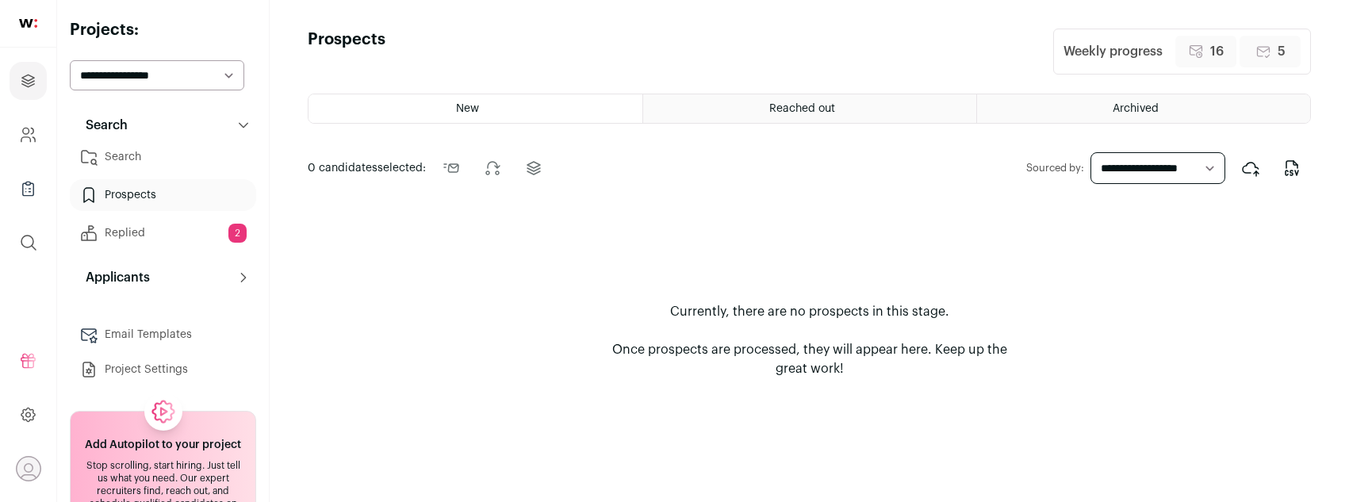
click at [730, 112] on div "Reached out" at bounding box center [809, 108] width 333 height 29
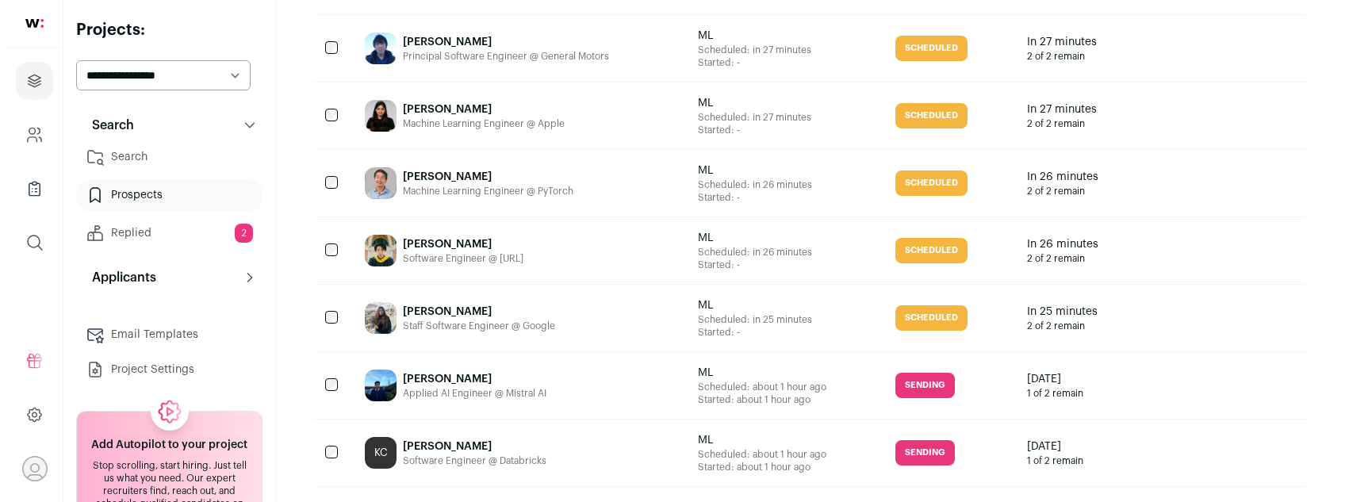
scroll to position [969, 0]
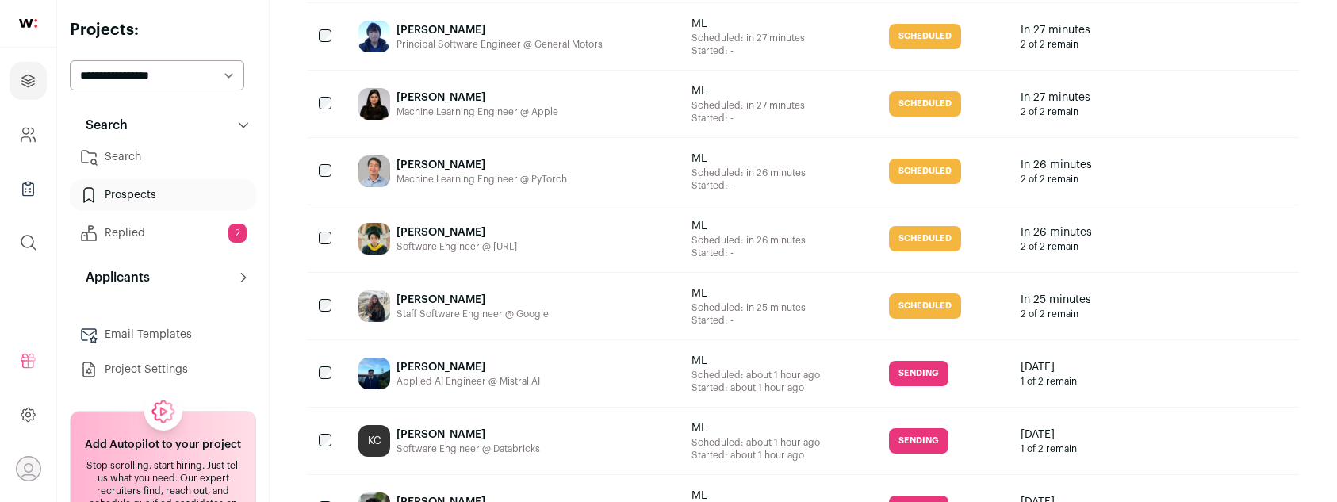
click at [615, 304] on div "[PERSON_NAME] Staff Software Engineer @ Google" at bounding box center [512, 306] width 333 height 67
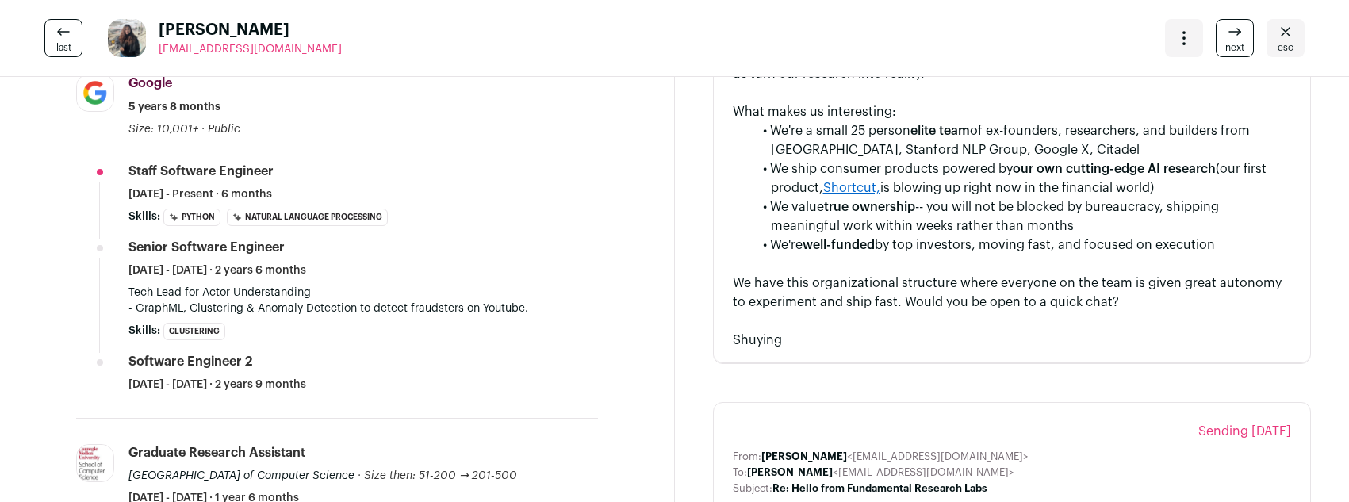
scroll to position [430, 0]
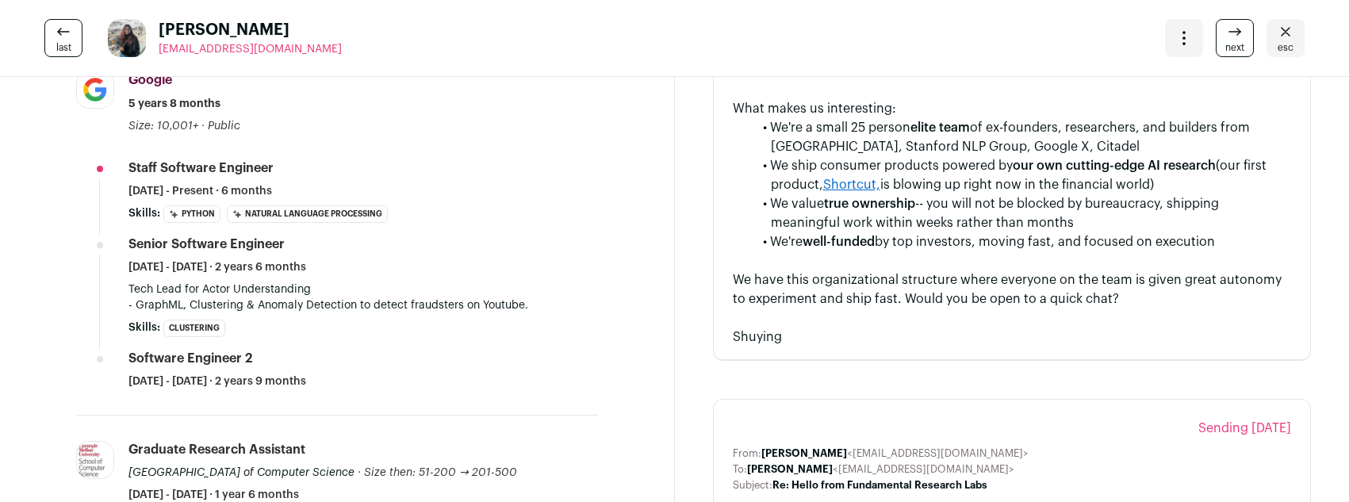
click at [46, 33] on link "last" at bounding box center [63, 38] width 38 height 38
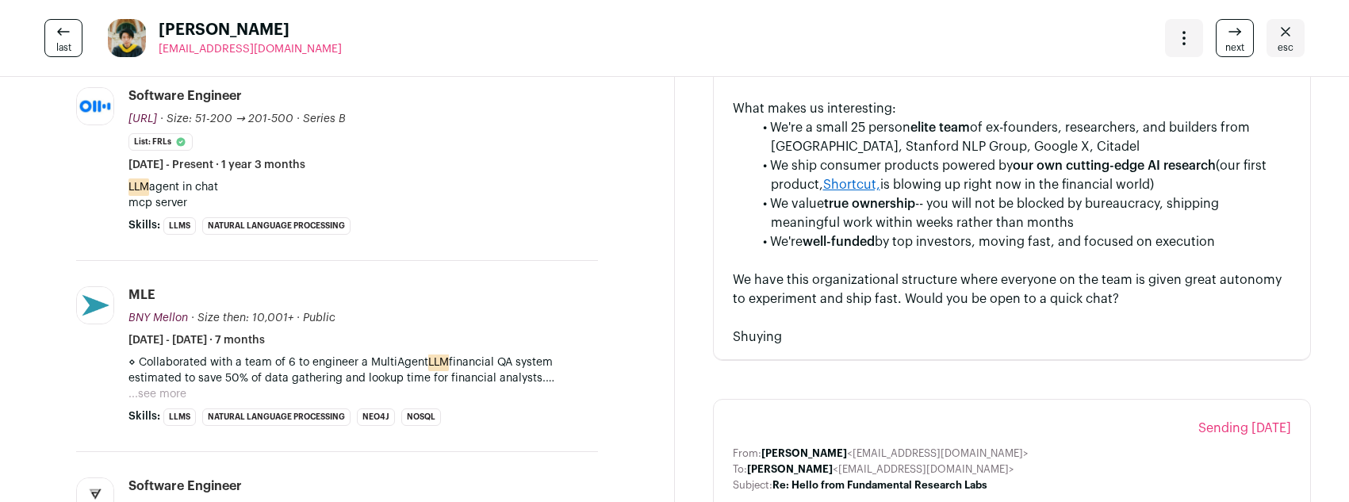
click at [1278, 47] on span "esc" at bounding box center [1286, 47] width 16 height 13
